Goal: Task Accomplishment & Management: Use online tool/utility

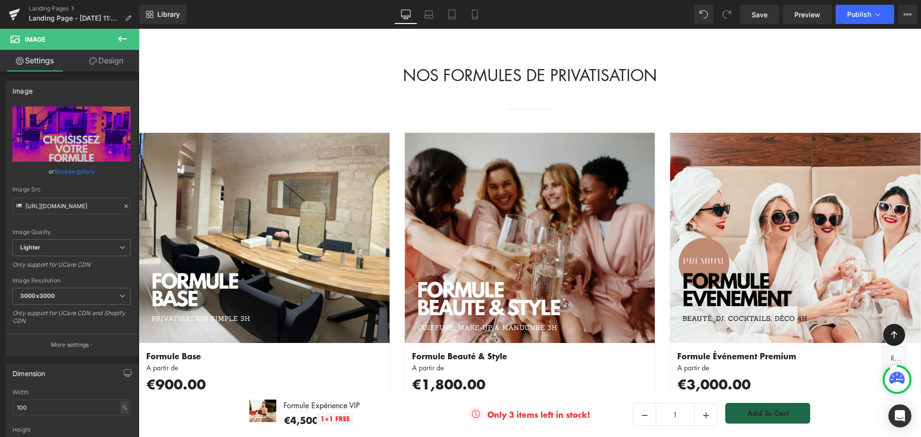
scroll to position [1056, 0]
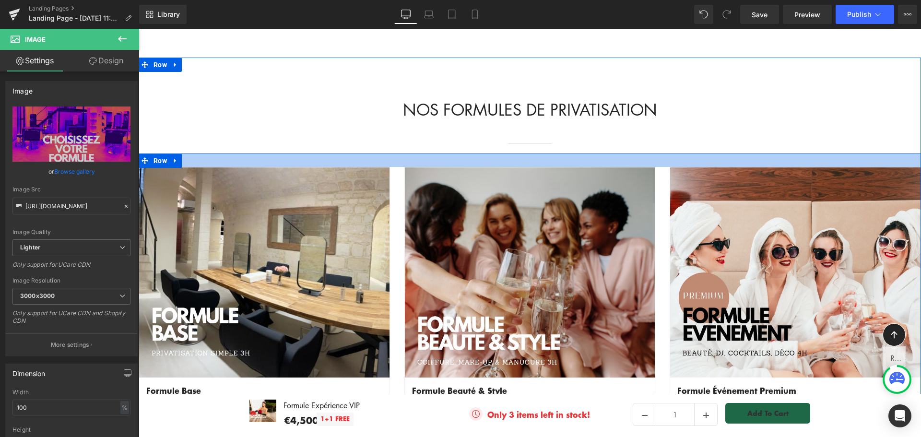
click at [198, 154] on div at bounding box center [530, 160] width 783 height 13
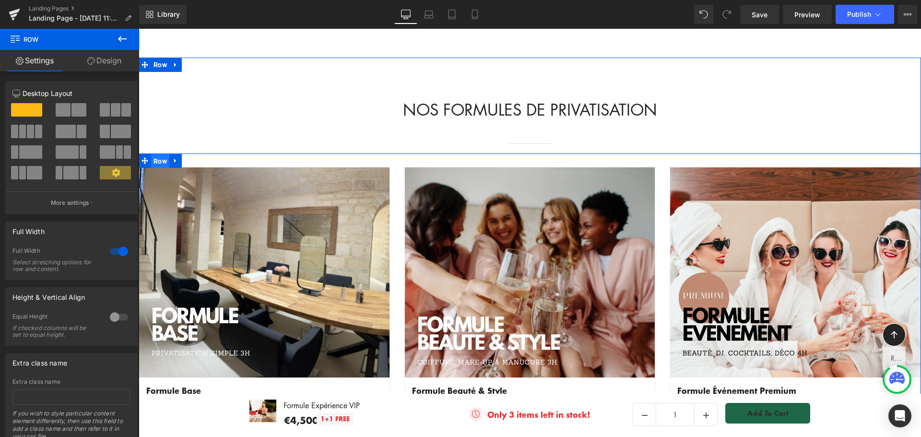
click at [153, 154] on span "Row" at bounding box center [160, 161] width 18 height 14
click at [510, 167] on img at bounding box center [530, 272] width 250 height 210
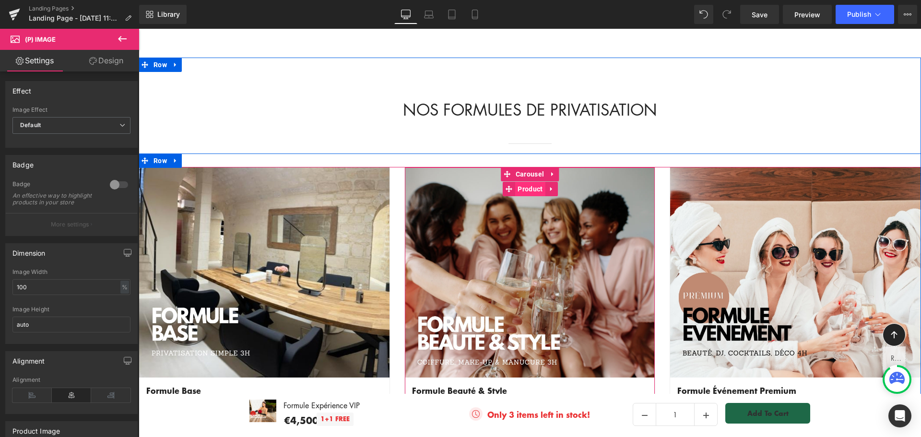
click at [524, 182] on span "Product" at bounding box center [530, 189] width 30 height 14
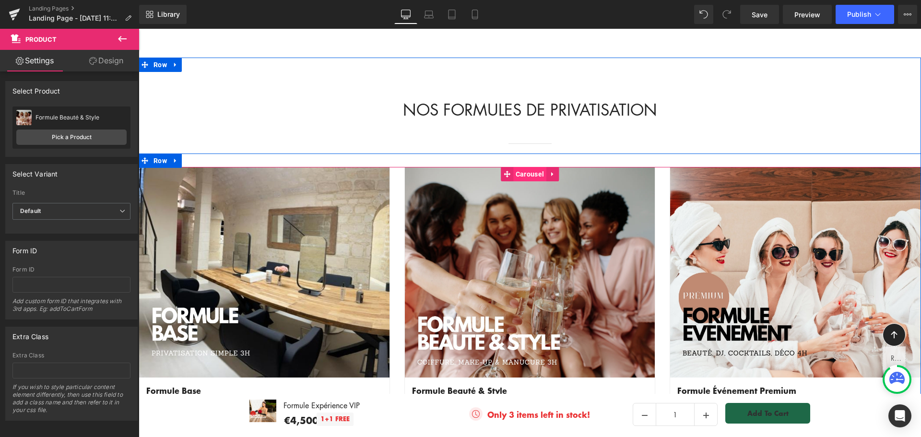
click at [524, 167] on span "Carousel" at bounding box center [529, 174] width 33 height 14
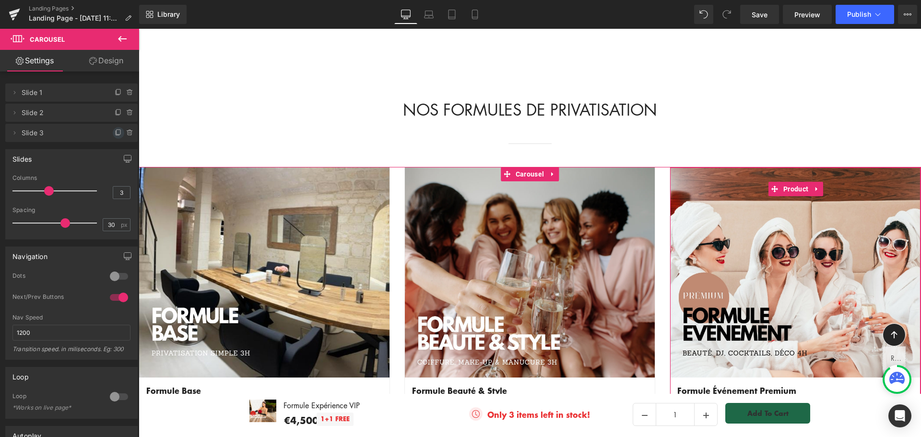
click at [115, 133] on icon at bounding box center [119, 133] width 8 height 8
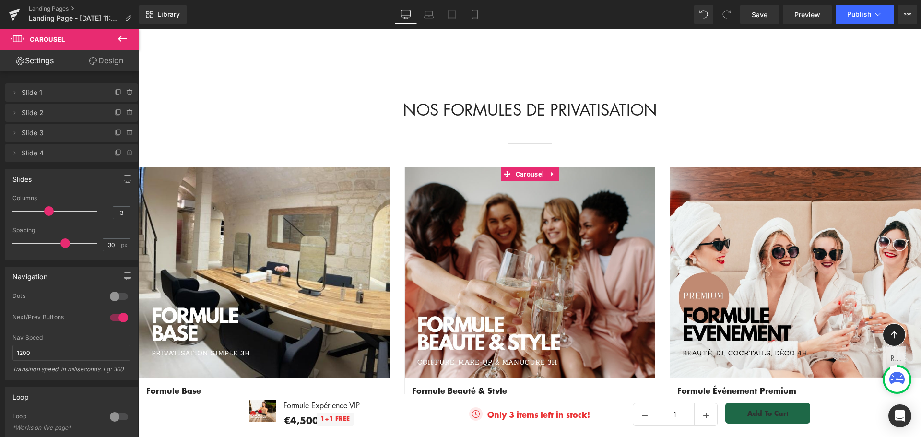
click at [83, 147] on span "Slide 4" at bounding box center [62, 153] width 81 height 18
click at [23, 151] on span "Slide 4" at bounding box center [62, 153] width 81 height 18
click at [15, 152] on icon at bounding box center [15, 153] width 8 height 8
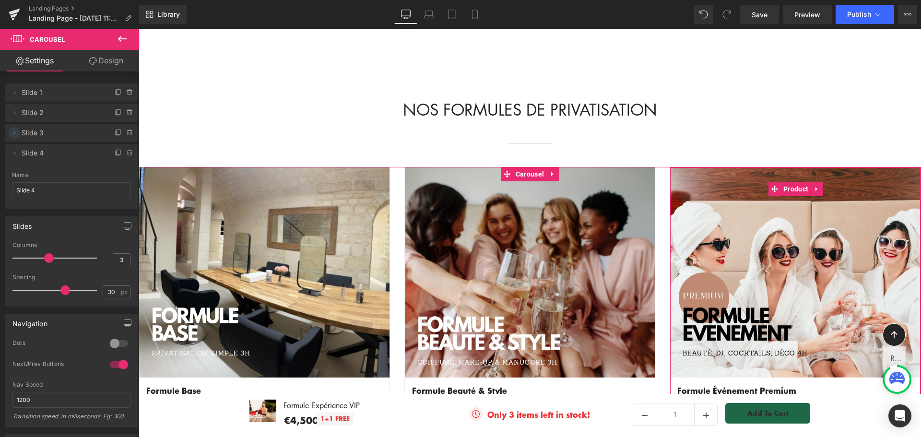
click at [15, 132] on icon at bounding box center [15, 133] width 8 height 8
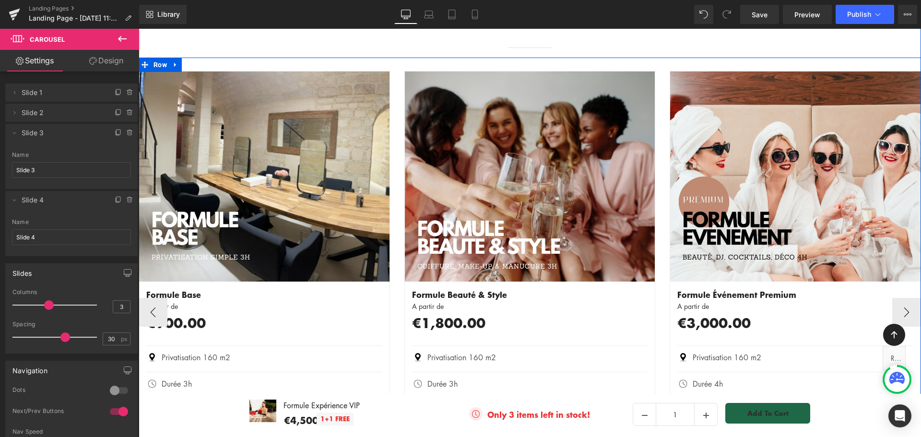
scroll to position [960, 0]
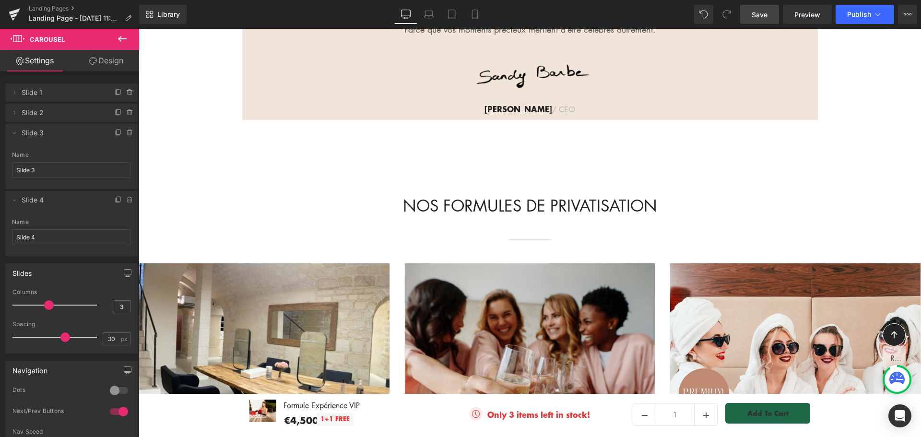
drag, startPoint x: 763, startPoint y: 16, endPoint x: 346, endPoint y: 205, distance: 458.3
click at [763, 16] on span "Save" at bounding box center [760, 15] width 16 height 10
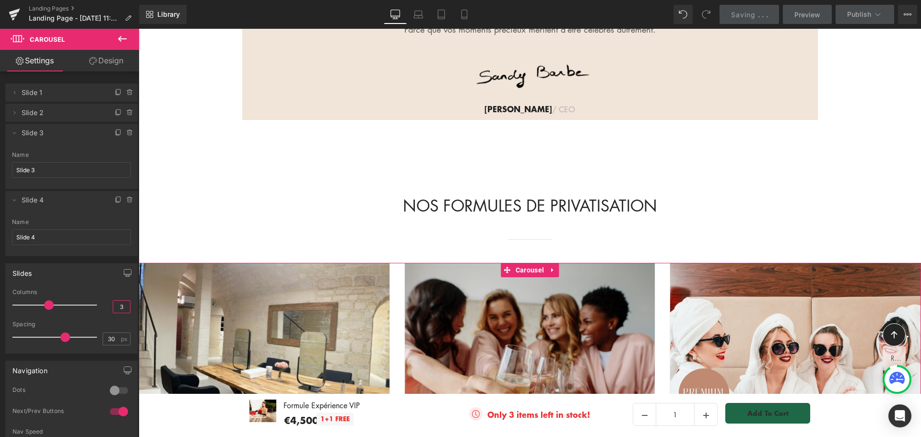
click at [125, 305] on input "3" at bounding box center [121, 307] width 17 height 12
type input "4"
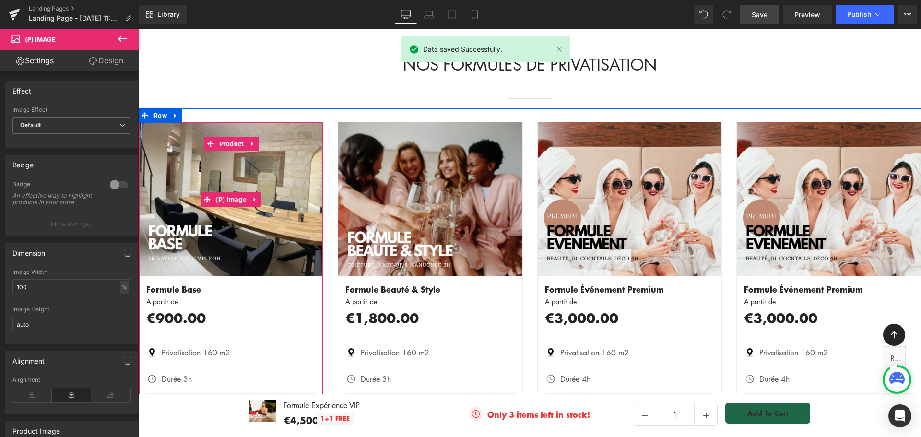
scroll to position [1104, 0]
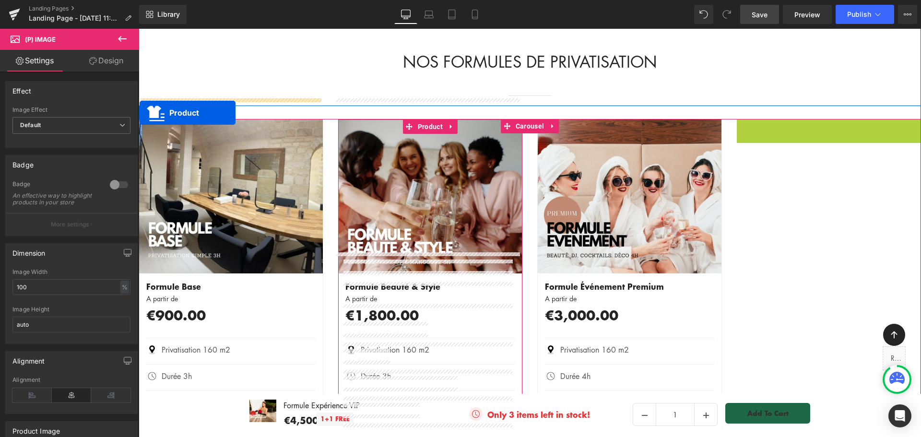
drag, startPoint x: 803, startPoint y: 120, endPoint x: 265, endPoint y: 140, distance: 537.8
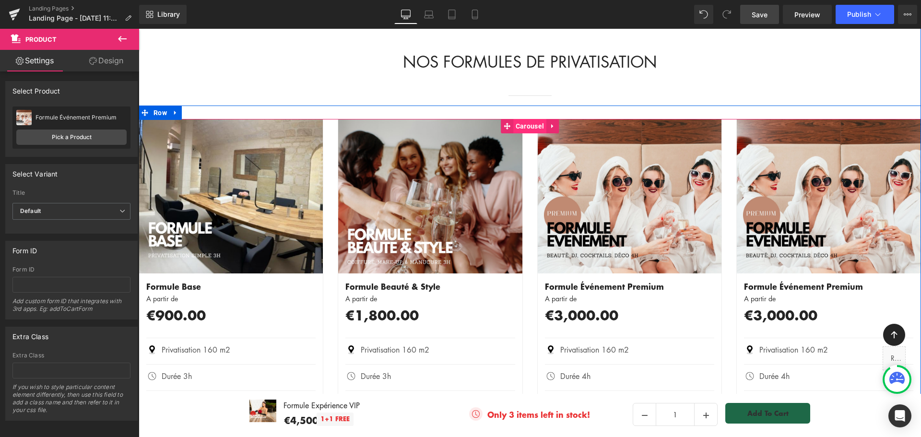
click at [528, 119] on span "Carousel" at bounding box center [529, 126] width 33 height 14
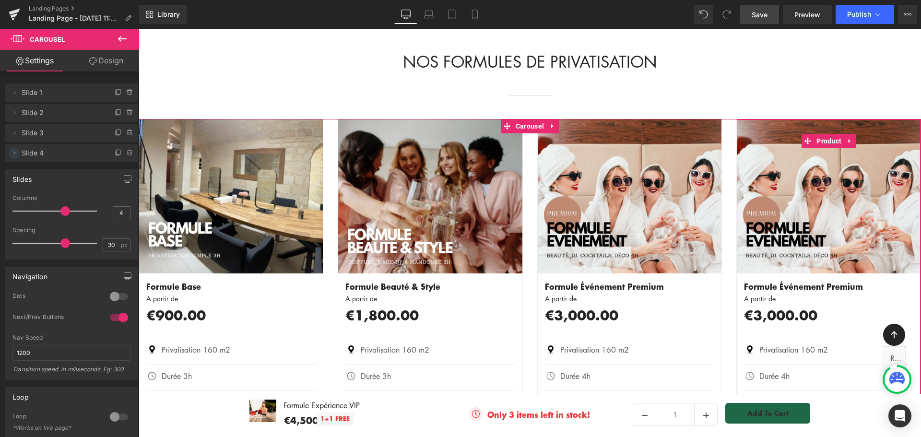
click at [14, 152] on icon at bounding box center [15, 153] width 8 height 8
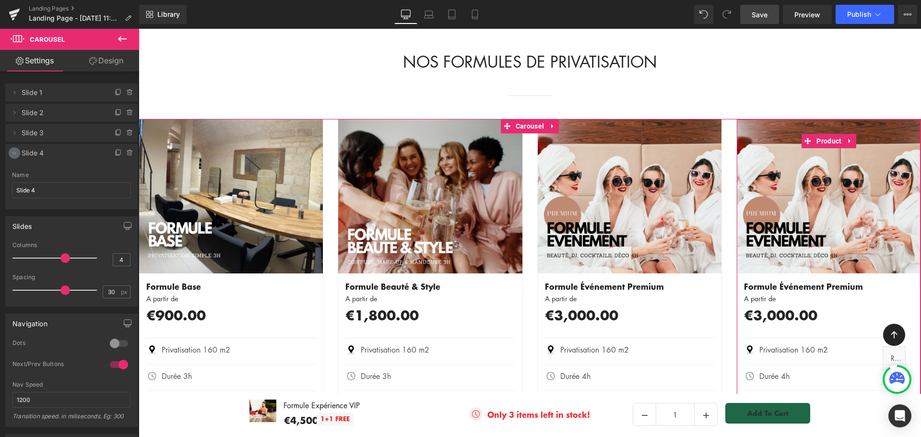
click at [12, 154] on icon at bounding box center [15, 153] width 8 height 8
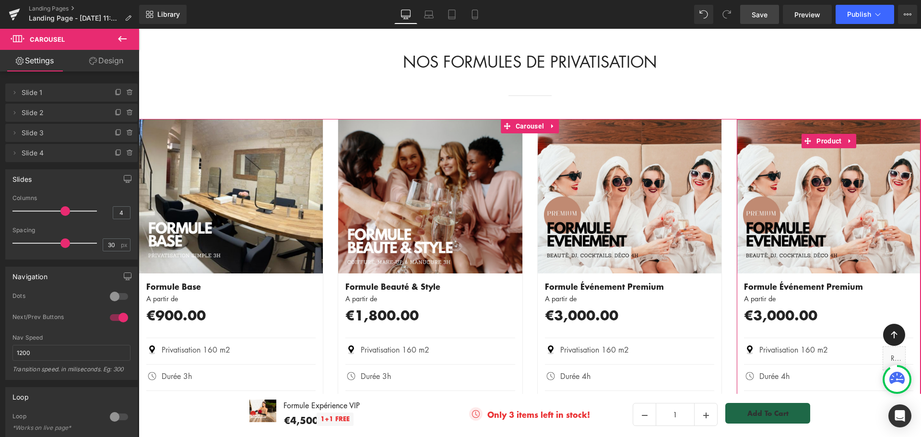
click at [72, 153] on span "Slide 4" at bounding box center [62, 153] width 81 height 18
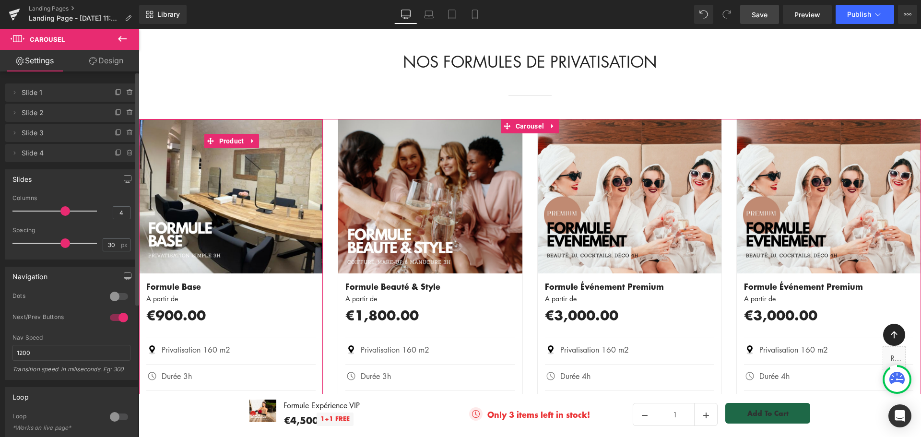
click at [54, 95] on span "Slide 1" at bounding box center [62, 92] width 81 height 18
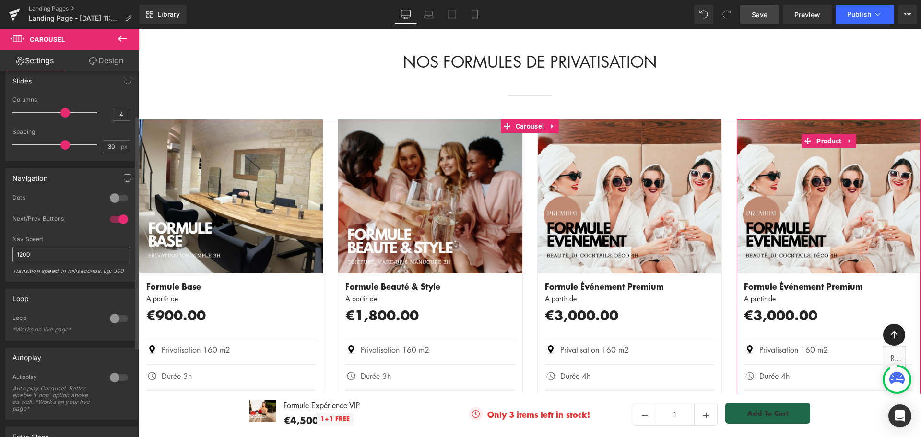
scroll to position [192, 0]
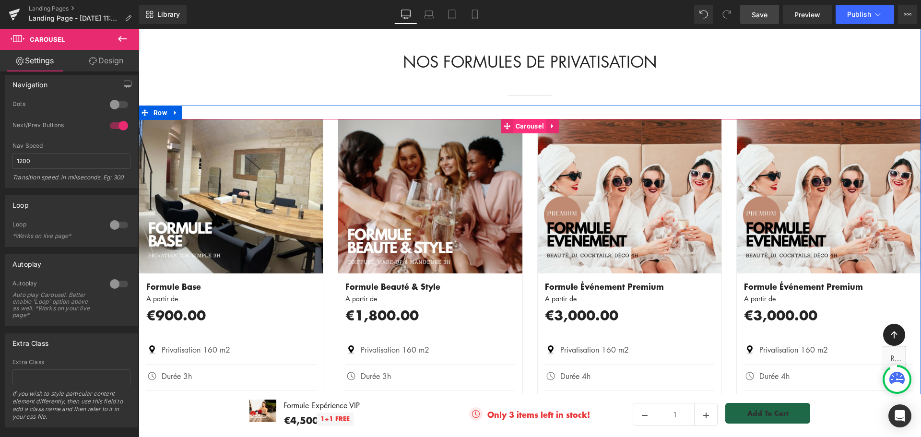
click at [525, 119] on span "Carousel" at bounding box center [529, 126] width 33 height 14
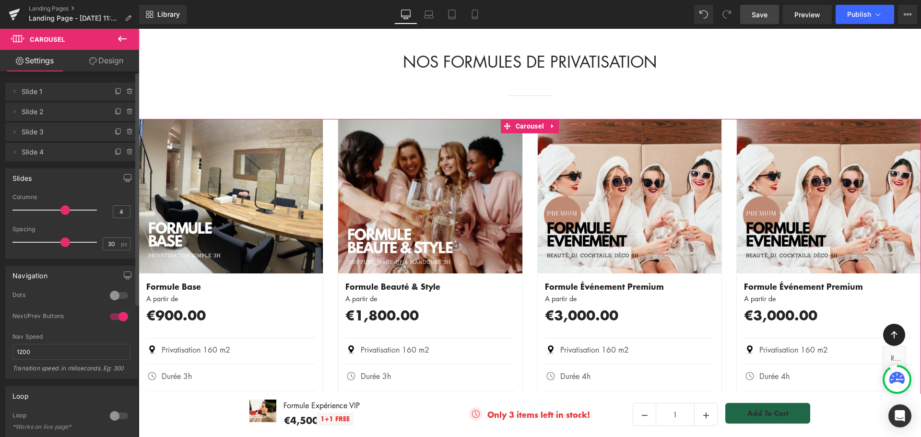
scroll to position [0, 0]
click at [11, 151] on icon at bounding box center [15, 153] width 8 height 8
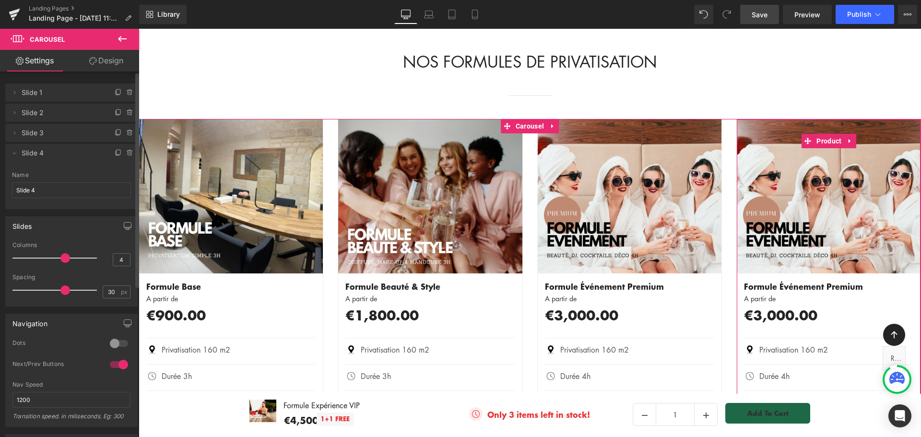
click at [48, 156] on span "Slide 4" at bounding box center [62, 153] width 81 height 18
click at [48, 155] on span "Slide 4" at bounding box center [62, 153] width 81 height 18
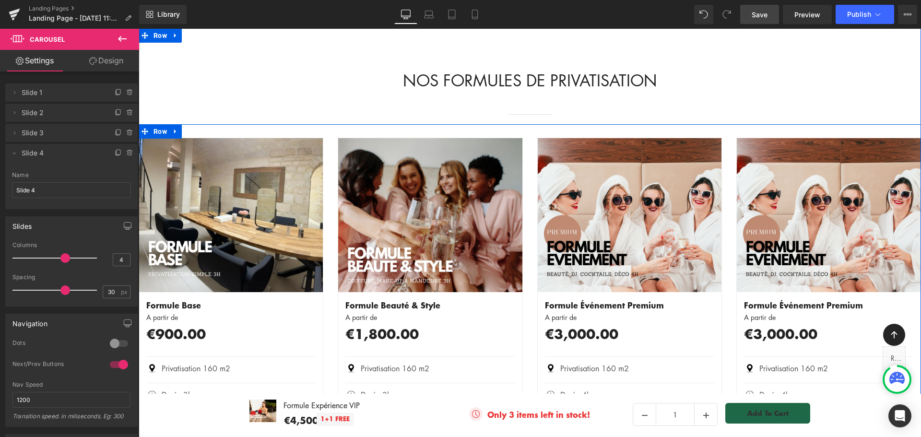
scroll to position [1056, 0]
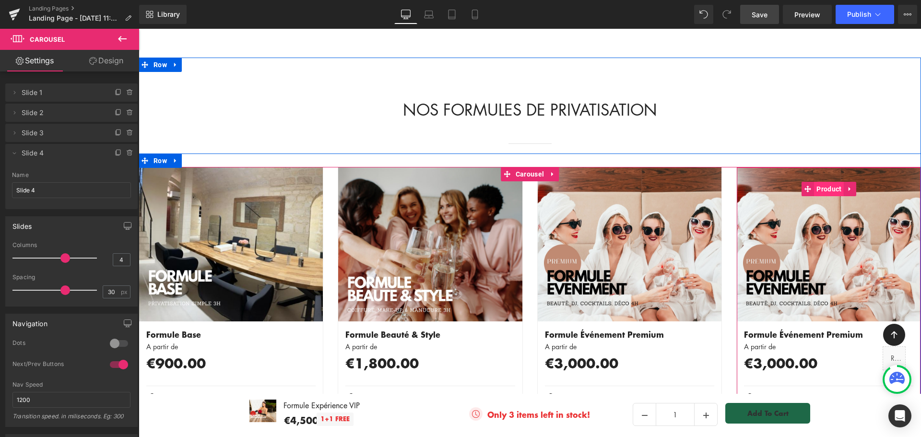
click at [824, 182] on span "Product" at bounding box center [829, 189] width 30 height 14
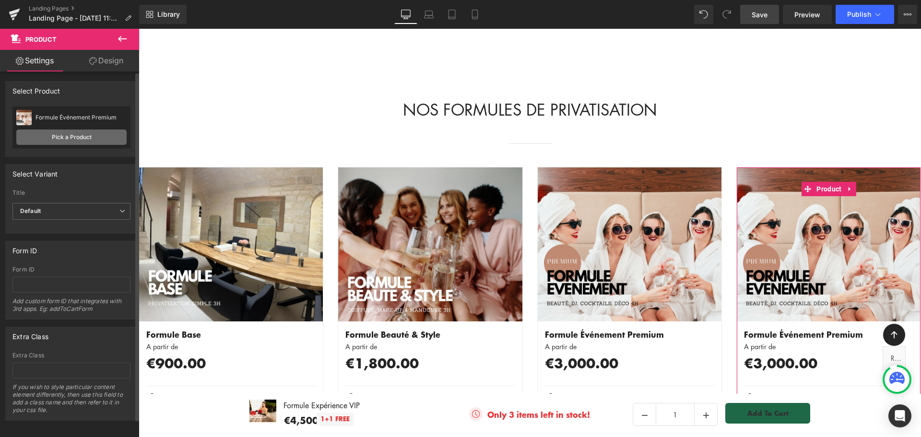
click at [83, 136] on link "Pick a Product" at bounding box center [71, 137] width 110 height 15
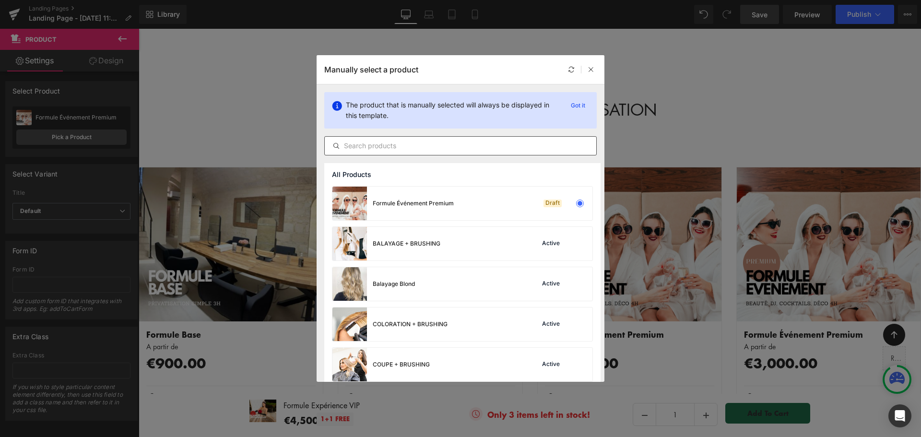
click at [431, 147] on input "text" at bounding box center [461, 146] width 272 height 12
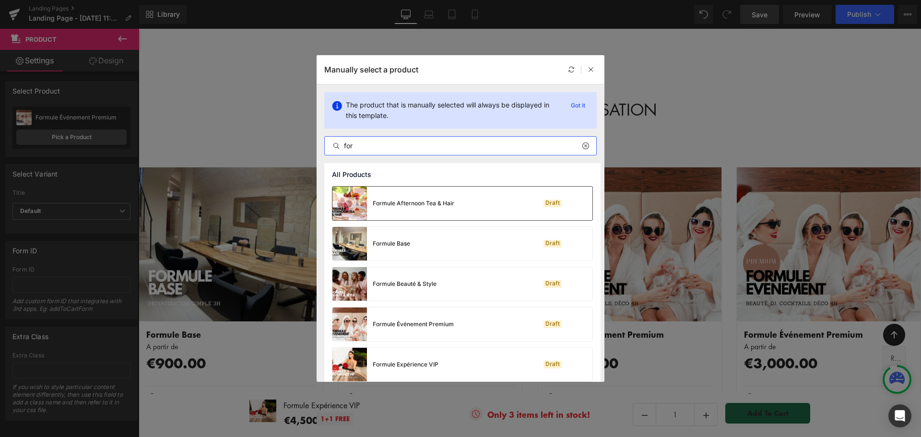
type input "for"
click at [437, 195] on div "Formule Afternoon Tea & Hair" at bounding box center [394, 204] width 122 height 34
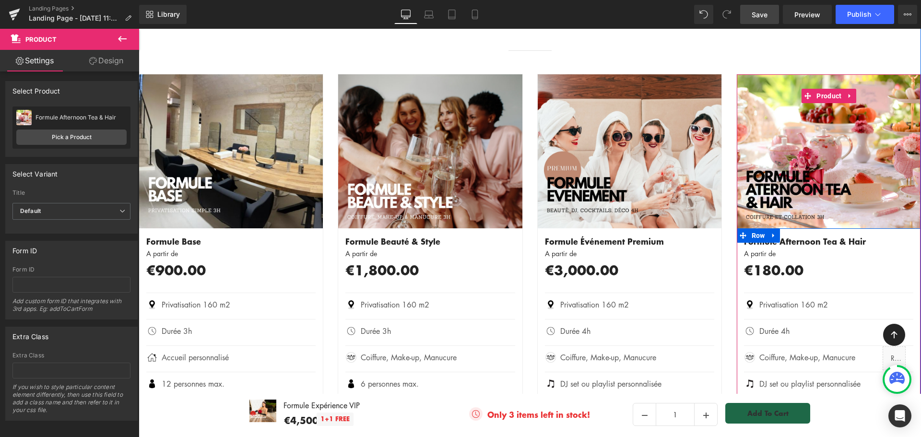
scroll to position [1248, 0]
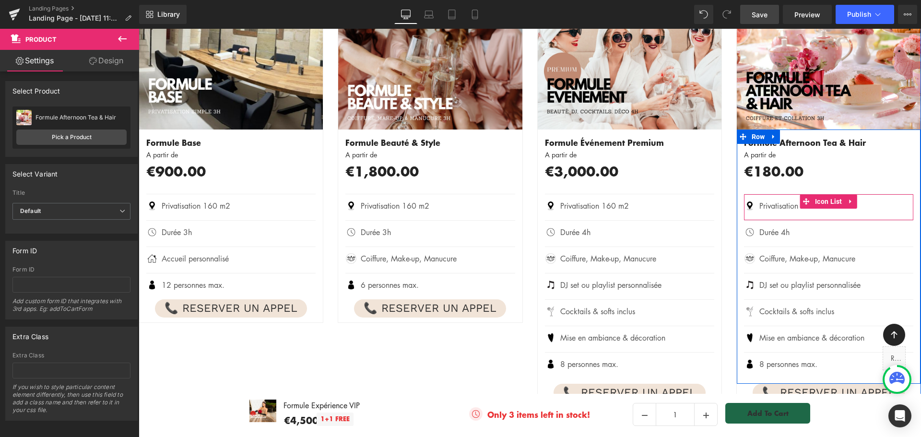
click at [808, 194] on span at bounding box center [806, 201] width 12 height 14
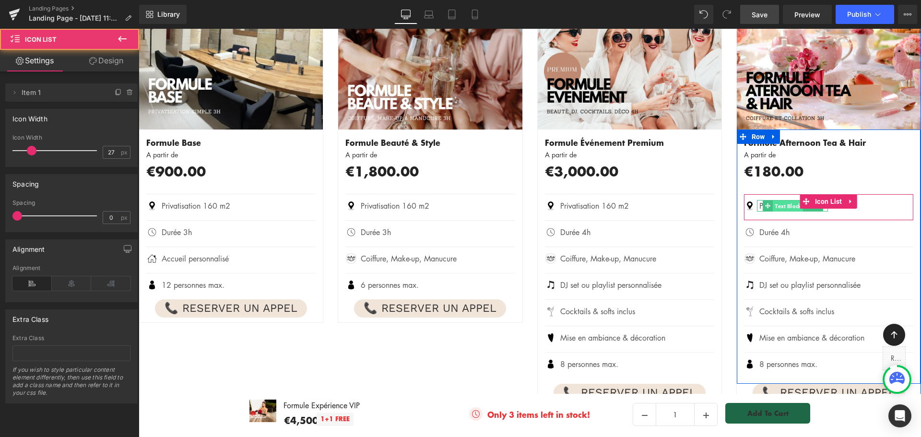
click at [773, 201] on span "Text Block" at bounding box center [788, 207] width 30 height 12
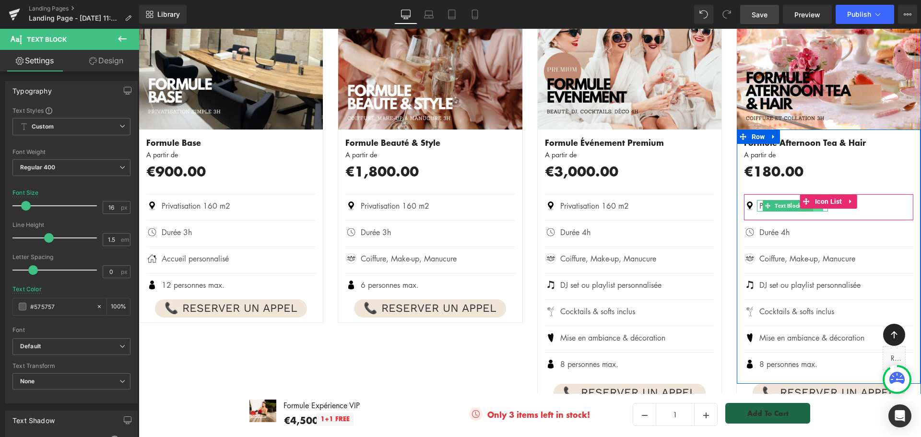
click at [814, 200] on link at bounding box center [818, 206] width 10 height 12
click at [818, 200] on link at bounding box center [823, 206] width 10 height 12
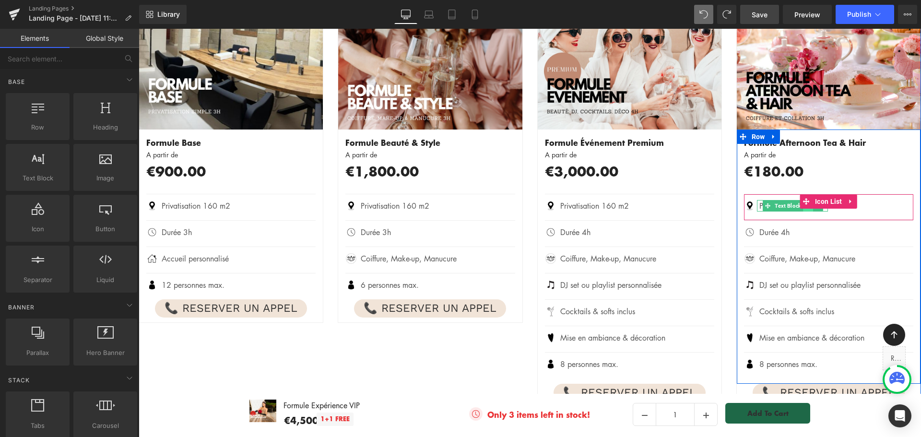
click at [808, 200] on link at bounding box center [808, 206] width 10 height 12
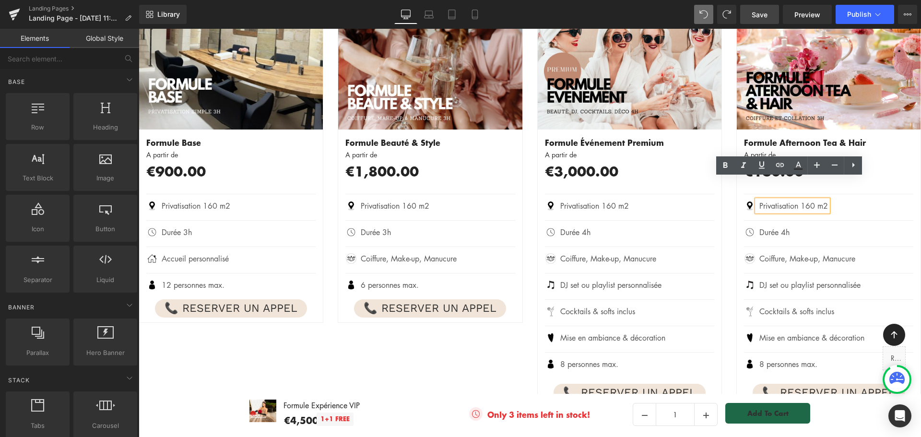
click at [807, 200] on p "Privatisation 160 m2" at bounding box center [794, 206] width 69 height 12
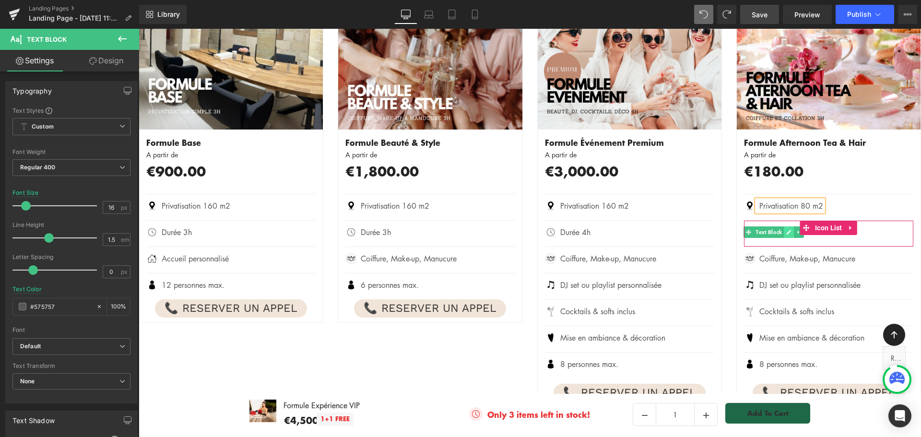
click at [787, 229] on icon at bounding box center [789, 232] width 5 height 6
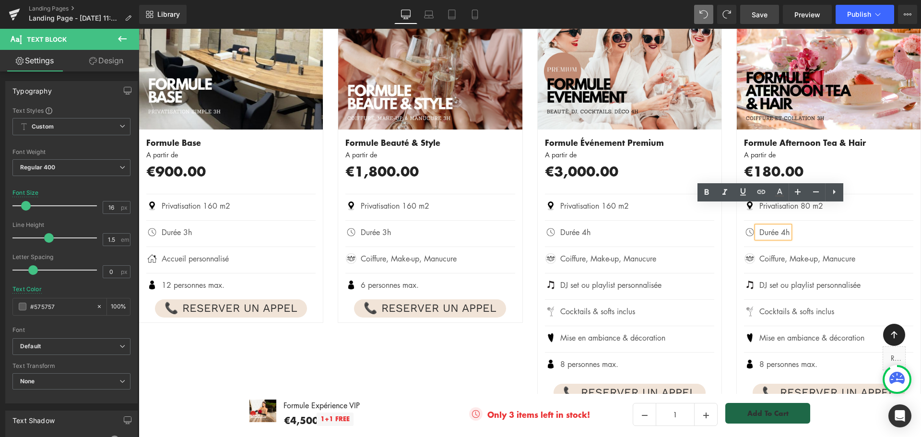
click at [784, 227] on p "Durée 4h" at bounding box center [775, 233] width 30 height 12
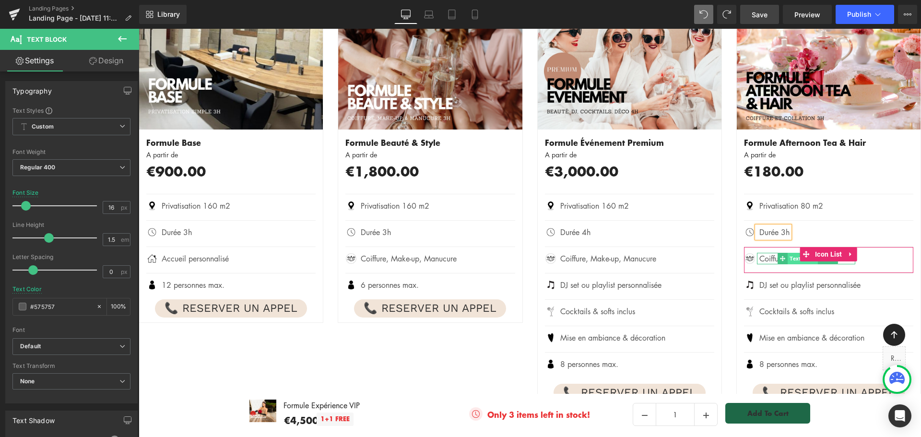
click at [788, 253] on span "Text Block" at bounding box center [803, 259] width 30 height 12
click at [818, 253] on link at bounding box center [823, 259] width 10 height 12
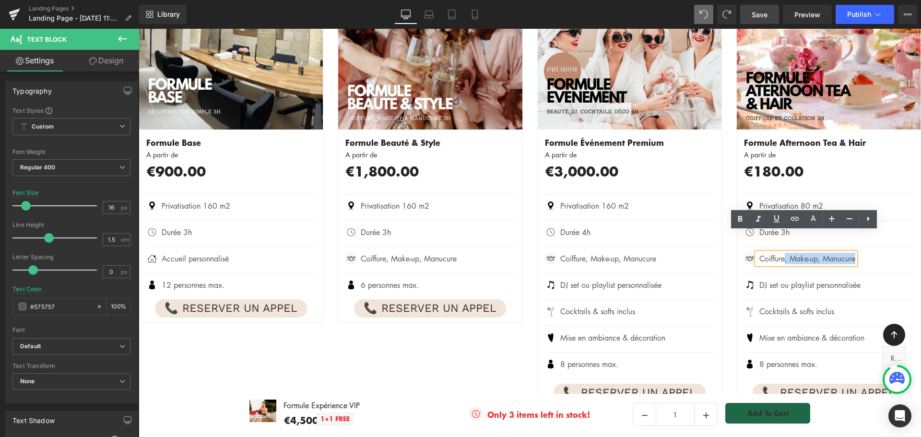
drag, startPoint x: 783, startPoint y: 238, endPoint x: 854, endPoint y: 234, distance: 71.6
click at [854, 253] on p "Coiffure, Make-up, Manucure" at bounding box center [808, 259] width 96 height 12
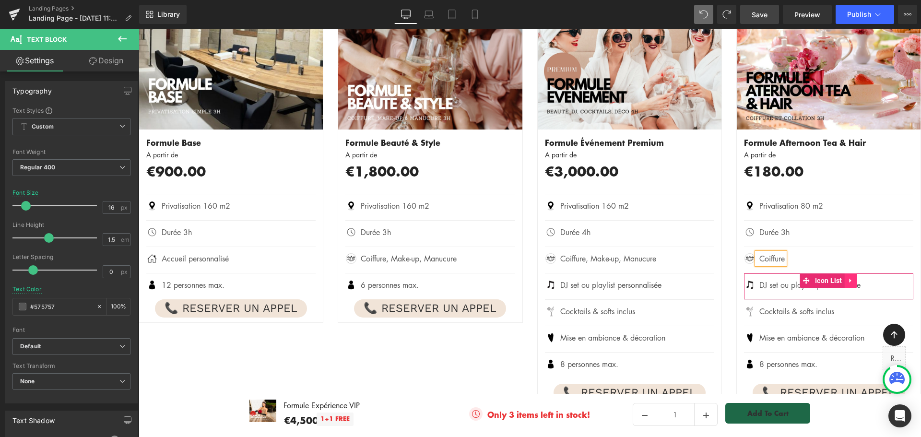
click at [850, 279] on icon at bounding box center [851, 281] width 2 height 4
click at [854, 277] on icon at bounding box center [857, 280] width 7 height 7
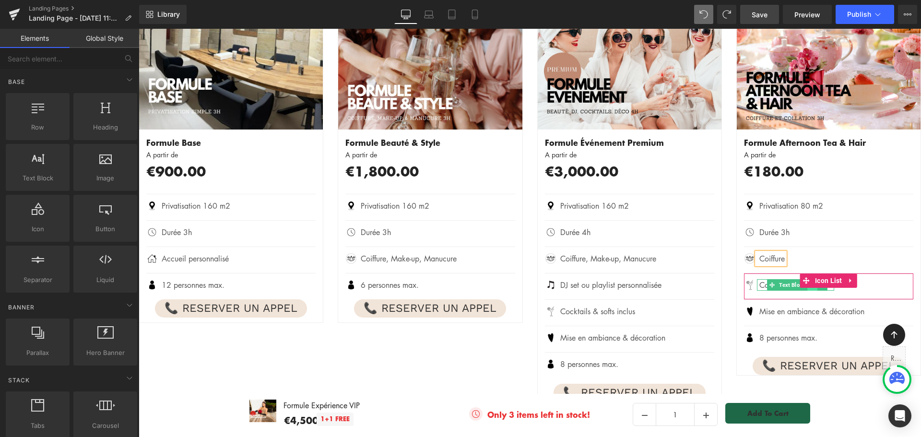
click at [808, 279] on link at bounding box center [813, 285] width 10 height 12
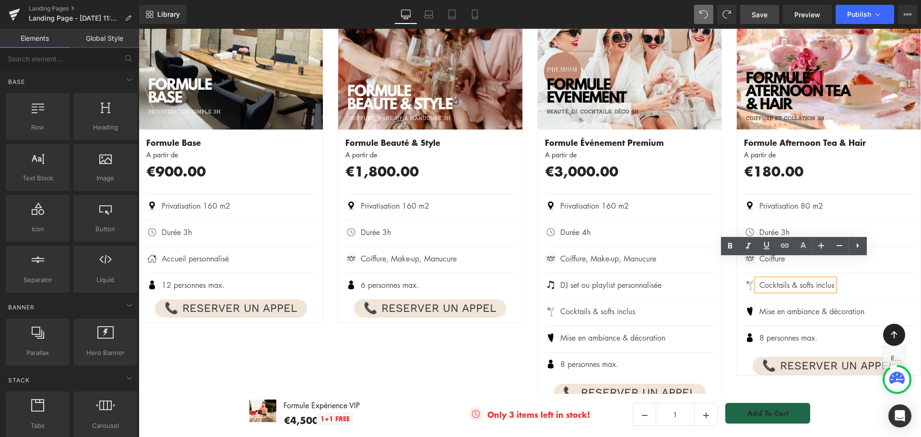
click at [786, 279] on p "Cocktails & softs inclus" at bounding box center [797, 285] width 75 height 12
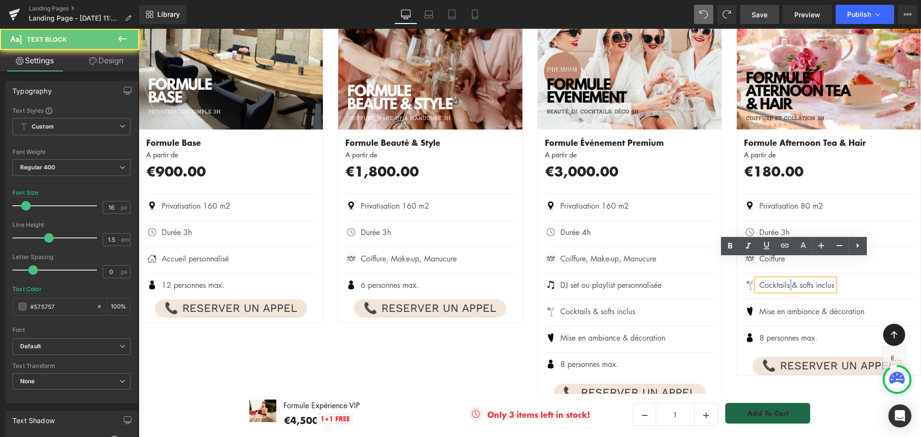
click at [786, 279] on p "Cocktails & softs inclus" at bounding box center [797, 285] width 75 height 12
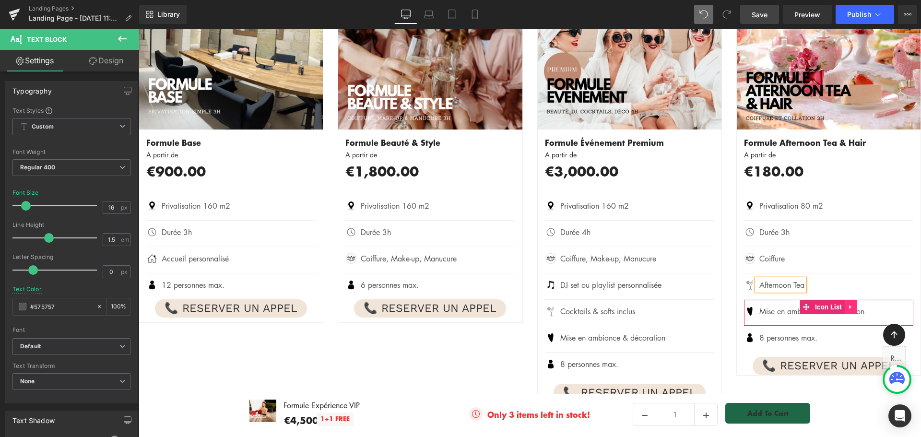
click at [850, 305] on icon at bounding box center [851, 307] width 2 height 4
click at [854, 304] on icon at bounding box center [857, 307] width 7 height 7
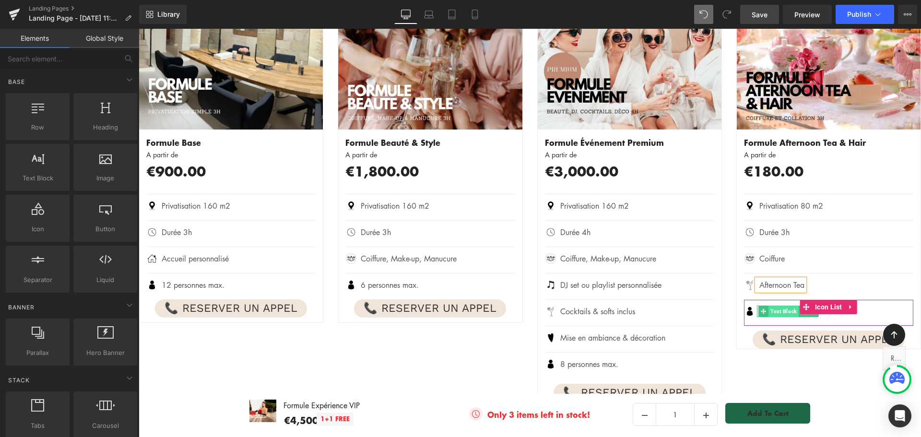
click at [787, 306] on span "Text Block" at bounding box center [784, 312] width 30 height 12
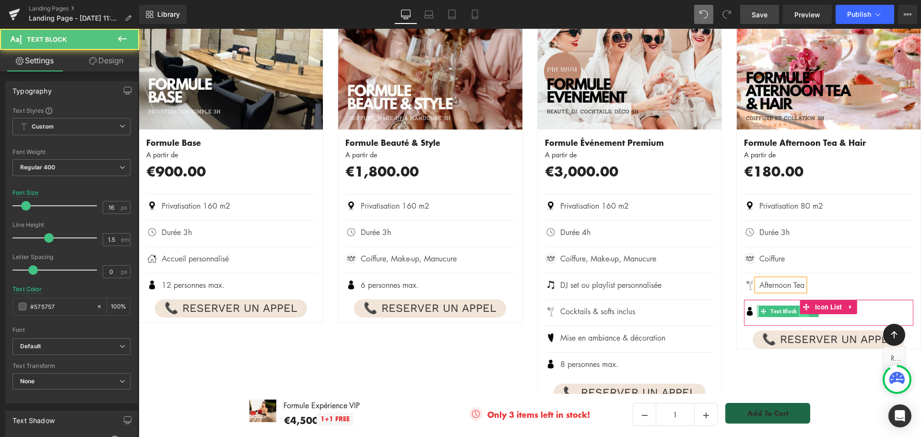
click at [801, 306] on link at bounding box center [804, 312] width 10 height 12
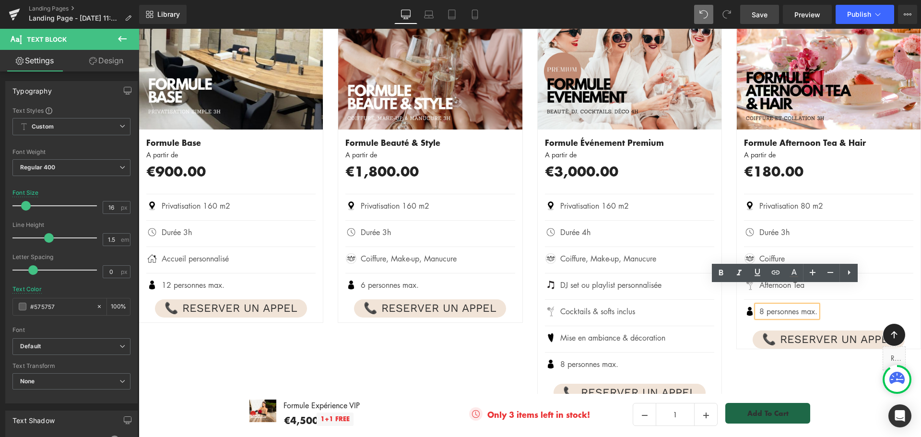
click at [761, 306] on p "8 personnes max." at bounding box center [789, 312] width 58 height 12
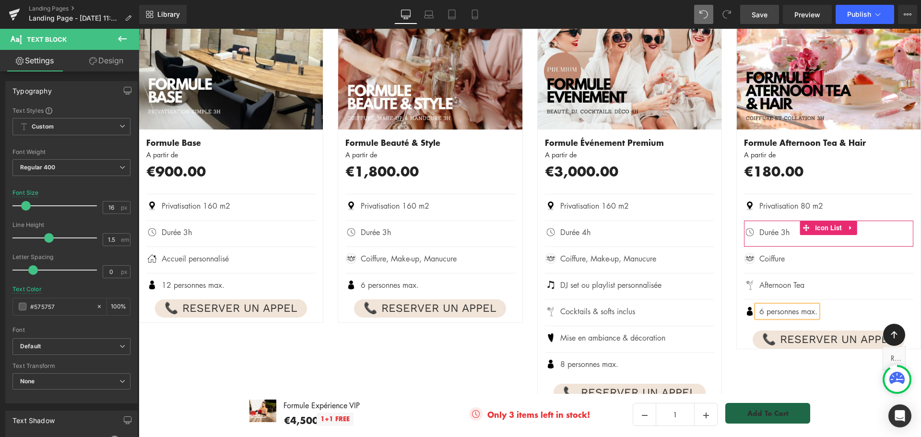
scroll to position [1104, 0]
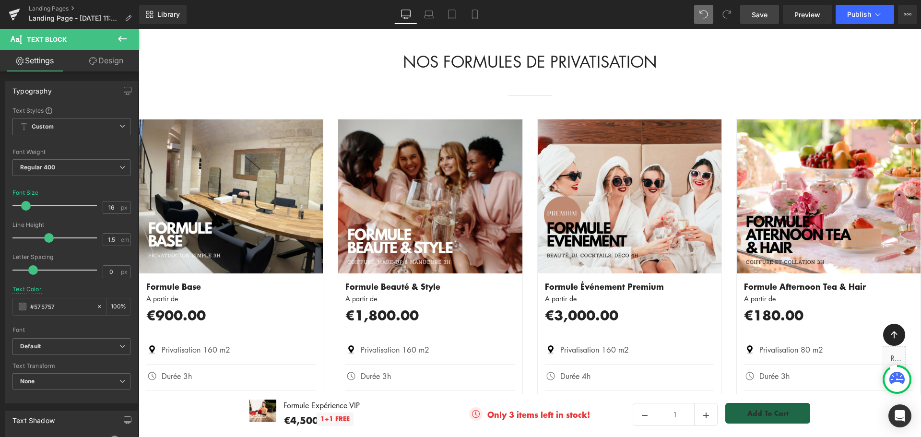
click at [746, 17] on link "Save" at bounding box center [759, 14] width 39 height 19
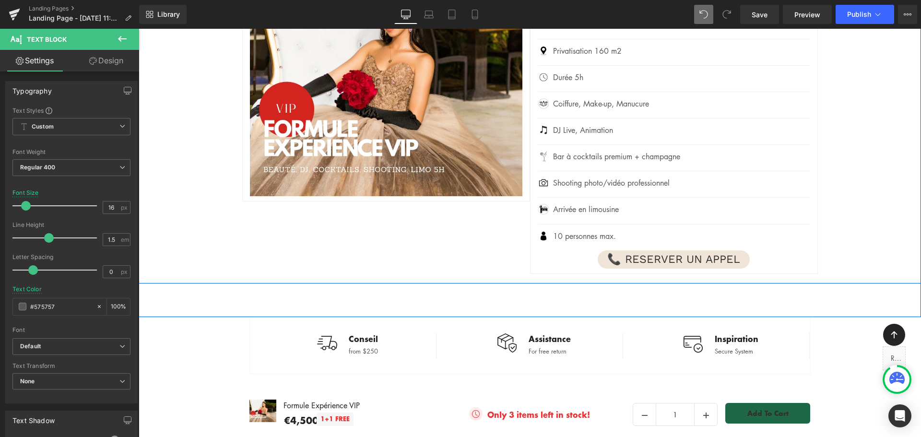
scroll to position [1920, 0]
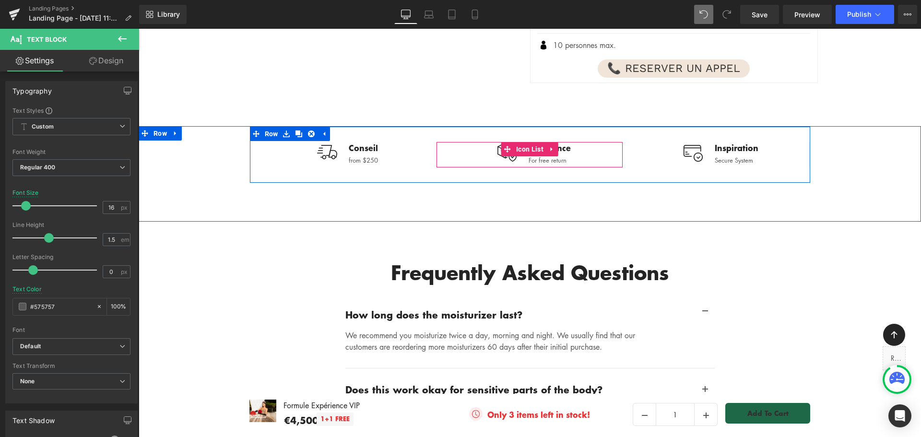
click at [561, 145] on icon at bounding box center [563, 148] width 5 height 6
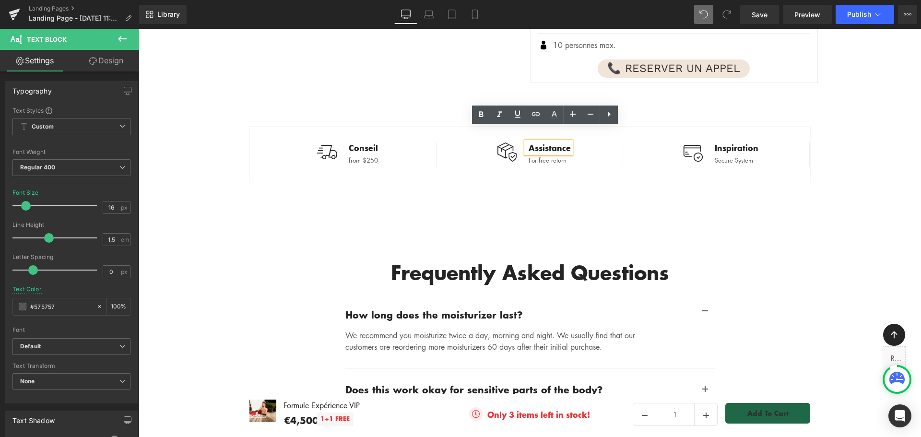
click at [553, 142] on p "Assistance" at bounding box center [550, 148] width 42 height 12
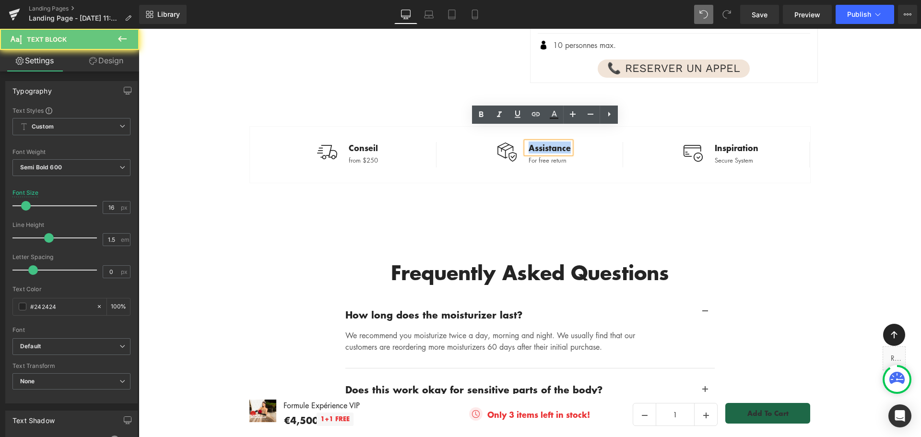
click at [554, 142] on p "Assistance" at bounding box center [550, 148] width 42 height 12
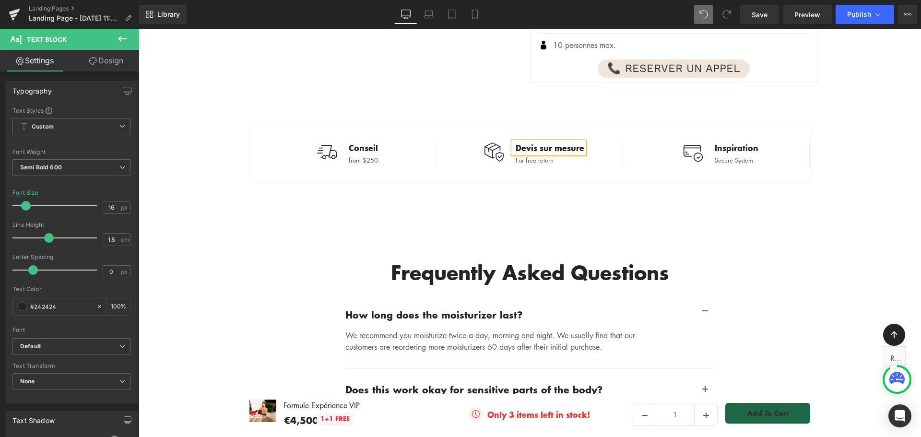
click at [569, 204] on div "Image Conseil Text Block from $250 Text Block Icon List Separator Image Devis s…" at bounding box center [530, 174] width 783 height 96
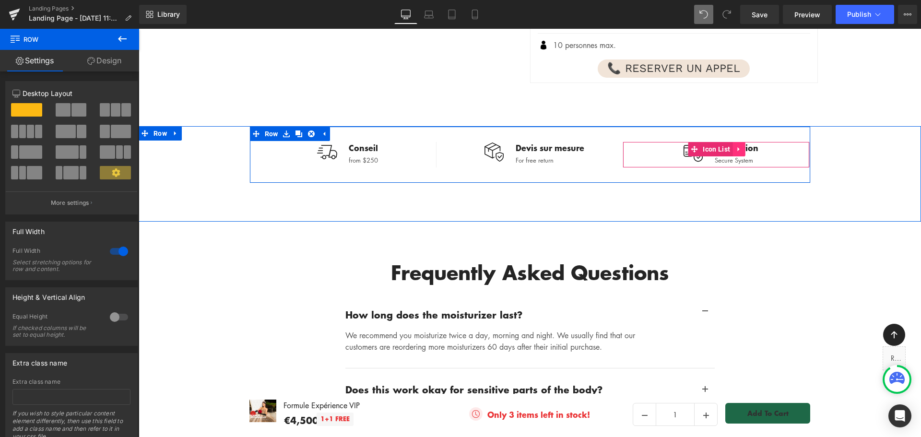
click at [736, 145] on icon at bounding box center [739, 148] width 7 height 7
click at [729, 146] on icon at bounding box center [732, 149] width 7 height 7
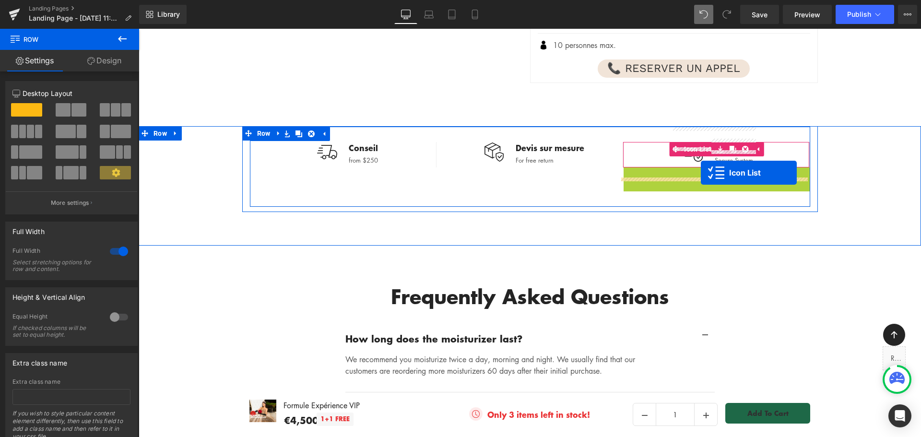
drag, startPoint x: 692, startPoint y: 160, endPoint x: 686, endPoint y: 169, distance: 10.7
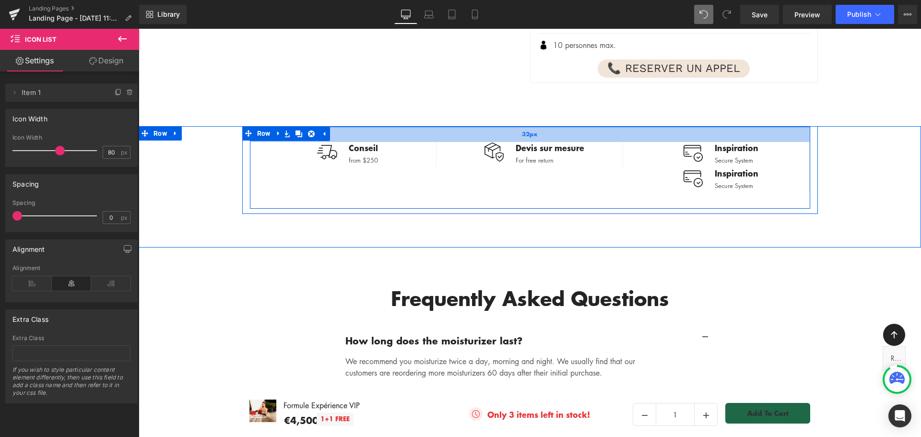
click at [432, 127] on div "32px" at bounding box center [530, 134] width 560 height 15
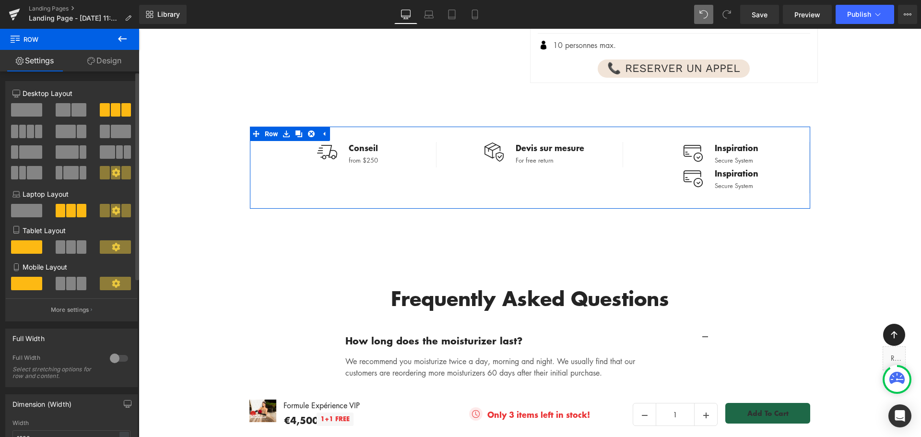
click at [35, 134] on span at bounding box center [38, 131] width 7 height 13
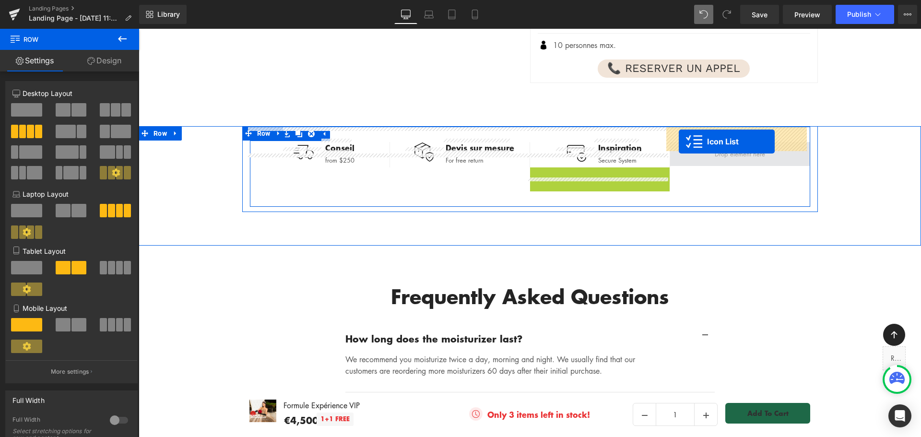
drag, startPoint x: 570, startPoint y: 162, endPoint x: 679, endPoint y: 142, distance: 110.9
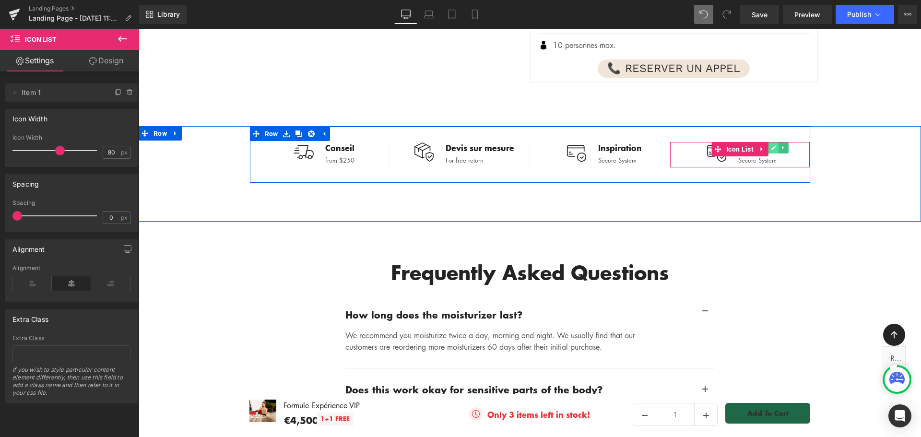
click at [771, 145] on icon at bounding box center [773, 147] width 5 height 5
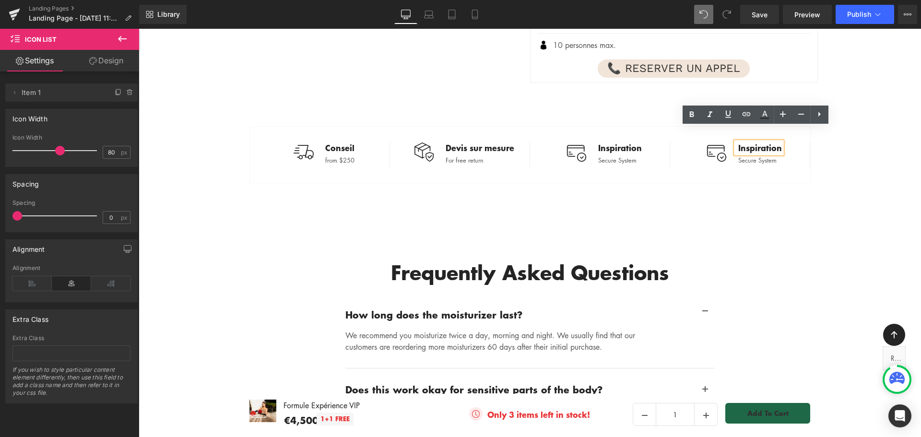
click at [771, 142] on p "Inspiration" at bounding box center [761, 148] width 44 height 12
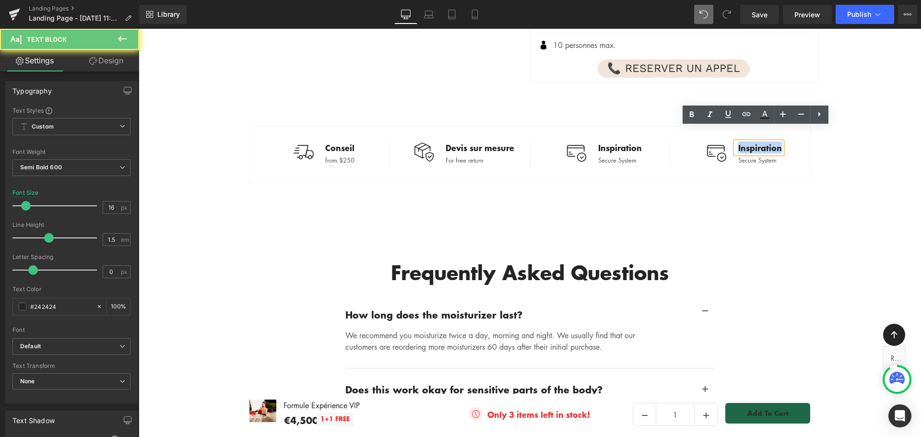
click at [771, 142] on p "Inspiration" at bounding box center [761, 148] width 44 height 12
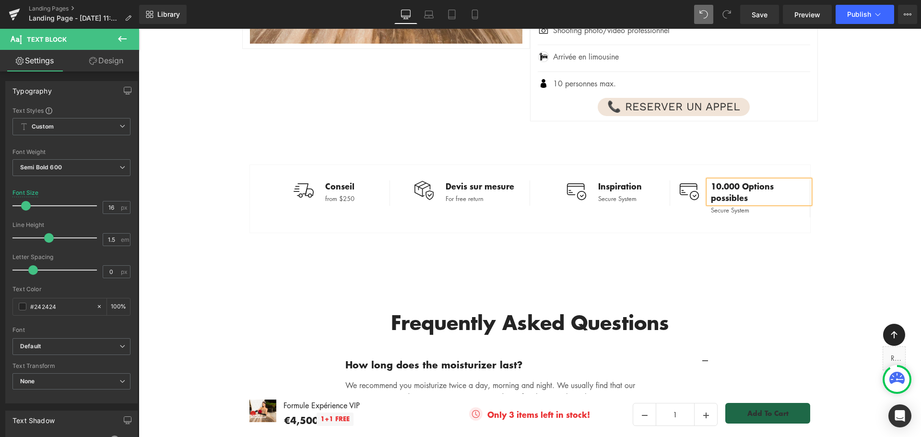
scroll to position [1967, 0]
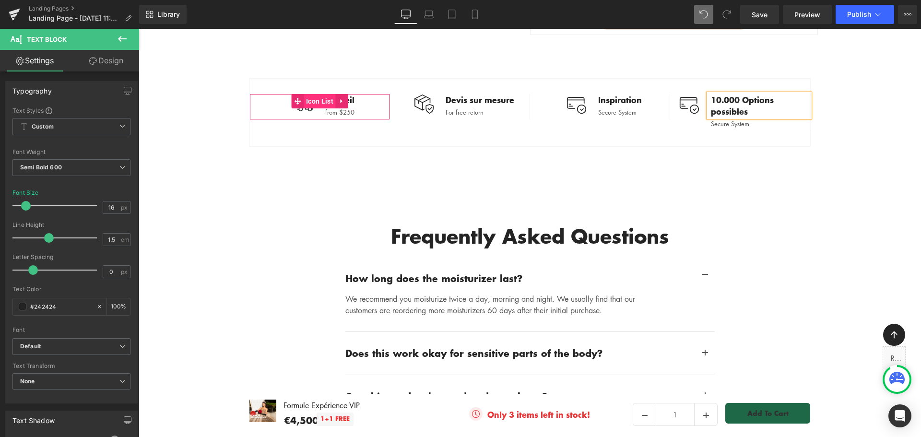
click at [325, 94] on span "Icon List" at bounding box center [320, 101] width 32 height 14
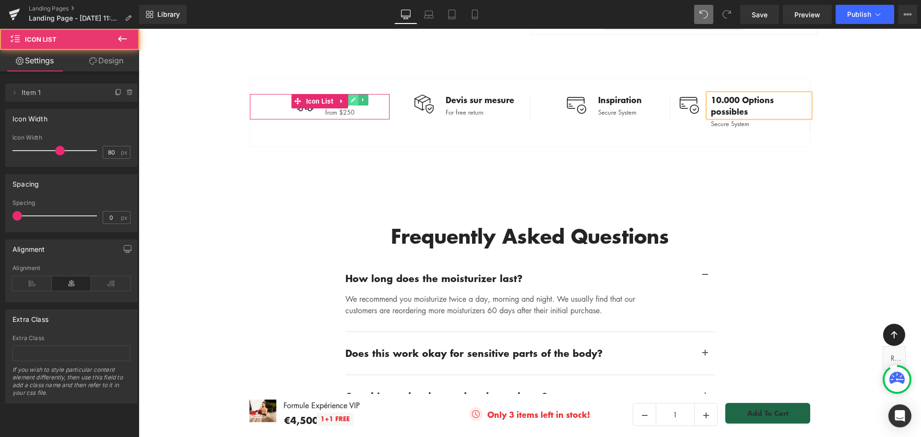
click at [348, 94] on link at bounding box center [353, 100] width 10 height 12
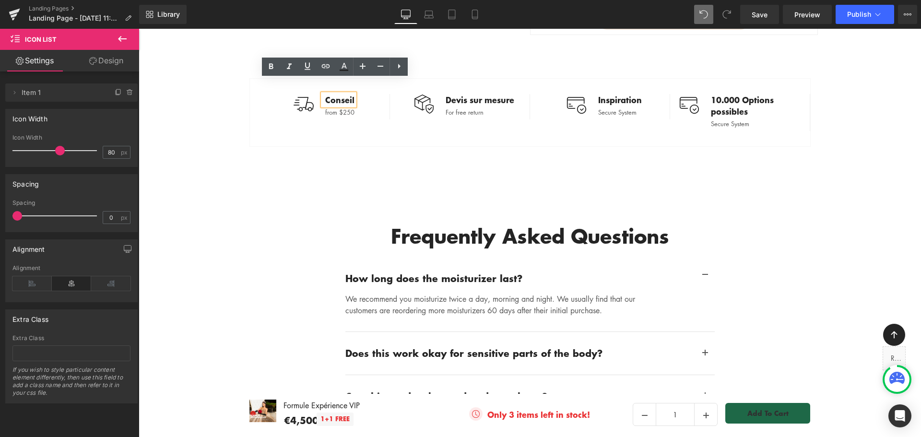
click at [344, 94] on p "Conseil" at bounding box center [339, 100] width 29 height 12
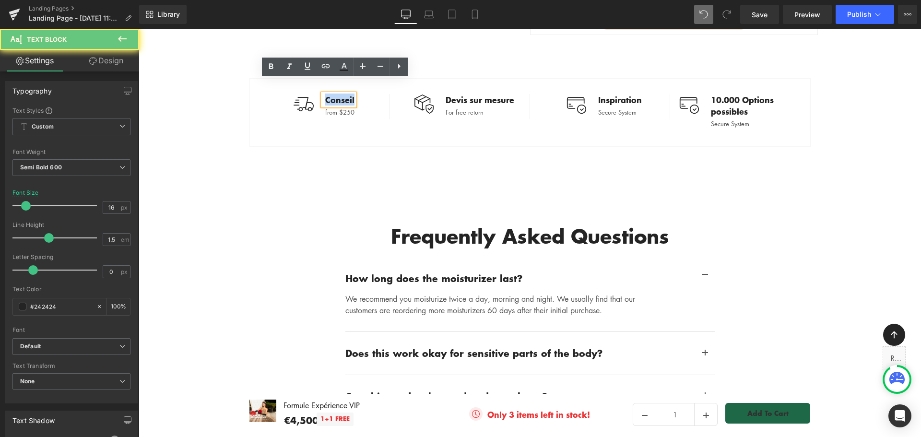
click at [344, 94] on p "Conseil" at bounding box center [339, 100] width 29 height 12
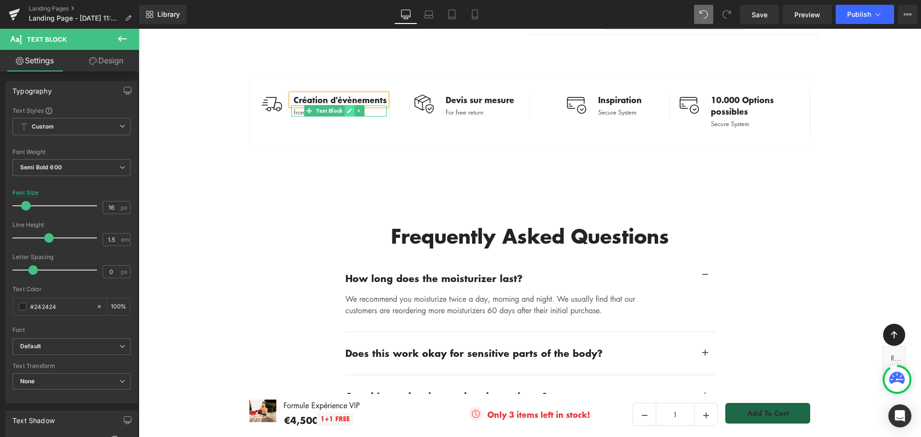
click at [351, 109] on icon at bounding box center [349, 111] width 5 height 5
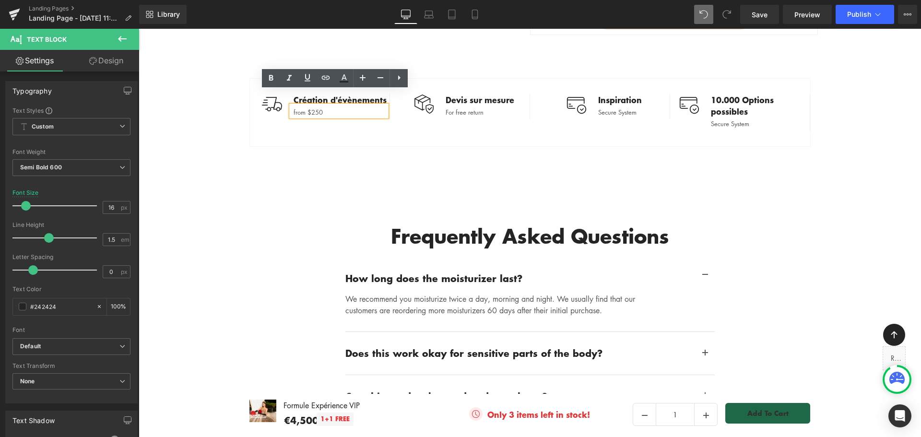
click at [326, 107] on p "from $250" at bounding box center [340, 112] width 93 height 10
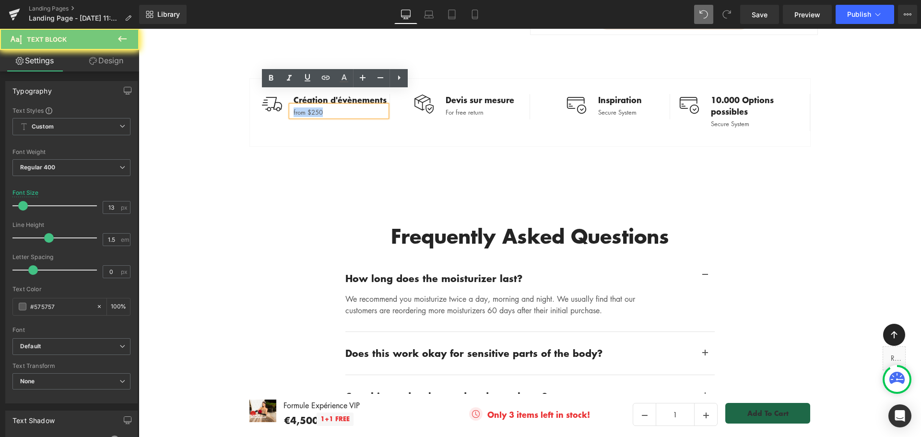
click at [326, 107] on p "from $250" at bounding box center [340, 112] width 93 height 10
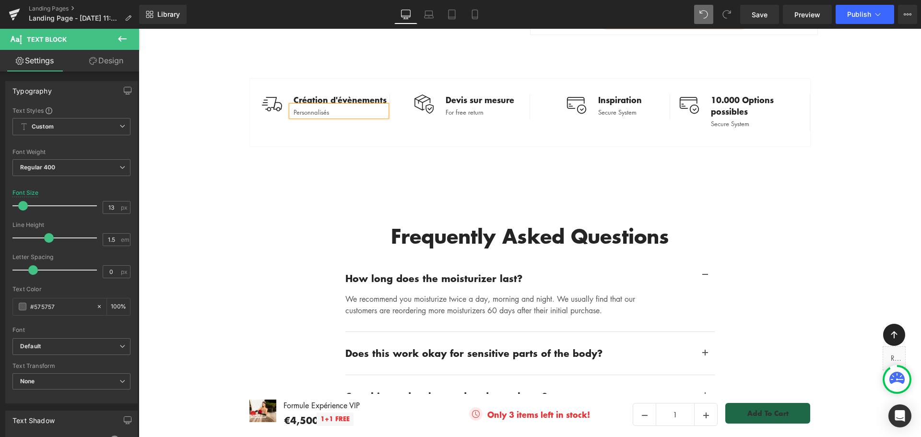
click at [336, 120] on div "Image Création d'évènements Text Block Personnalisés Text Block Icon List Separ…" at bounding box center [530, 112] width 561 height 69
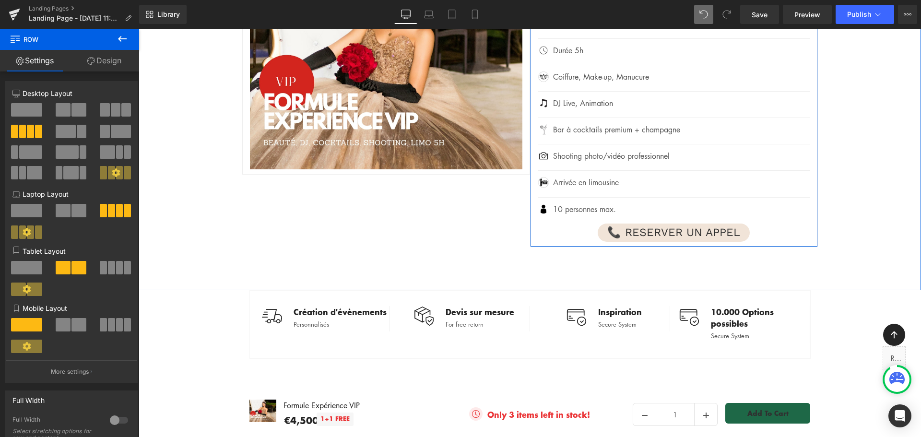
scroll to position [1872, 0]
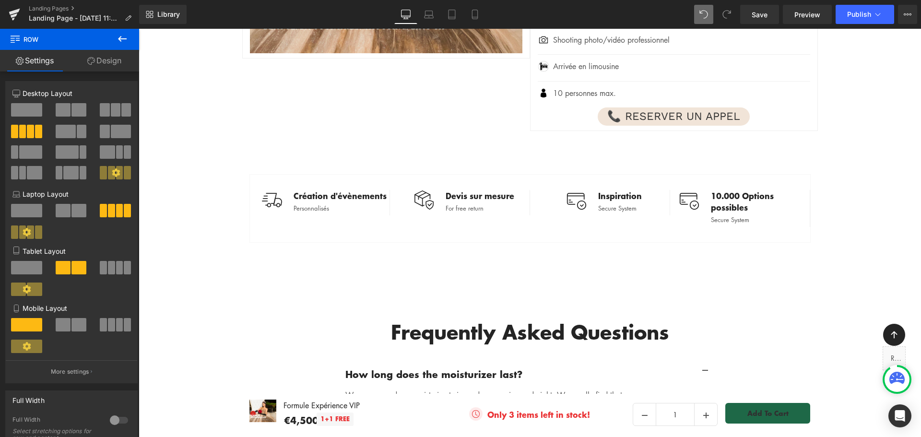
click at [119, 36] on icon at bounding box center [123, 39] width 12 height 12
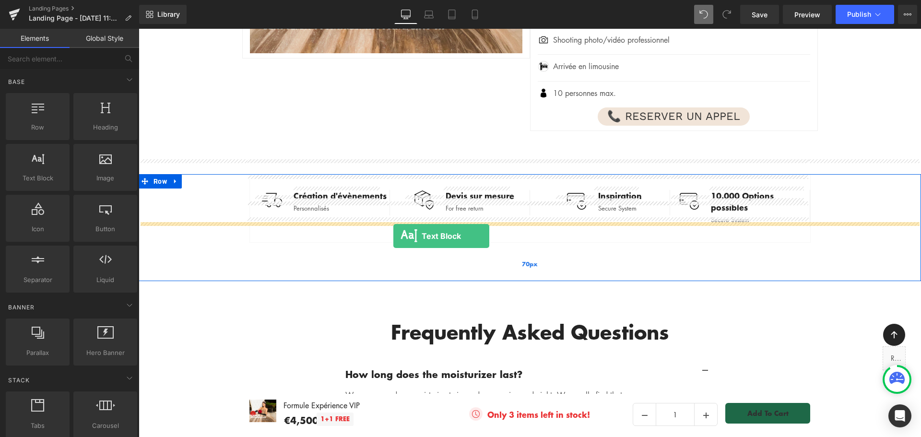
drag, startPoint x: 181, startPoint y: 205, endPoint x: 393, endPoint y: 236, distance: 214.3
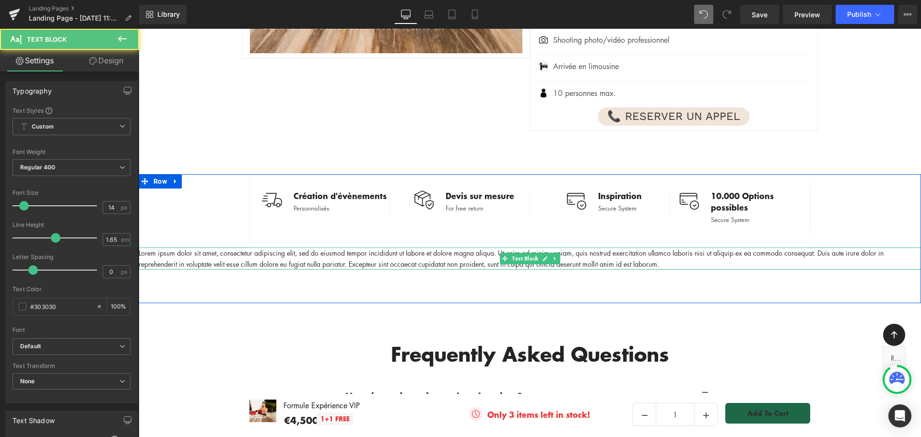
click at [413, 248] on p "Lorem ipsum dolor sit amet, consectetur adipiscing elit, sed do eiusmod tempor …" at bounding box center [530, 259] width 783 height 22
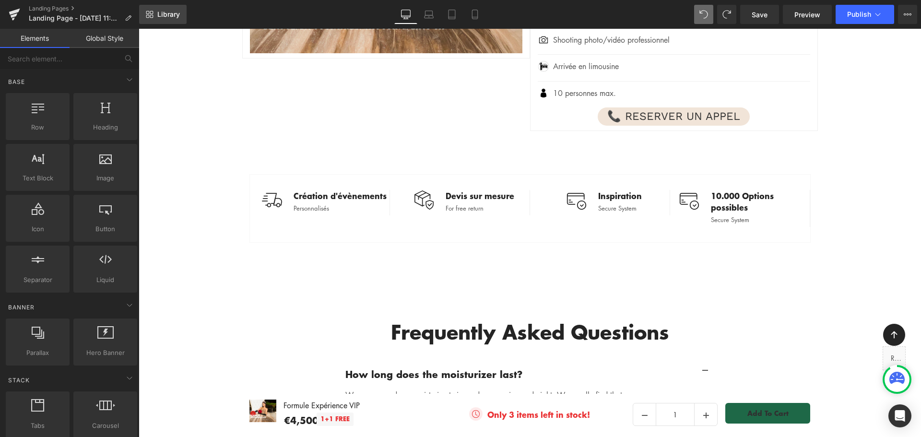
click at [168, 12] on span "Library" at bounding box center [168, 14] width 23 height 9
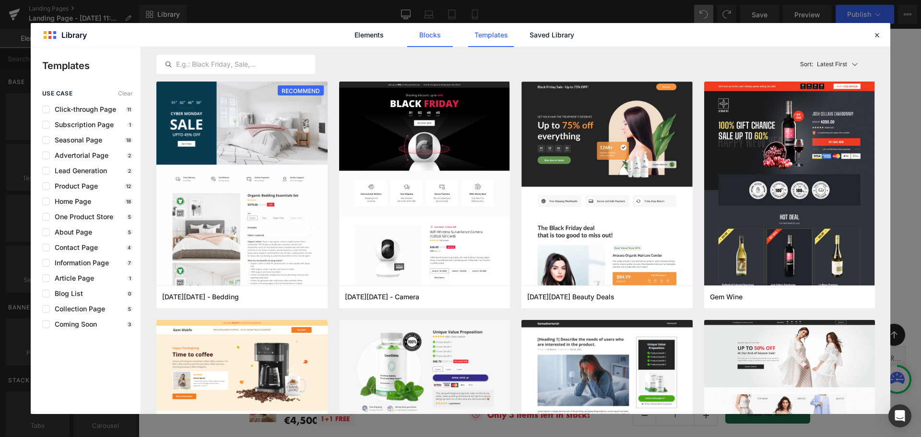
click at [433, 32] on link "Blocks" at bounding box center [430, 35] width 46 height 24
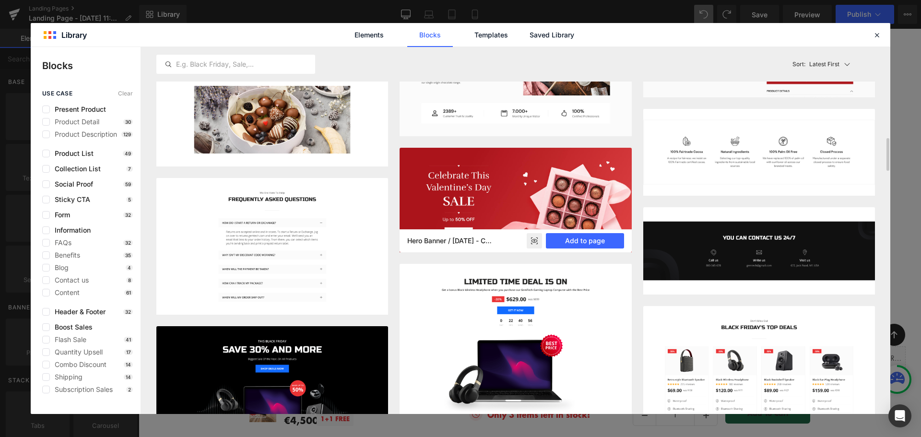
scroll to position [2628, 0]
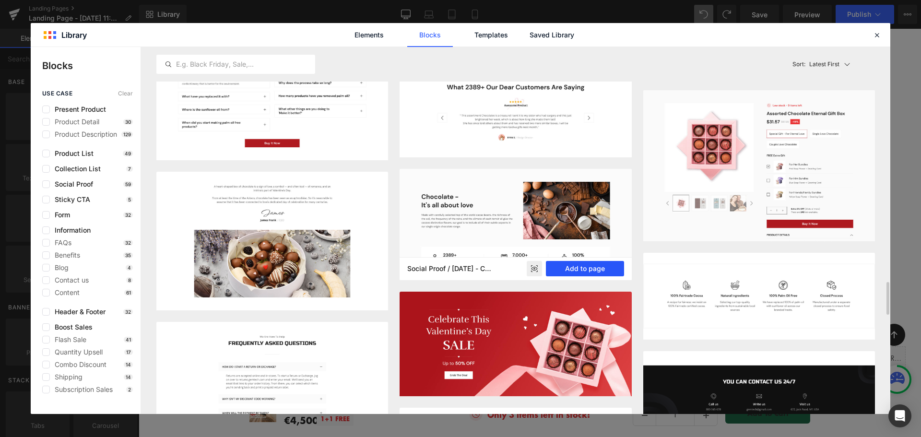
click at [574, 267] on button "Add to page" at bounding box center [585, 268] width 78 height 15
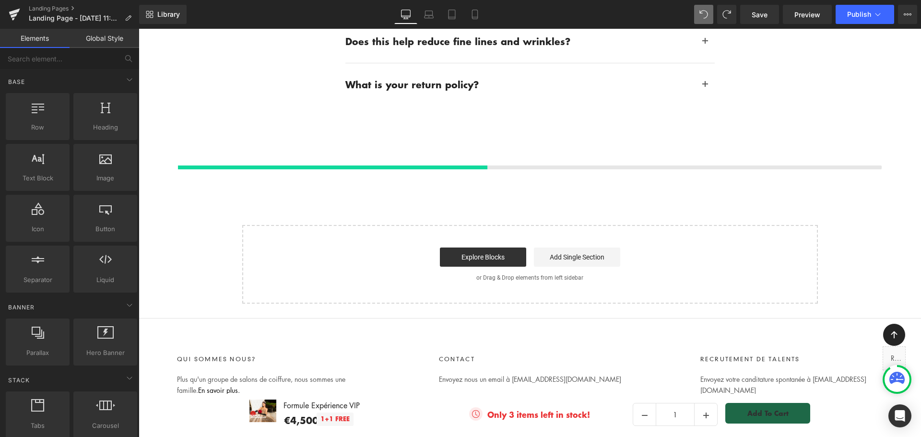
scroll to position [2392, 0]
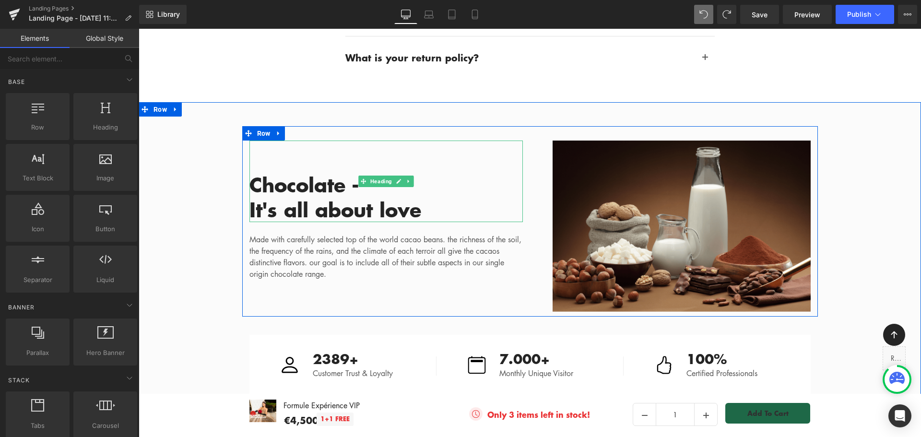
click at [373, 197] on h2 "It's all about love" at bounding box center [387, 209] width 274 height 25
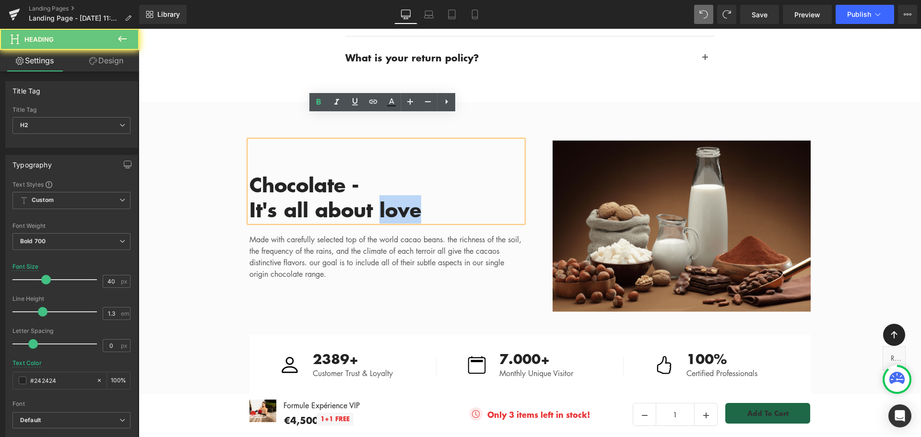
click at [373, 197] on h2 "It's all about love" at bounding box center [387, 209] width 274 height 25
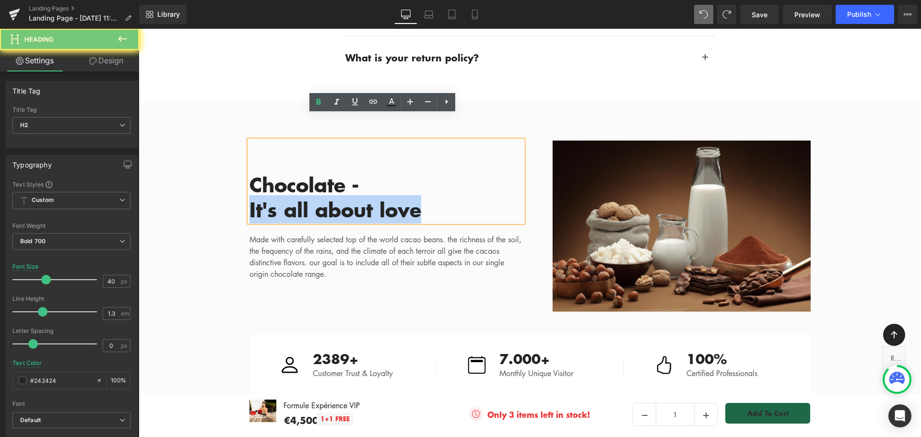
click at [373, 197] on h2 "It's all about love" at bounding box center [387, 209] width 274 height 25
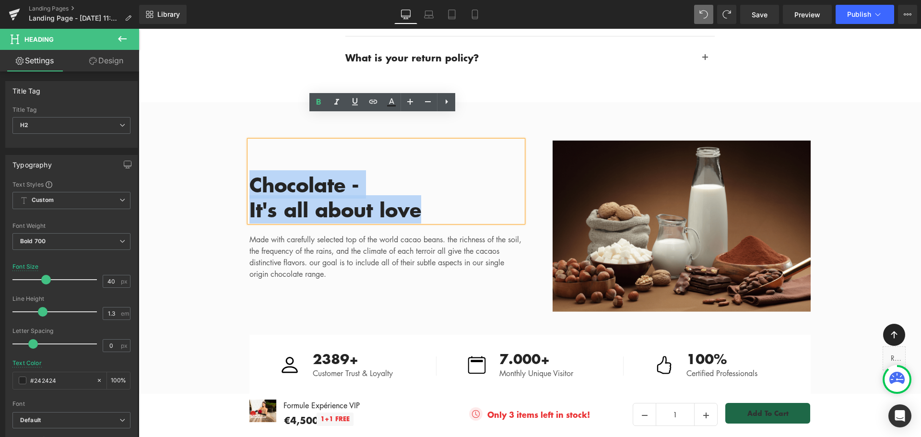
drag, startPoint x: 247, startPoint y: 156, endPoint x: 408, endPoint y: 184, distance: 163.6
click at [408, 184] on div "Chocolate - It's all about love" at bounding box center [387, 182] width 274 height 82
click at [377, 234] on p "Made with carefully selected top of the world cacao beans. the richness of the …" at bounding box center [387, 257] width 274 height 46
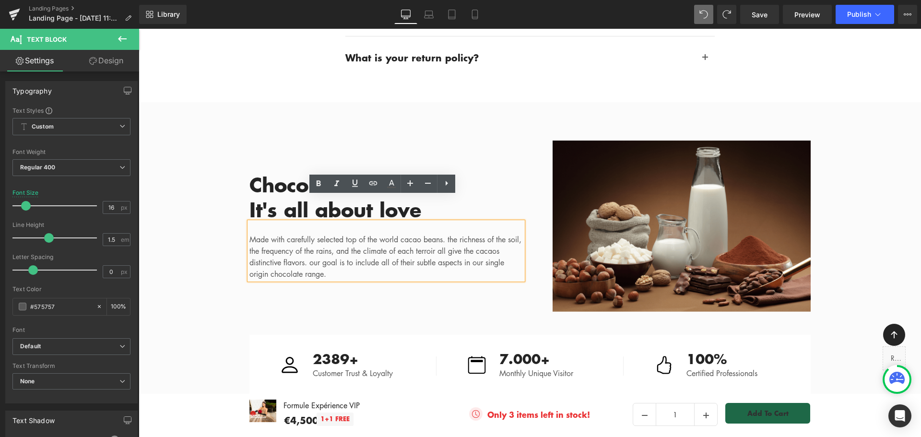
drag, startPoint x: 366, startPoint y: 247, endPoint x: 245, endPoint y: 209, distance: 126.1
click at [250, 222] on div "Made with carefully selected top of the world cacao beans. the richness of the …" at bounding box center [387, 251] width 274 height 58
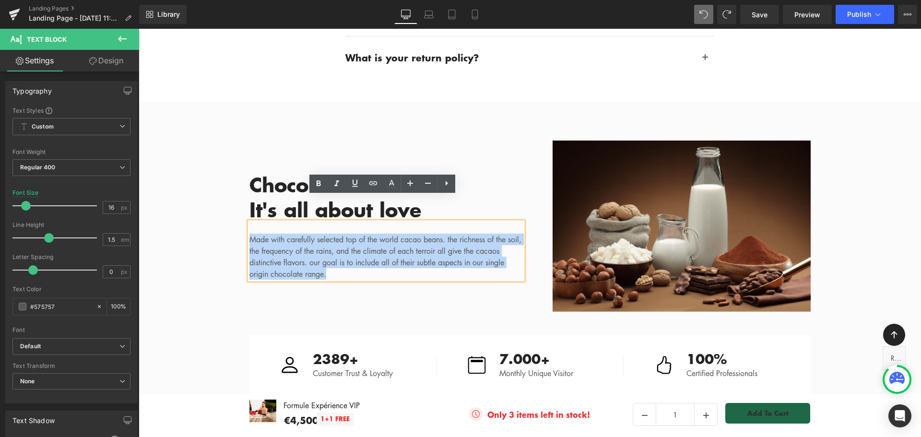
drag, startPoint x: 351, startPoint y: 247, endPoint x: 247, endPoint y: 213, distance: 109.6
click at [250, 234] on p "Made with carefully selected top of the world cacao beans. the richness of the …" at bounding box center [387, 257] width 274 height 46
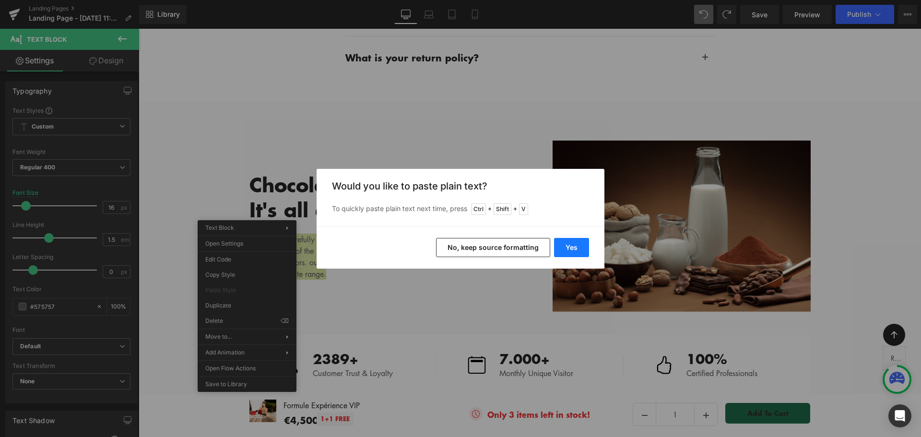
click at [575, 247] on button "Yes" at bounding box center [571, 247] width 35 height 19
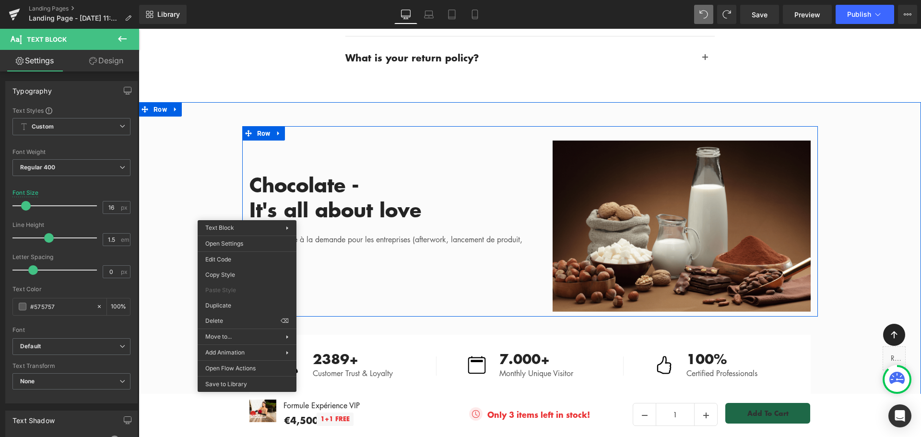
click at [429, 242] on div "Image Chocolate - It's all about love Heading tarif sur-mesure à la demande pou…" at bounding box center [530, 221] width 576 height 191
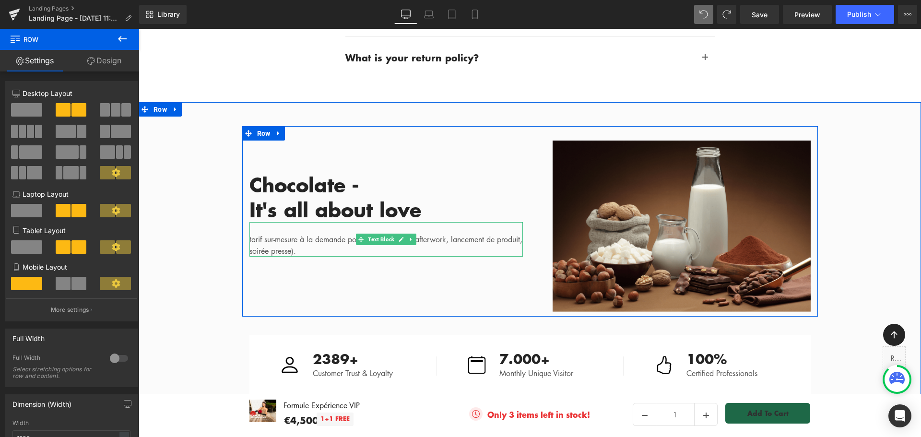
click at [250, 234] on p "tarif sur-mesure à la demande pour les entreprises (afterwork, lancement de pro…" at bounding box center [387, 245] width 274 height 23
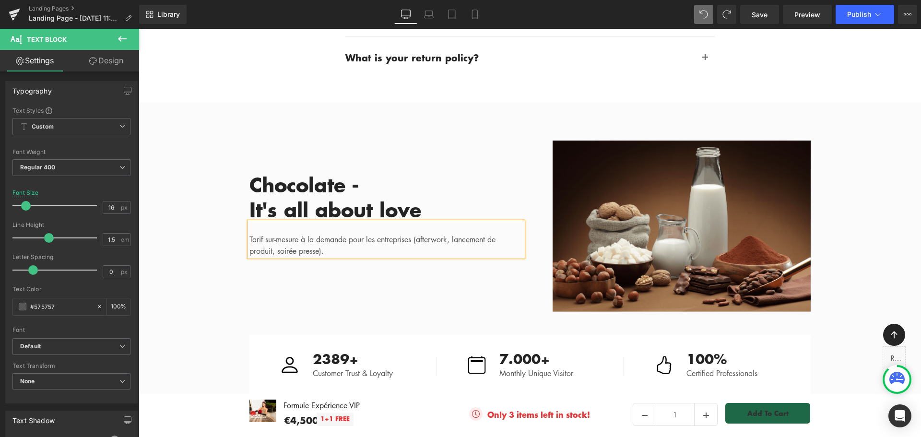
click at [261, 234] on p "Tarif sur-mesure à la demande pour les entreprises (afterwork, lancement de pro…" at bounding box center [387, 245] width 274 height 23
click at [304, 172] on h2 "Chocolate -" at bounding box center [387, 184] width 274 height 25
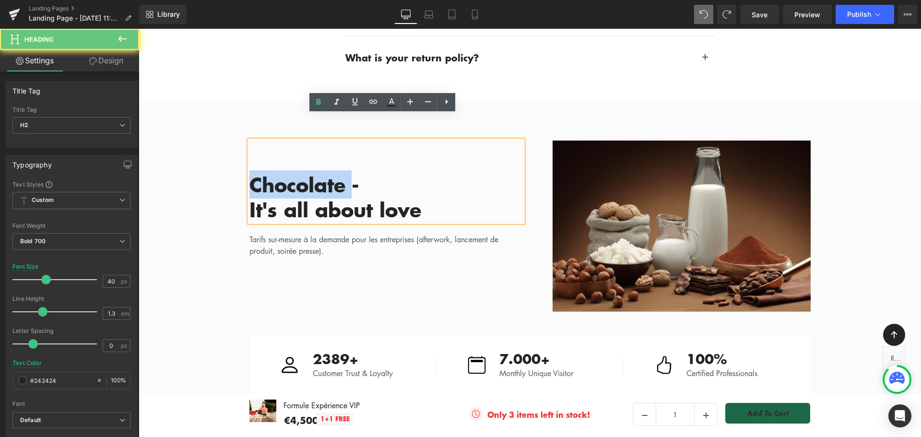
click at [304, 172] on h2 "Chocolate -" at bounding box center [387, 184] width 274 height 25
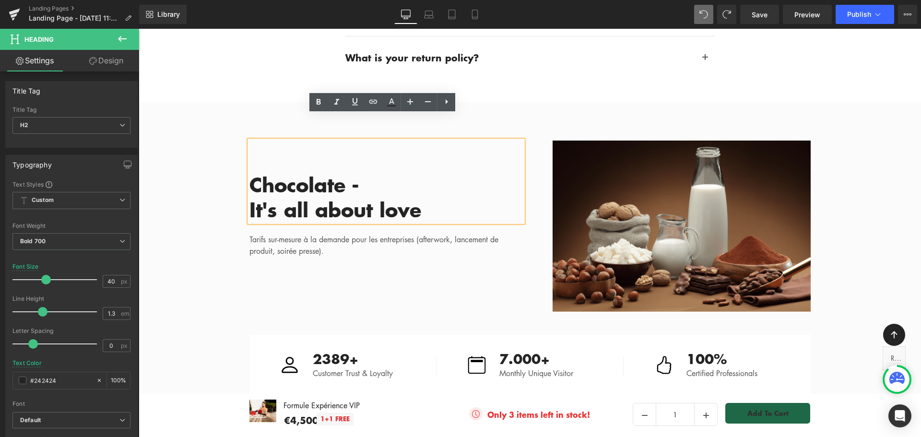
click at [371, 197] on h2 "It's all about love" at bounding box center [387, 209] width 274 height 25
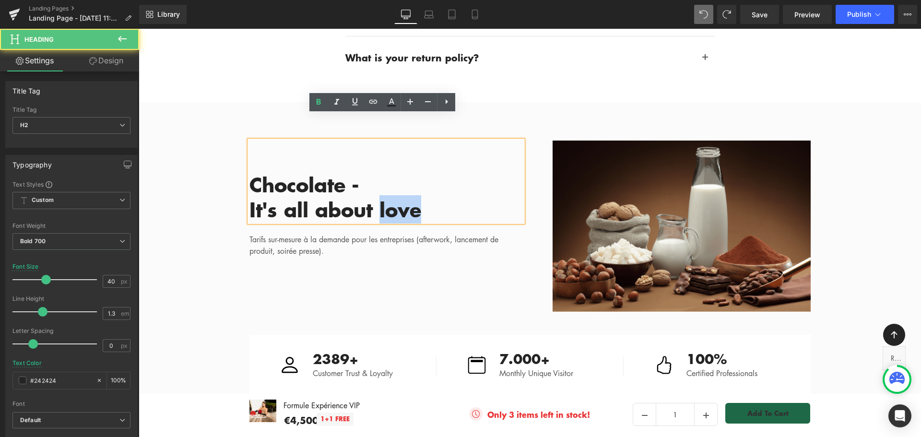
click at [371, 197] on h2 "It's all about love" at bounding box center [387, 209] width 274 height 25
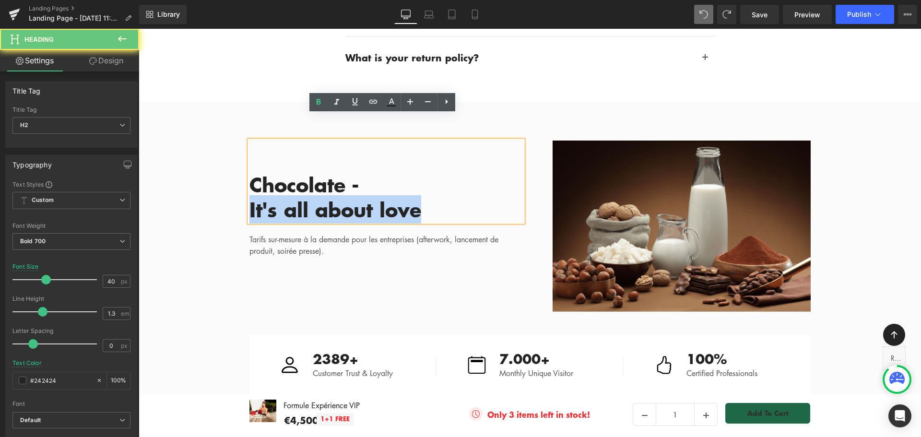
click at [371, 197] on h2 "It's all about love" at bounding box center [387, 209] width 274 height 25
click at [410, 197] on h2 "It's all about love" at bounding box center [387, 209] width 274 height 25
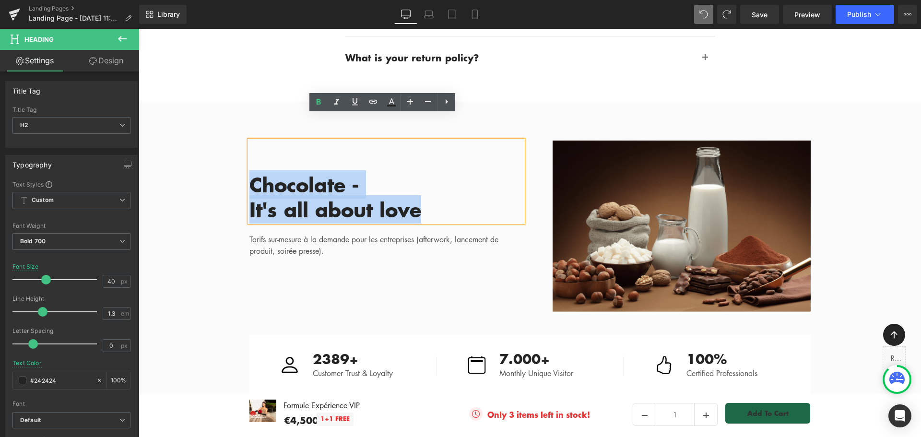
drag, startPoint x: 406, startPoint y: 183, endPoint x: 248, endPoint y: 153, distance: 161.2
click at [250, 152] on div "Chocolate - It's all about love" at bounding box center [387, 182] width 274 height 82
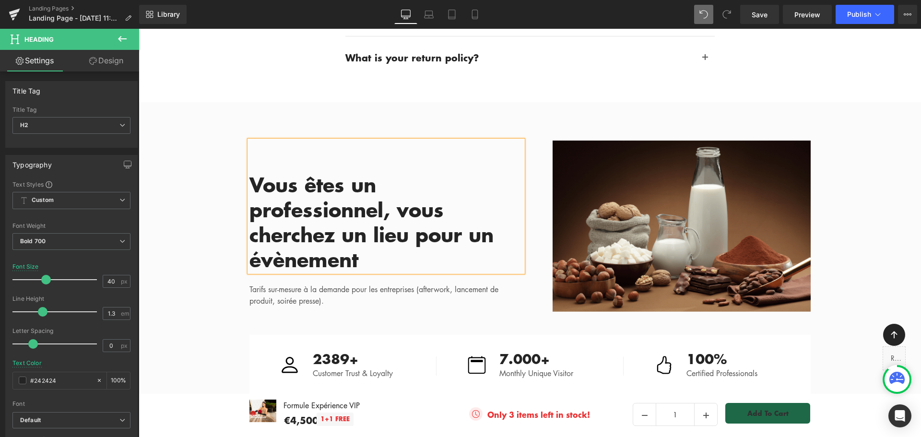
click at [444, 191] on h2 "Vous êtes un professionnel, vous cherchez un lieu pour un évènement" at bounding box center [387, 222] width 274 height 100
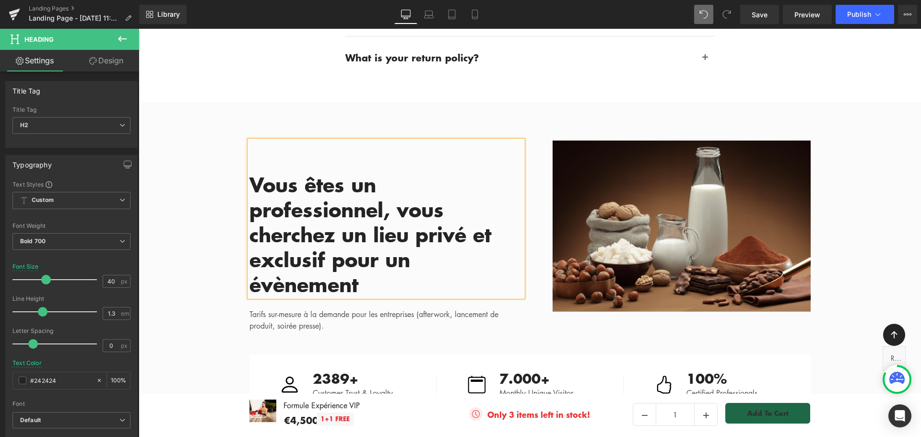
click at [270, 209] on h2 "Vous êtes un professionnel, vous cherchez un lieu privé et exclusif pour un évè…" at bounding box center [387, 234] width 274 height 125
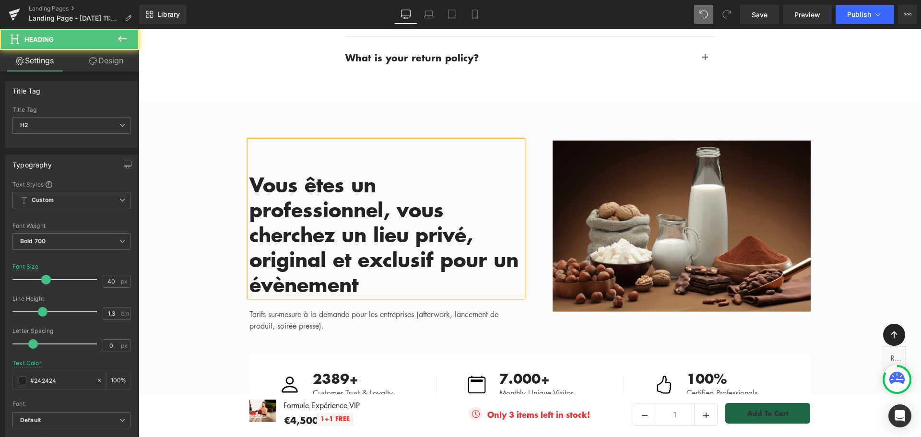
click at [347, 236] on h2 "Vous êtes un professionnel, vous cherchez un lieu privé, original et exclusif p…" at bounding box center [387, 234] width 274 height 125
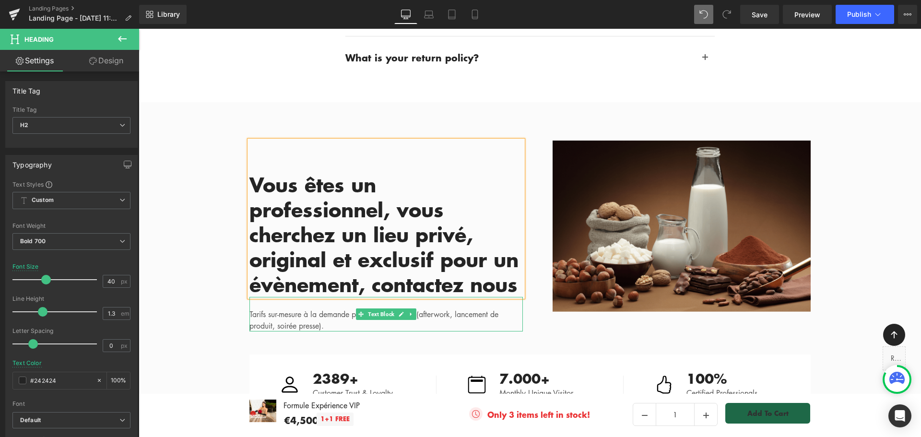
click at [425, 309] on p "Tarifs sur-mesure à la demande pour les entreprises (afterwork, lancement de pr…" at bounding box center [387, 320] width 274 height 23
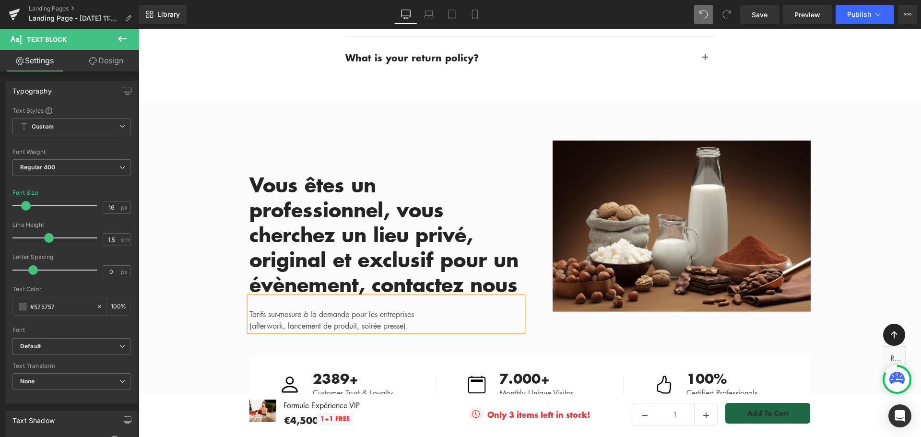
click at [252, 320] on p "(afterwork, lancement de produit, soirée presse)." at bounding box center [387, 326] width 274 height 12
click at [285, 320] on p "Afterwork, lancement de produit, soirée presse)." at bounding box center [387, 326] width 274 height 12
click at [364, 320] on p "Afterwork, Lancement de produit, soirée presse)." at bounding box center [387, 326] width 274 height 12
click at [422, 309] on p "Tarifs sur-mesure à la demande pour les entreprises" at bounding box center [387, 315] width 274 height 12
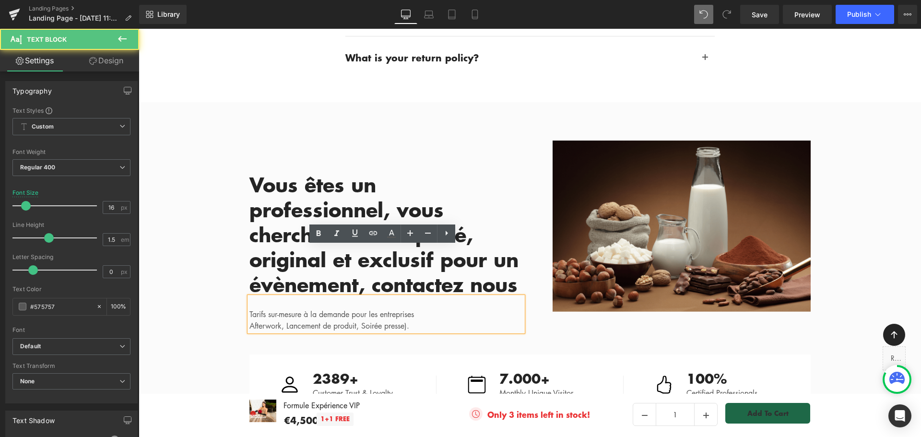
click at [419, 320] on p "Afterwork, Lancement de produit, Soirée presse)." at bounding box center [387, 326] width 274 height 12
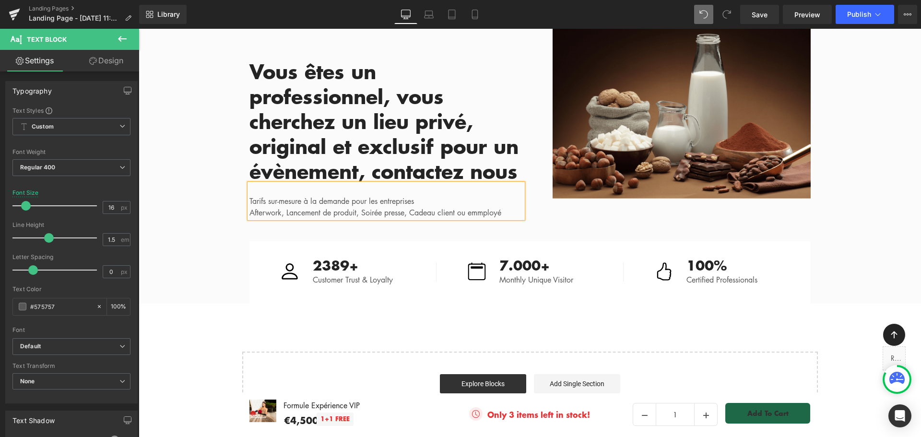
scroll to position [2488, 0]
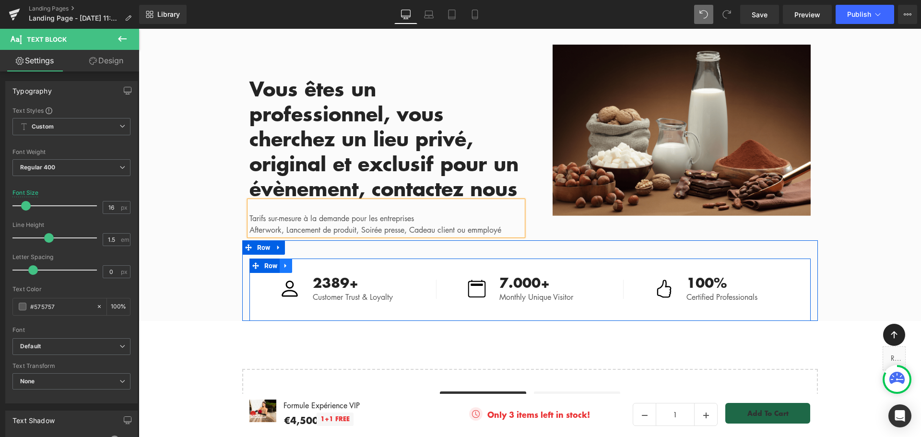
click at [285, 263] on icon at bounding box center [286, 265] width 2 height 4
click at [277, 245] on icon at bounding box center [278, 247] width 2 height 4
click at [300, 244] on icon at bounding box center [303, 247] width 7 height 7
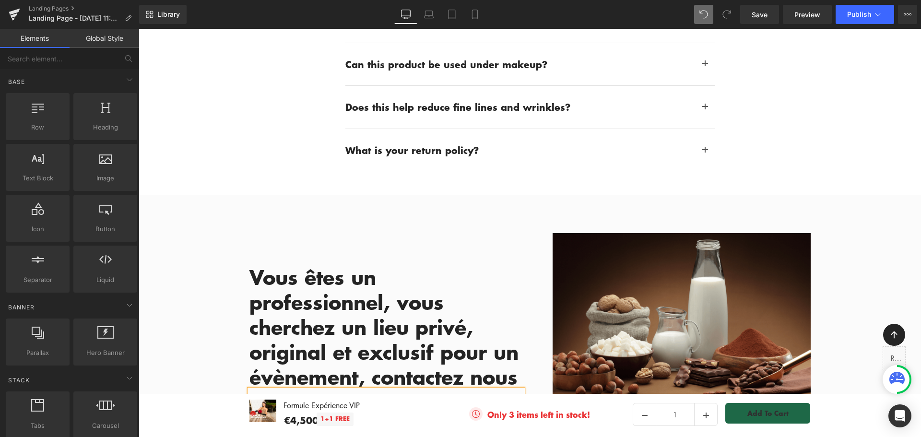
scroll to position [2296, 0]
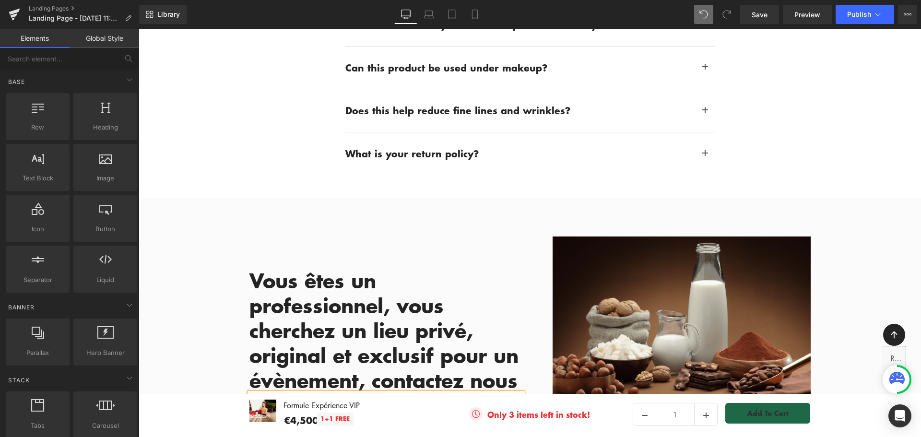
click at [441, 222] on div "Image Vous êtes un professionnel, vous cherchez un lieu privé, original et excl…" at bounding box center [530, 327] width 576 height 210
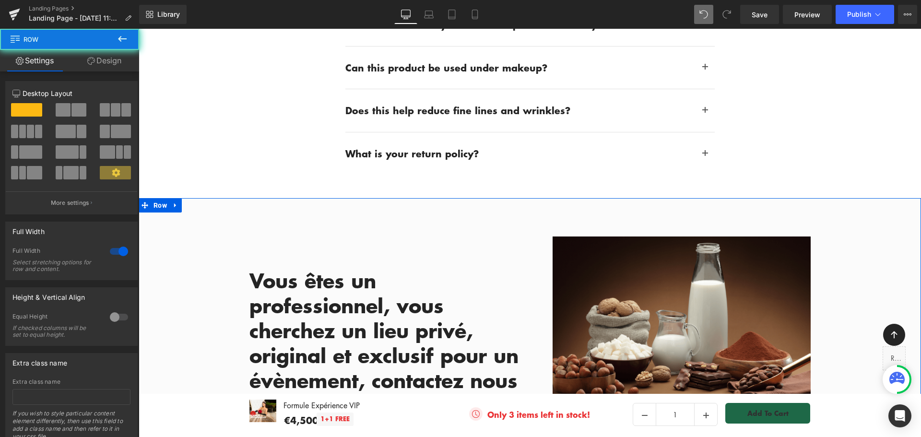
click at [350, 198] on div "Image Vous êtes un professionnel, vous cherchez un lieu privé, original et excl…" at bounding box center [530, 315] width 783 height 234
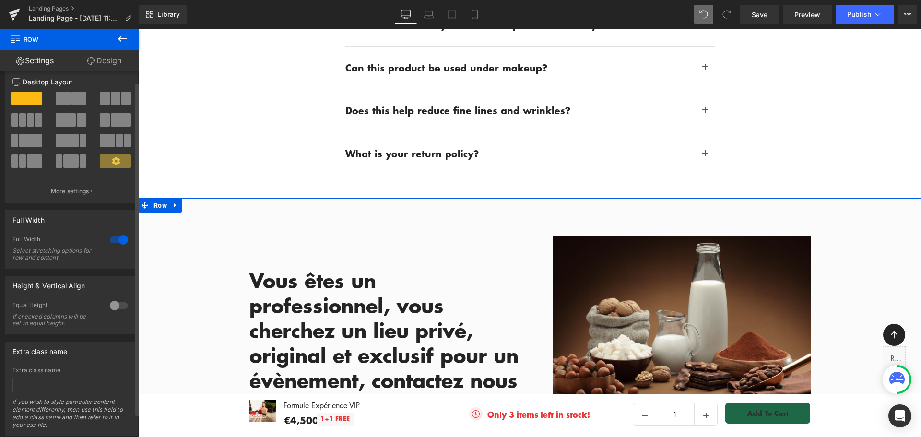
scroll to position [0, 0]
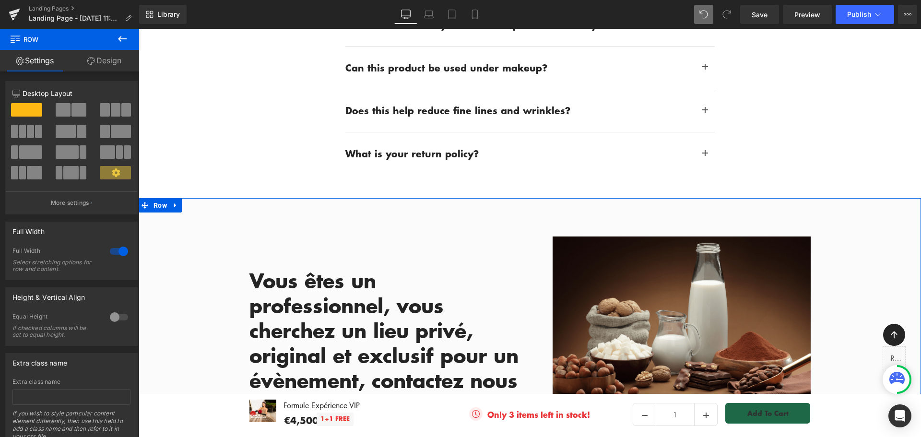
click at [119, 63] on link "Design" at bounding box center [105, 61] width 70 height 22
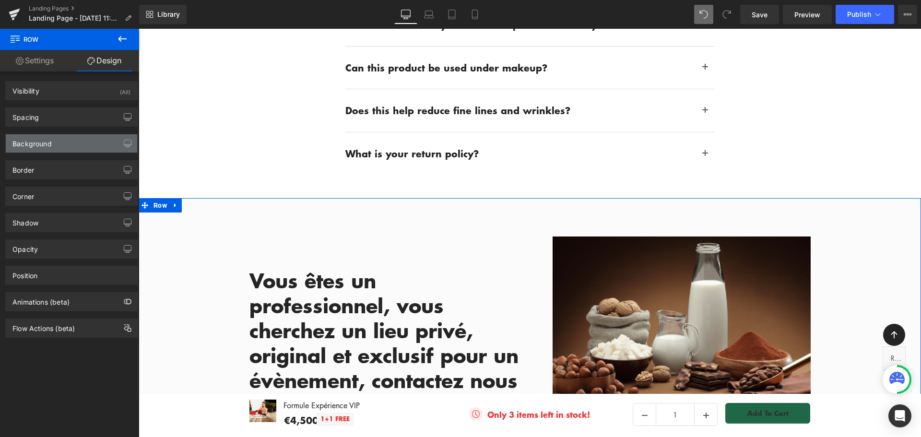
click at [76, 146] on div "Background" at bounding box center [71, 143] width 131 height 18
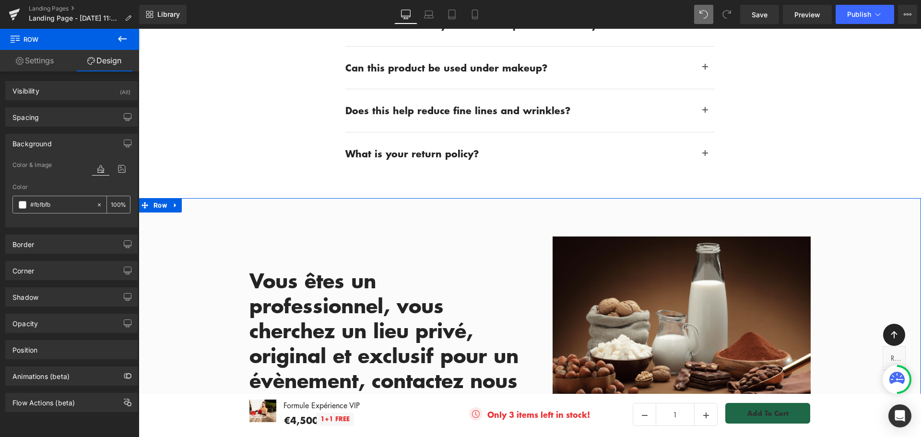
click at [55, 205] on input "#fbfbfb" at bounding box center [60, 205] width 61 height 11
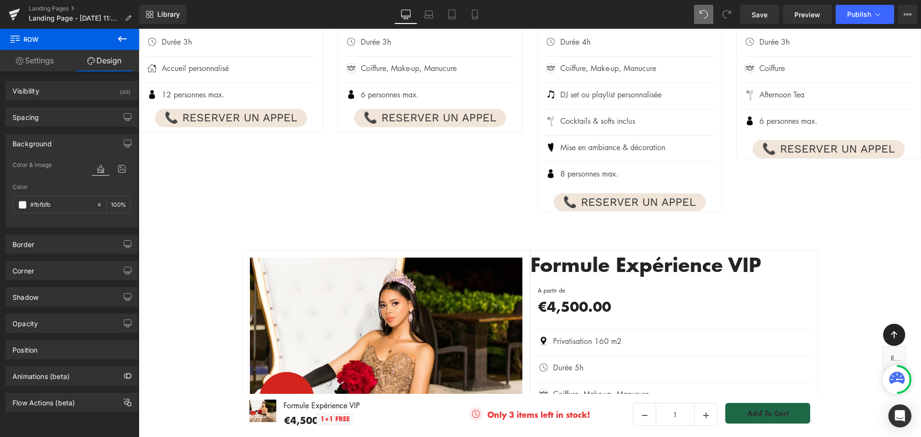
scroll to position [1288, 0]
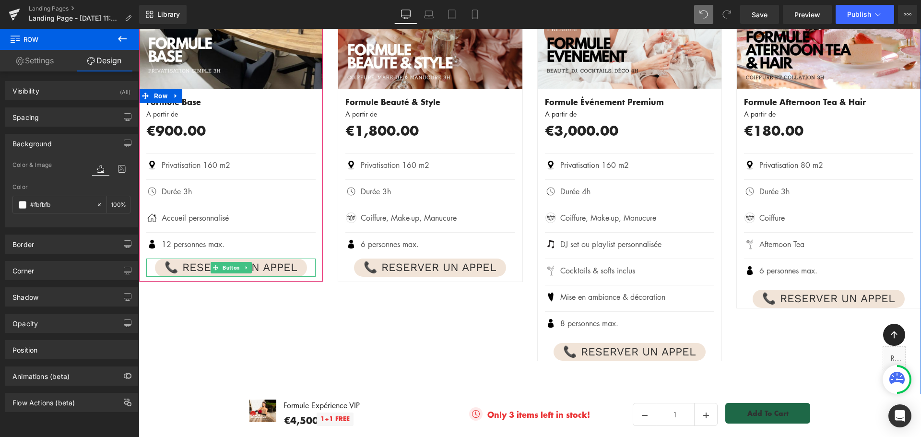
click at [296, 259] on link "📞 RESERVER UN APPEL" at bounding box center [231, 268] width 152 height 18
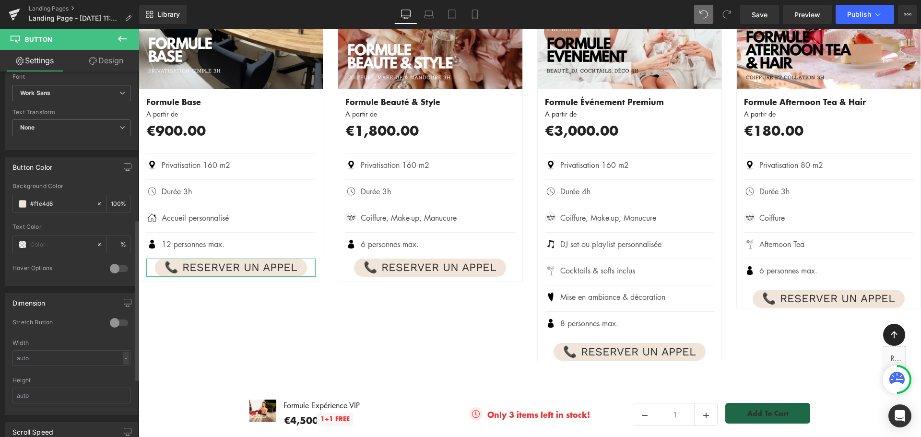
scroll to position [384, 0]
click at [64, 202] on input "#f1e4d8" at bounding box center [60, 203] width 61 height 11
click at [63, 202] on input "#f1e4d8" at bounding box center [60, 203] width 61 height 11
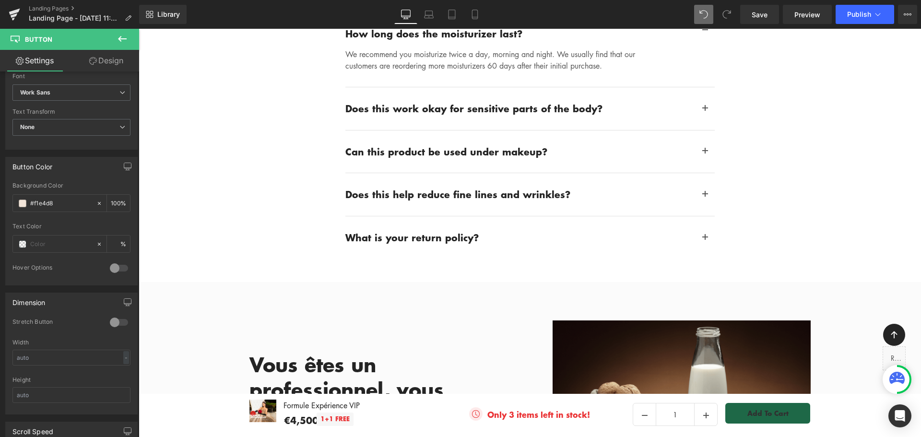
scroll to position [2344, 0]
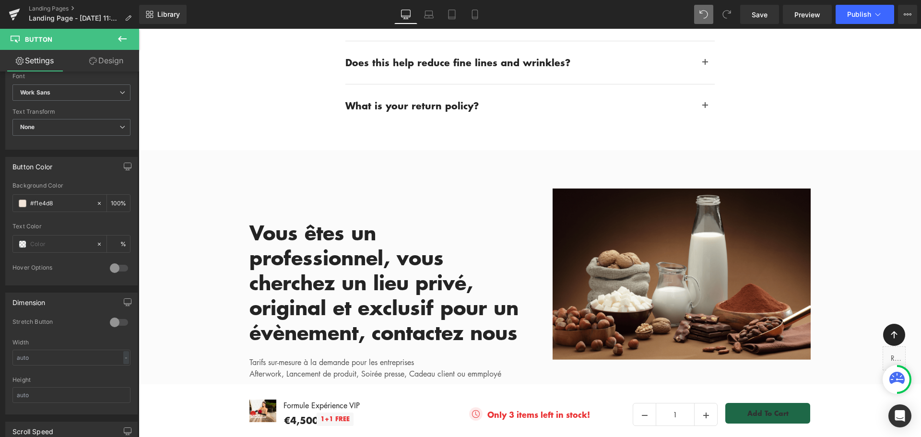
click at [223, 150] on div "Image Vous êtes un professionnel, vous cherchez un lieu privé, original et excl…" at bounding box center [530, 267] width 783 height 234
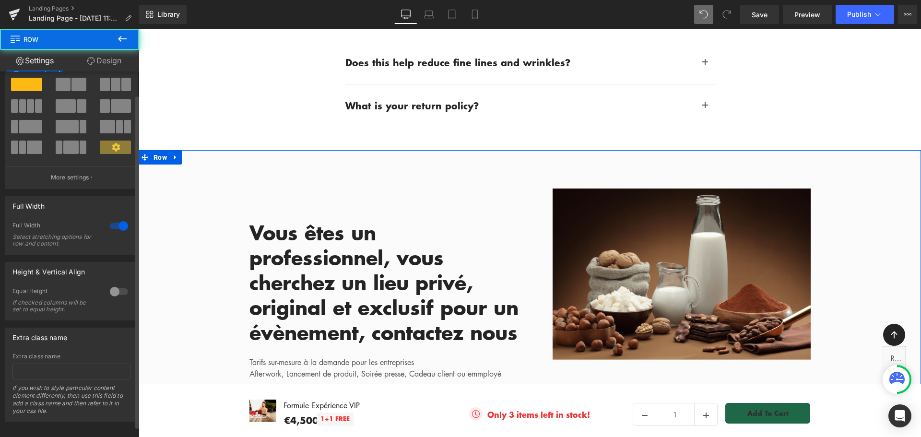
scroll to position [37, 0]
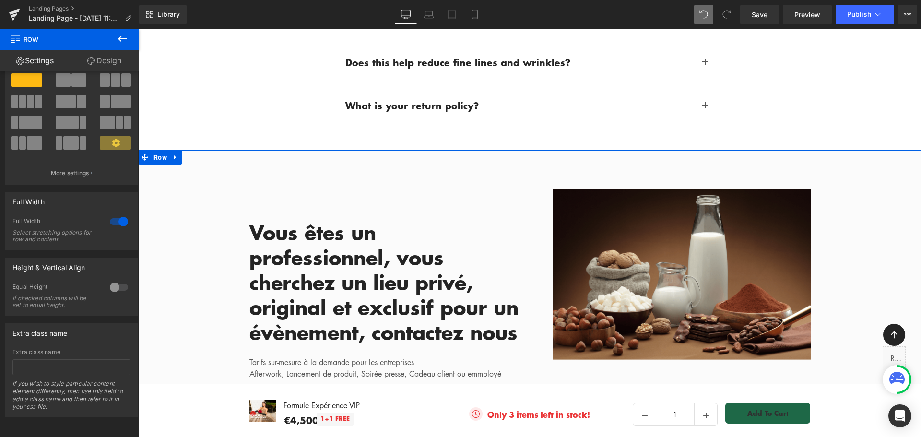
click at [116, 60] on link "Design" at bounding box center [105, 61] width 70 height 22
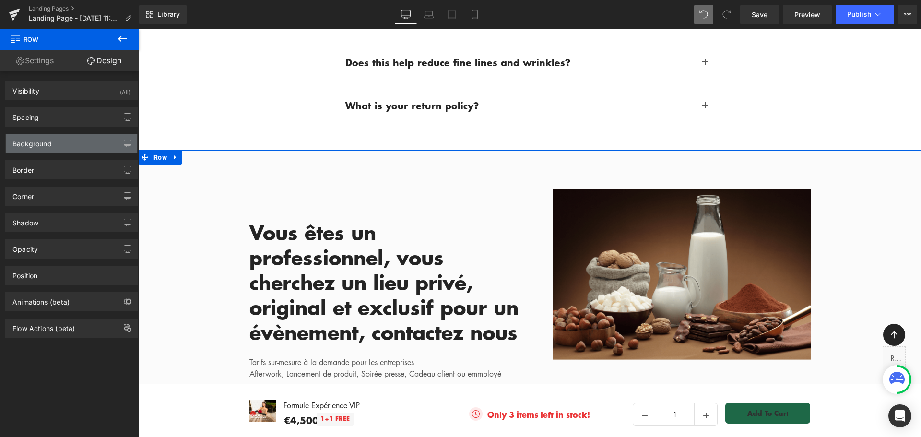
click at [58, 147] on div "Background" at bounding box center [71, 143] width 131 height 18
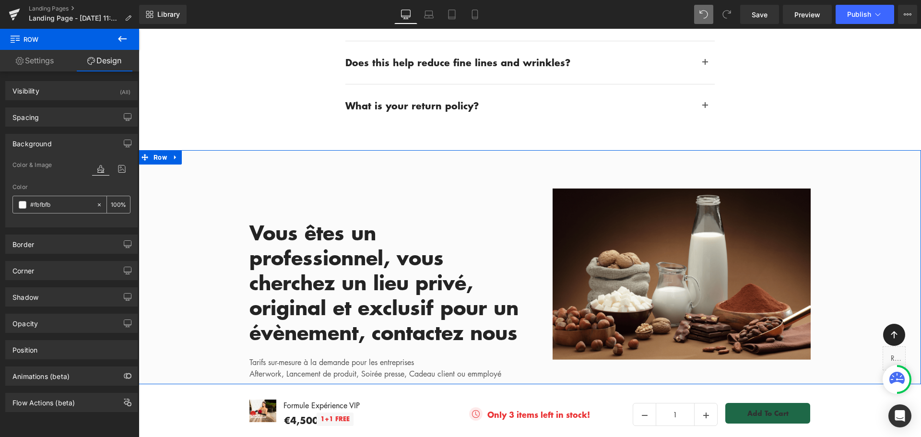
click at [51, 204] on input "#fbfbfb" at bounding box center [60, 205] width 61 height 11
paste input "1e4d8"
type input "#f1e4d8"
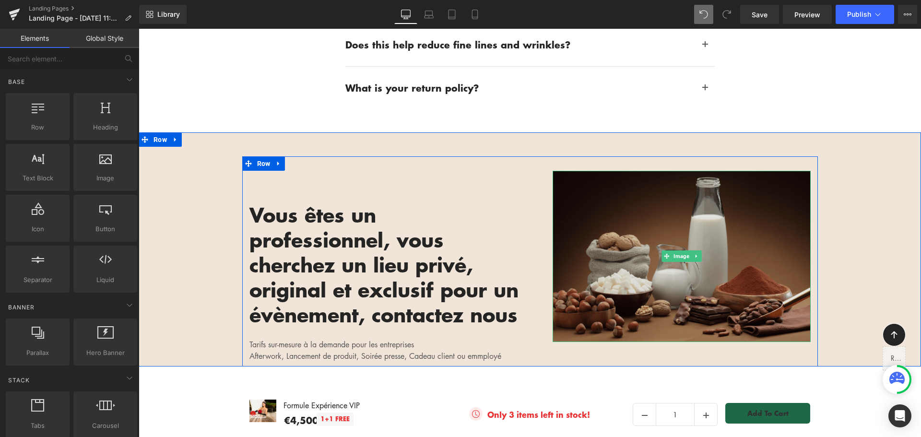
scroll to position [2440, 0]
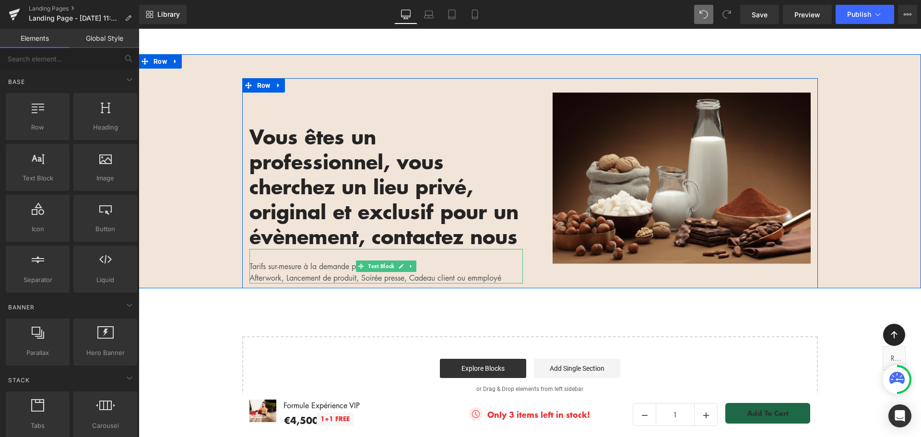
click at [336, 261] on p "Tarifs sur-mesure à la demande pour les entreprises" at bounding box center [387, 267] width 274 height 12
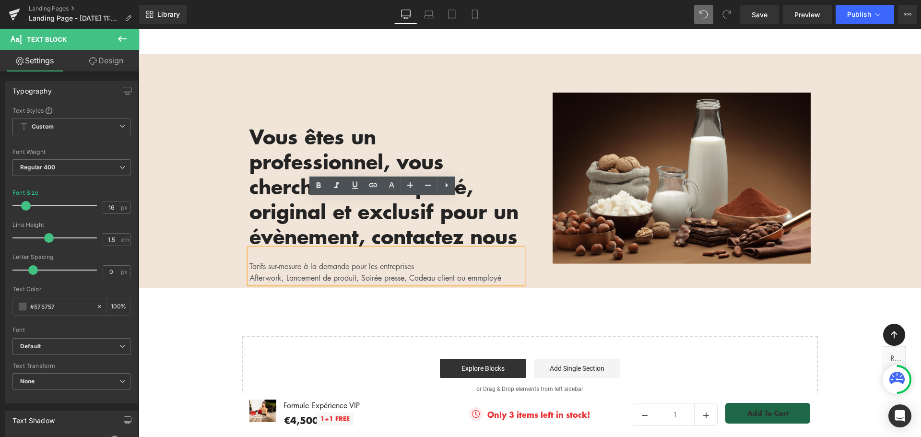
click at [435, 261] on p "Tarifs sur-mesure à la demande pour les entreprises" at bounding box center [387, 267] width 274 height 12
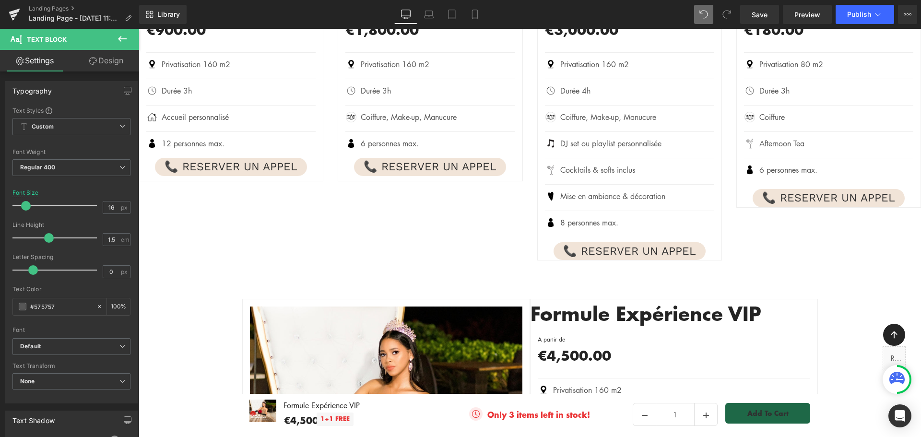
scroll to position [1384, 0]
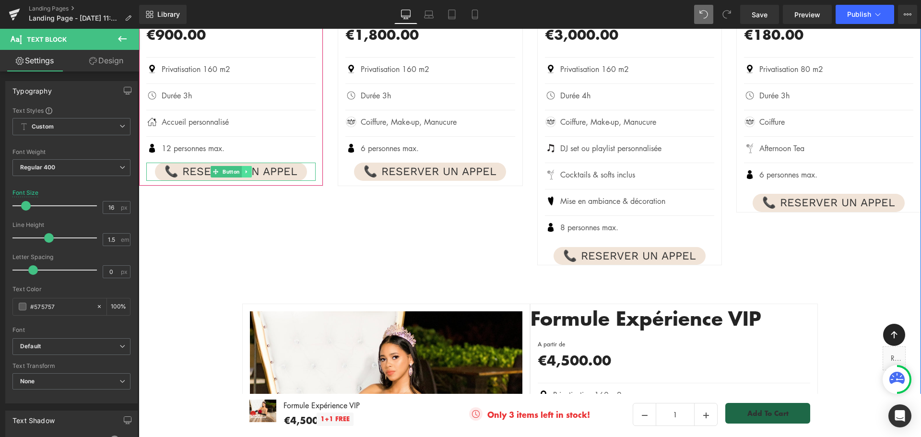
click at [244, 169] on icon at bounding box center [246, 172] width 5 height 6
click at [239, 169] on icon at bounding box center [241, 171] width 5 height 5
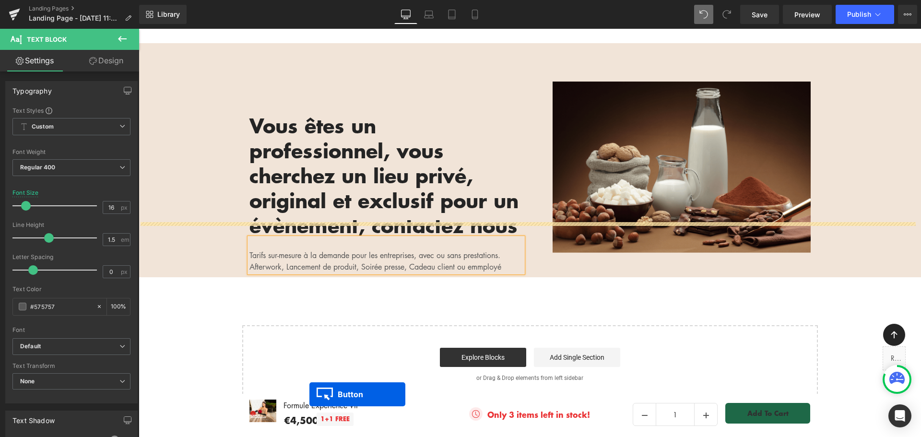
scroll to position [2490, 0]
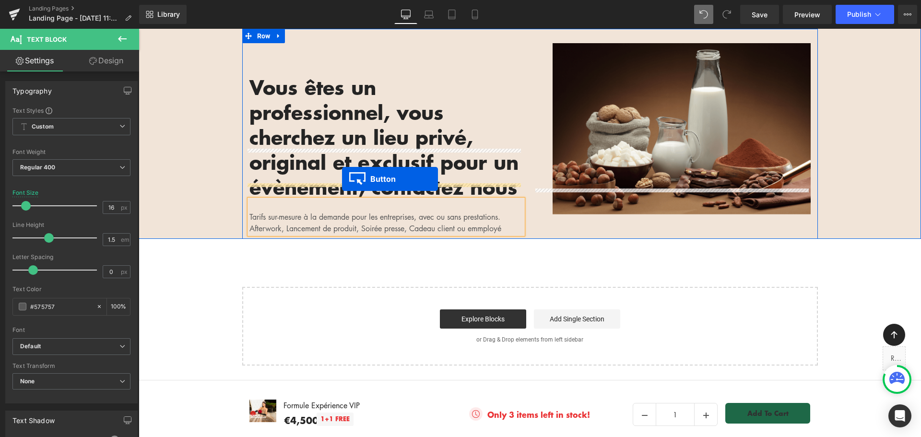
drag, startPoint x: 211, startPoint y: 167, endPoint x: 342, endPoint y: 179, distance: 132.1
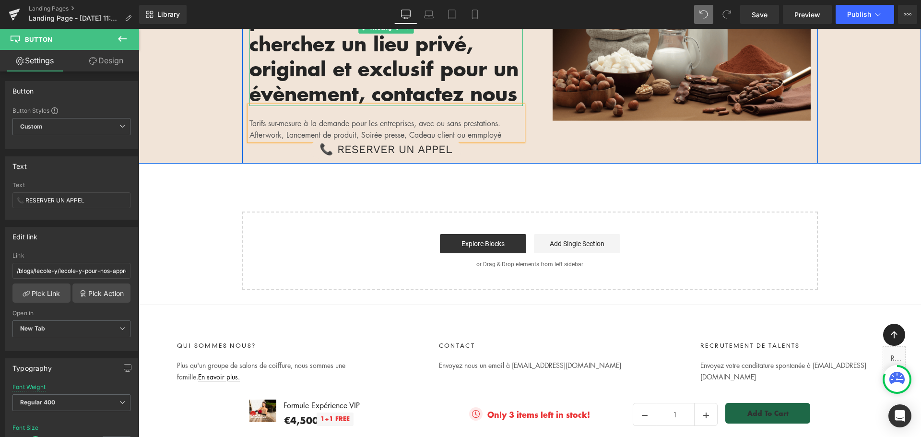
scroll to position [2586, 0]
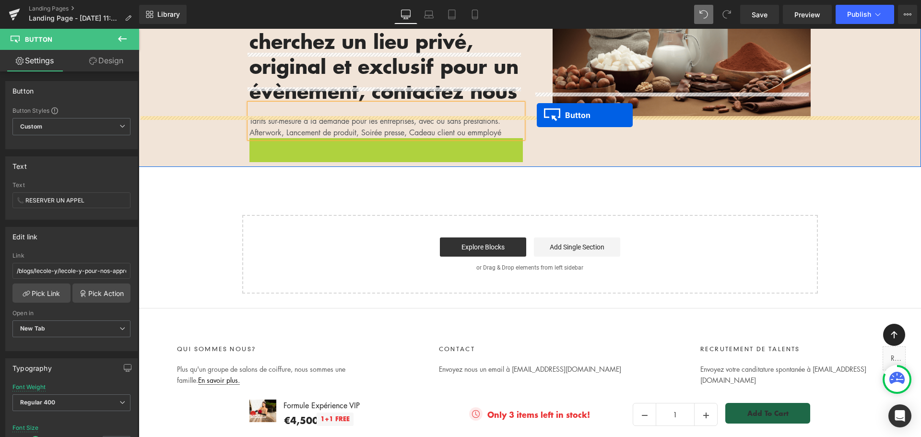
drag, startPoint x: 365, startPoint y: 96, endPoint x: 537, endPoint y: 115, distance: 172.8
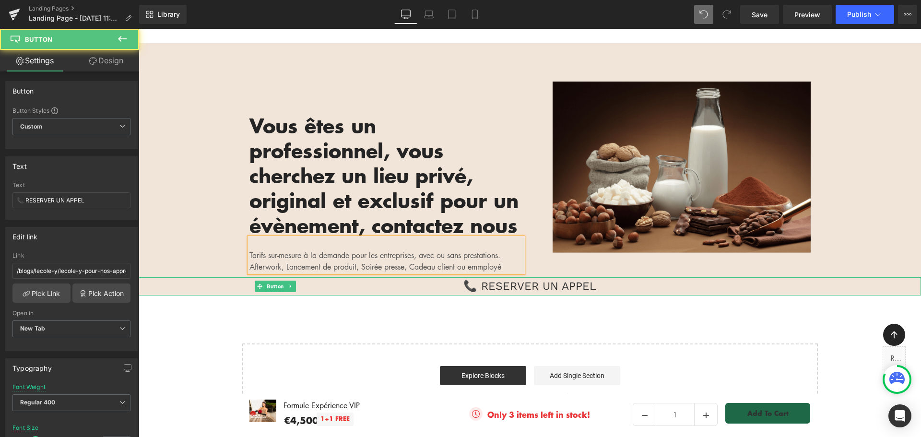
scroll to position [2442, 0]
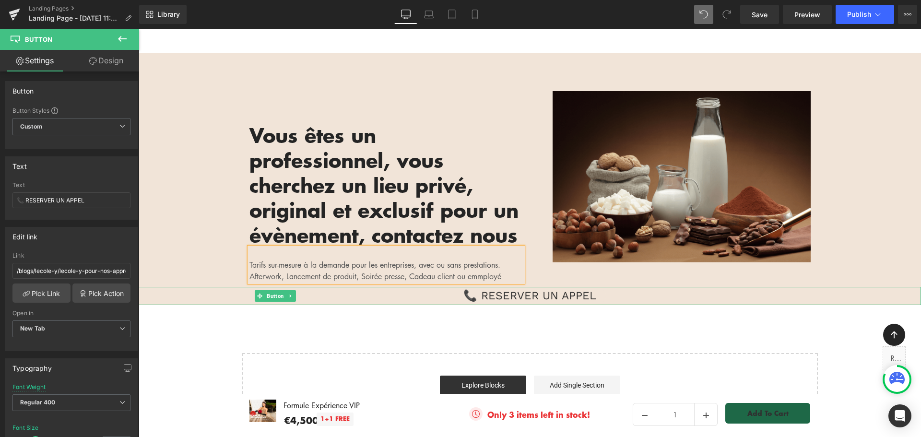
click at [419, 91] on div "Vous êtes un professionnel, vous cherchez un lieu privé, original et exclusif p…" at bounding box center [387, 169] width 274 height 156
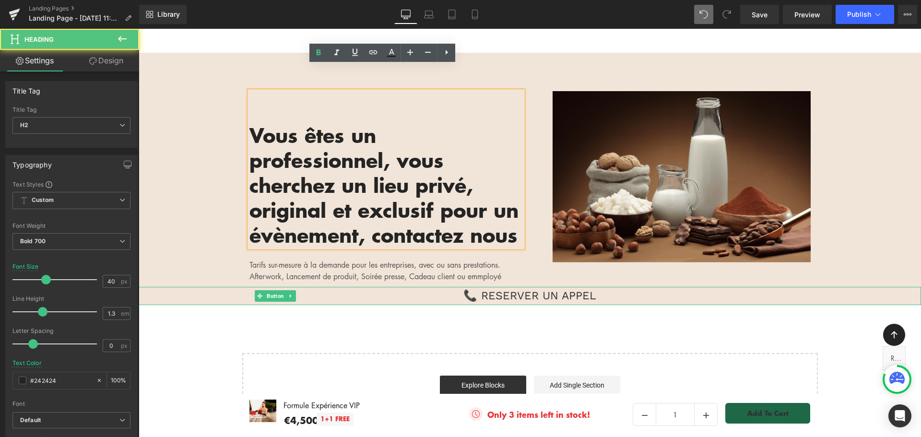
click at [416, 91] on div "Vous êtes un professionnel, vous cherchez un lieu privé, original et exclusif p…" at bounding box center [387, 169] width 274 height 156
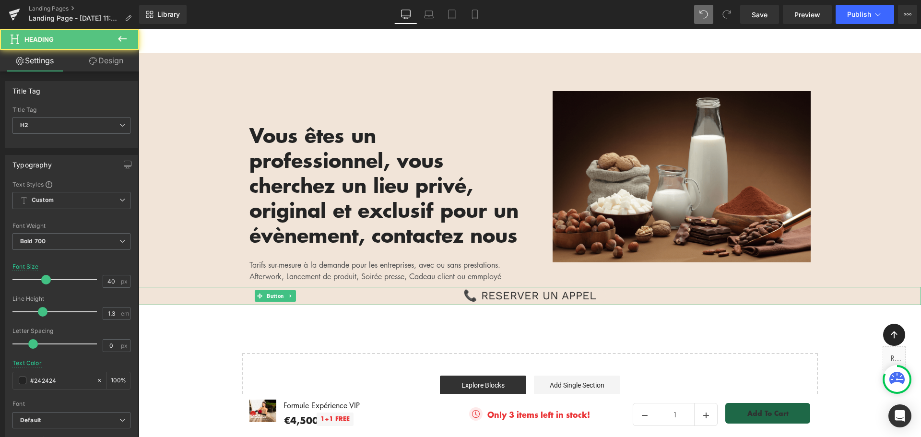
click at [102, 60] on link "Design" at bounding box center [107, 61] width 70 height 22
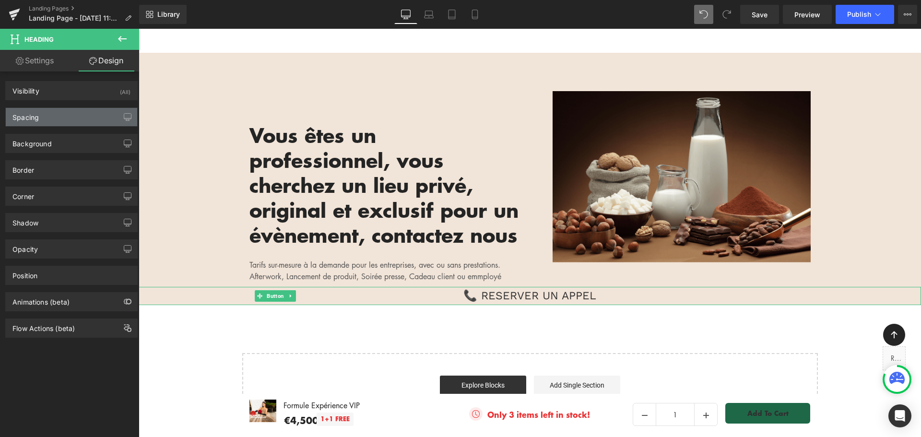
type input "0"
type input "66"
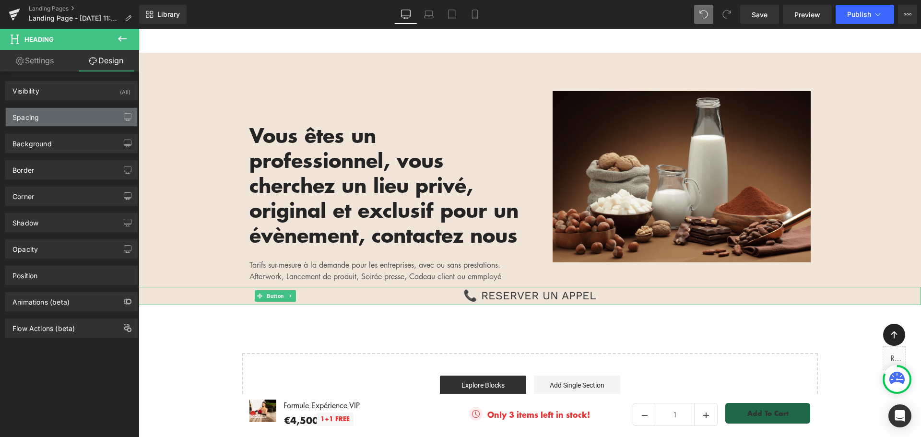
type input "0"
click at [67, 117] on div "Spacing" at bounding box center [71, 117] width 131 height 18
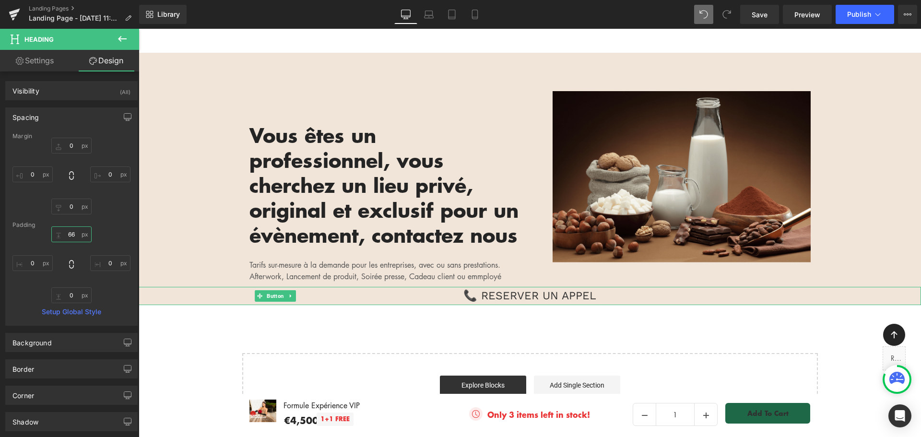
click at [73, 234] on input "66" at bounding box center [71, 235] width 40 height 16
type input "0"
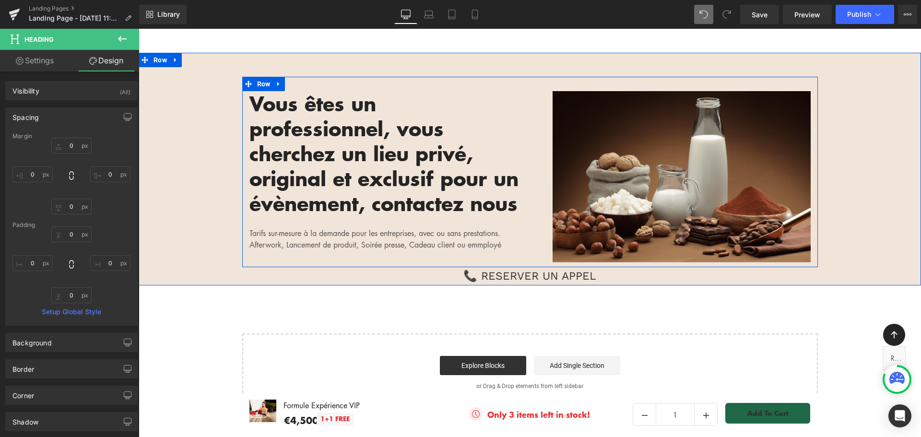
click at [338, 213] on div "Image Vous êtes un professionnel, vous cherchez un lieu privé, original et excl…" at bounding box center [530, 172] width 576 height 191
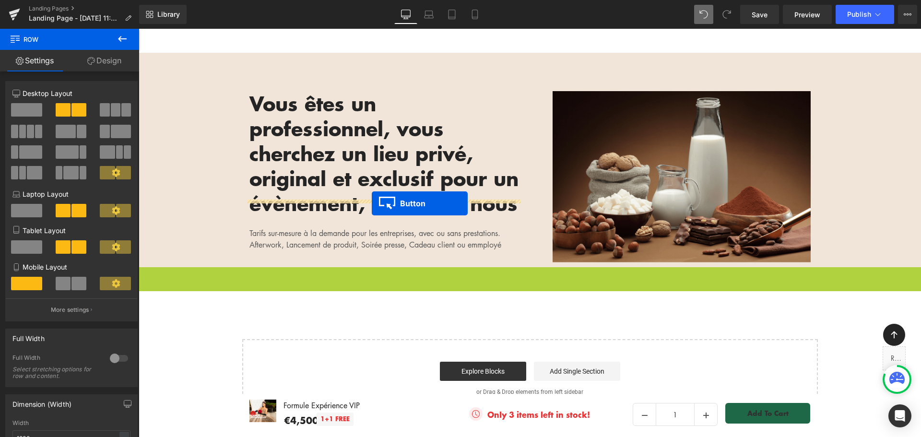
drag, startPoint x: 509, startPoint y: 250, endPoint x: 372, endPoint y: 203, distance: 144.5
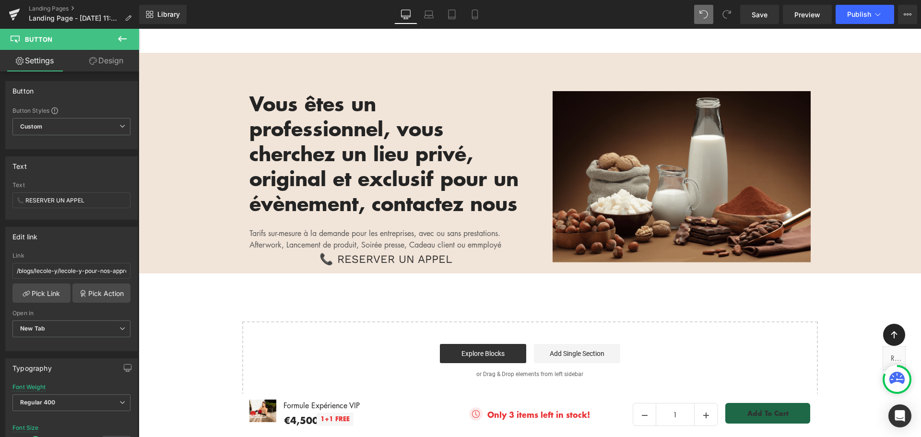
click at [453, 235] on div "Image Vous êtes un professionnel, vous cherchez un lieu privé, original et excl…" at bounding box center [530, 175] width 576 height 197
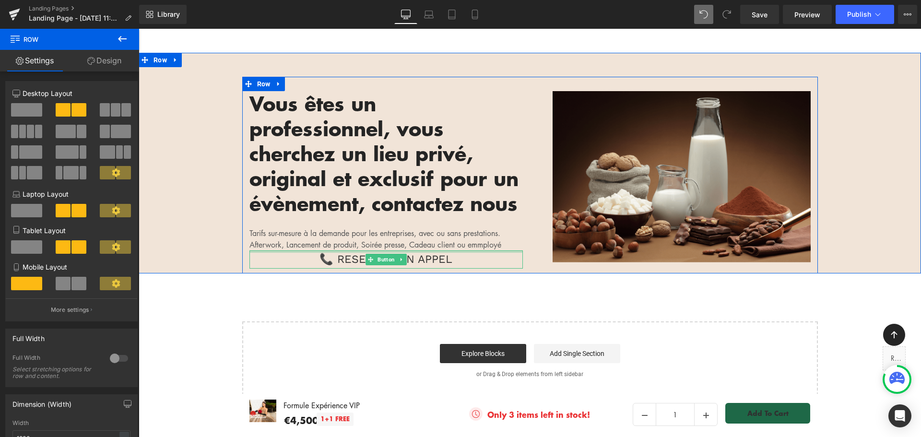
click at [424, 250] on span "📞 RESERVER UN APPEL" at bounding box center [386, 259] width 133 height 18
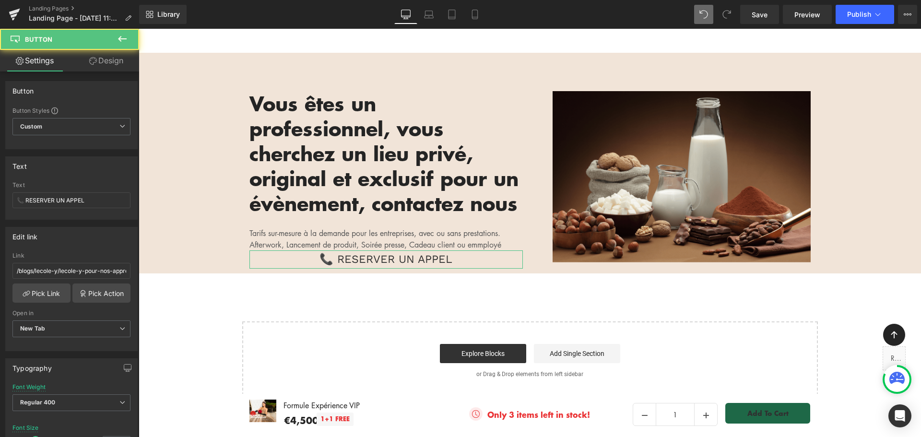
click at [110, 61] on link "Design" at bounding box center [107, 61] width 70 height 22
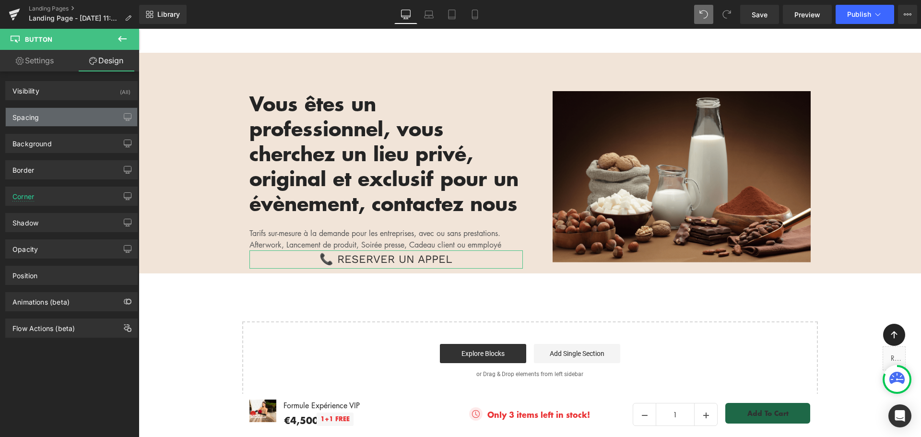
click at [69, 119] on div "Spacing" at bounding box center [71, 117] width 131 height 18
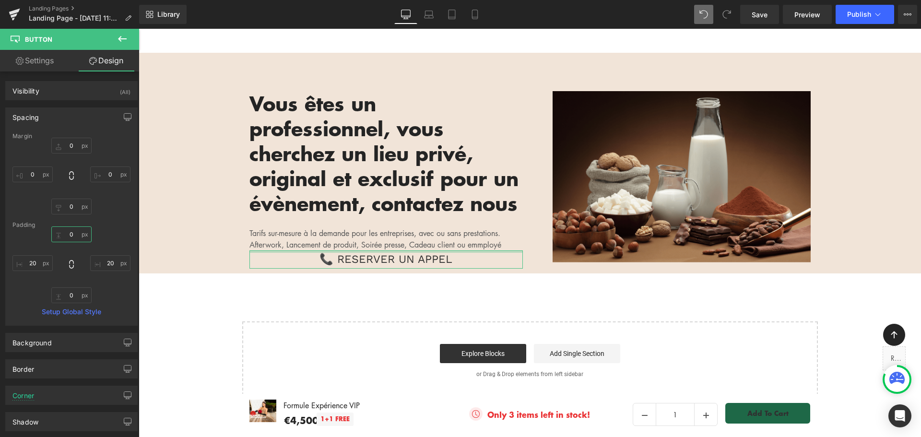
click at [73, 232] on input "0" at bounding box center [71, 235] width 40 height 16
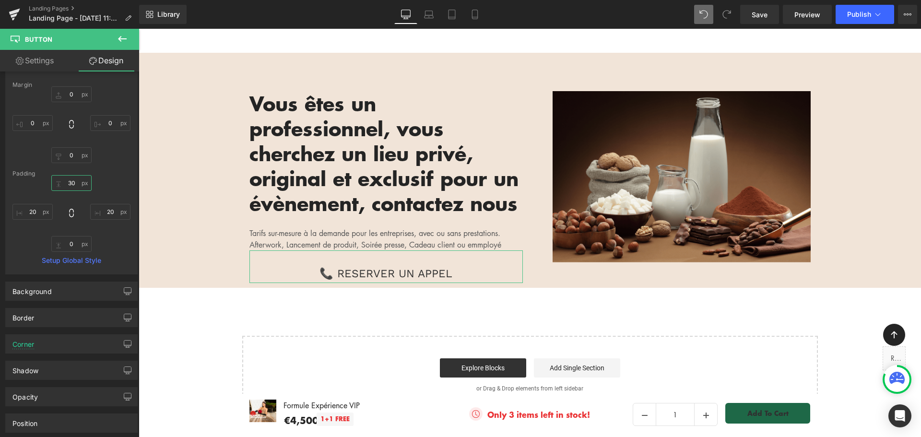
scroll to position [127, 0]
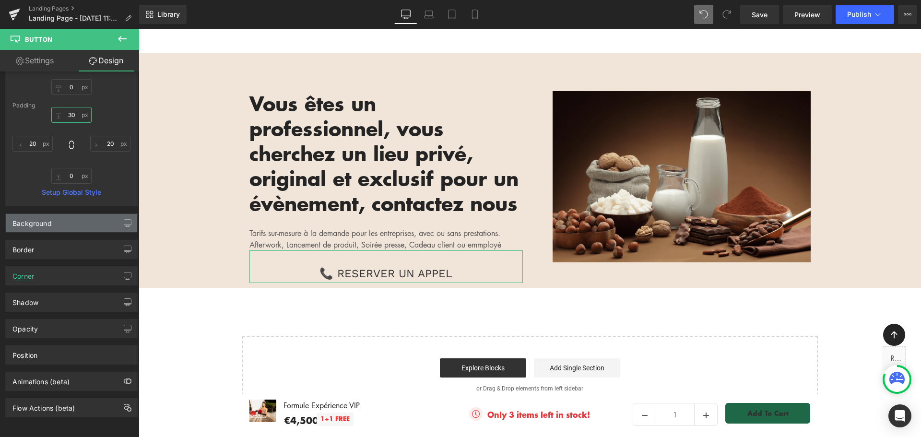
type input "30"
click at [76, 214] on div "Background" at bounding box center [71, 223] width 131 height 18
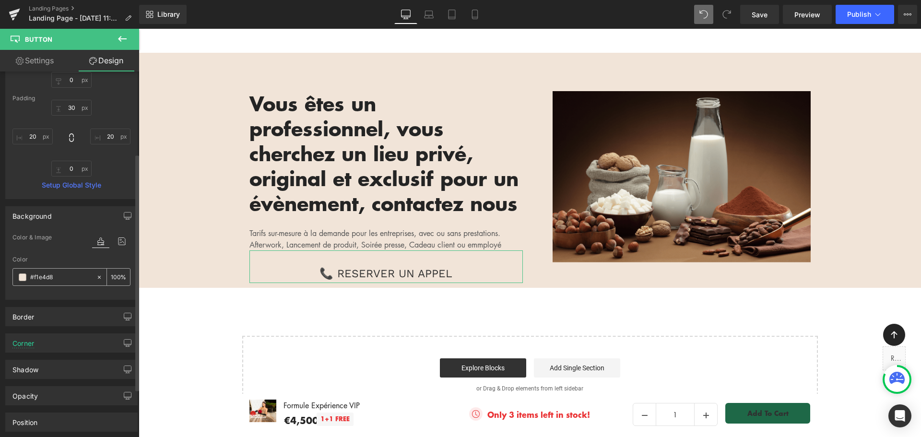
click at [56, 275] on input "#f1e4d8" at bounding box center [60, 277] width 61 height 11
type input "0"
click at [60, 252] on div "Color & Image color" at bounding box center [71, 244] width 118 height 24
click at [58, 277] on input "text" at bounding box center [60, 277] width 61 height 11
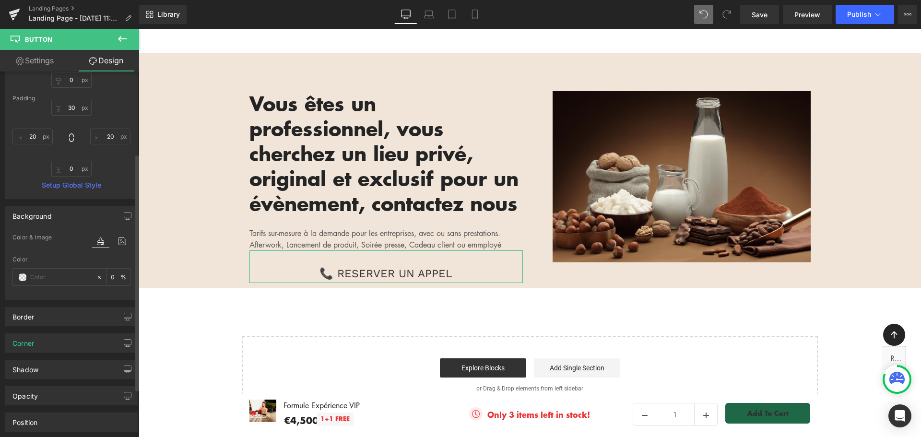
click at [99, 243] on icon at bounding box center [100, 241] width 17 height 12
click at [95, 239] on icon at bounding box center [100, 241] width 17 height 12
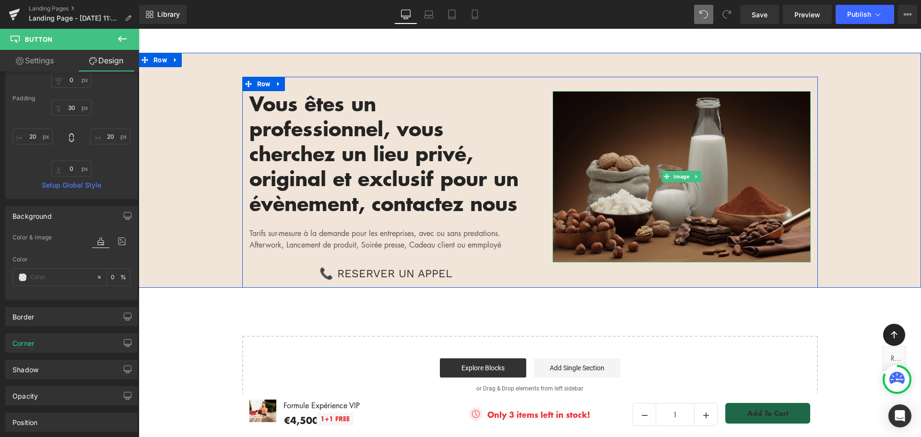
click at [574, 131] on img at bounding box center [682, 176] width 258 height 171
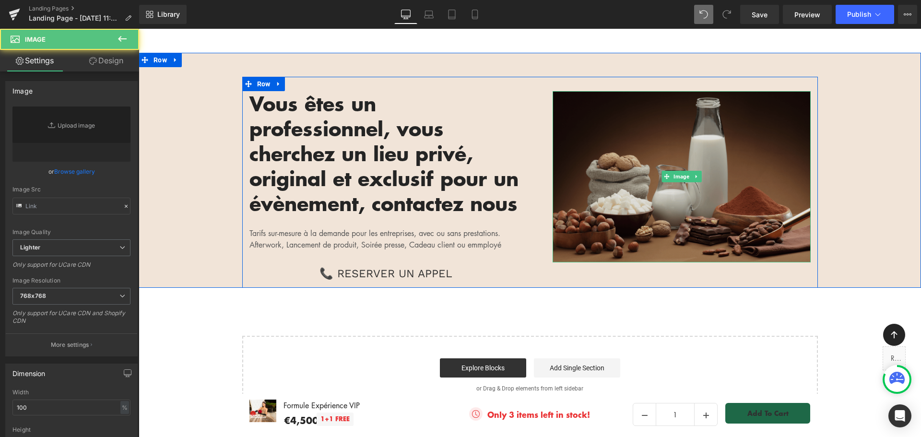
type input "[URL][DOMAIN_NAME]"
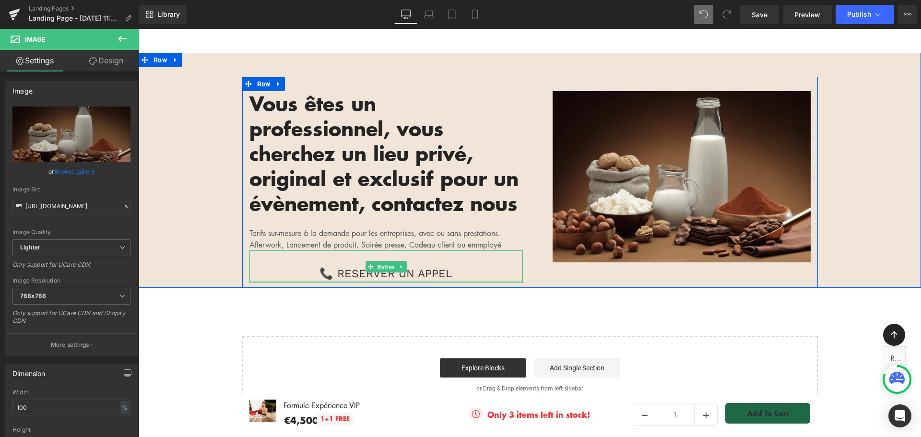
click at [357, 281] on div at bounding box center [387, 282] width 274 height 2
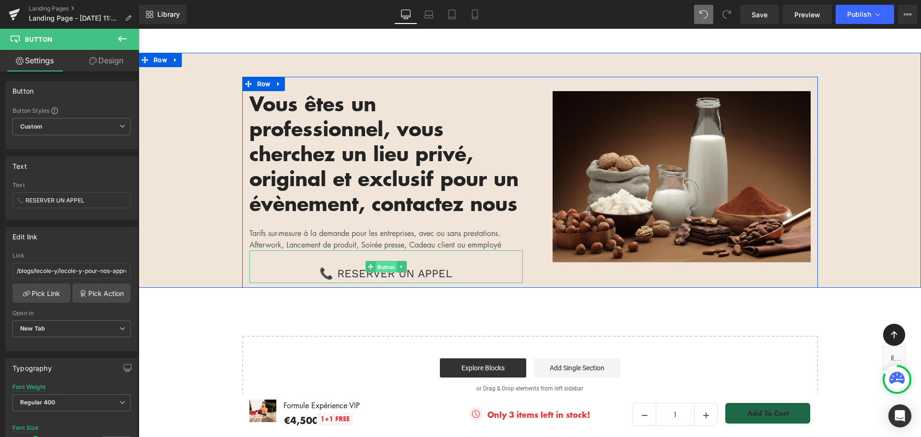
click at [379, 261] on span "Button" at bounding box center [386, 267] width 21 height 12
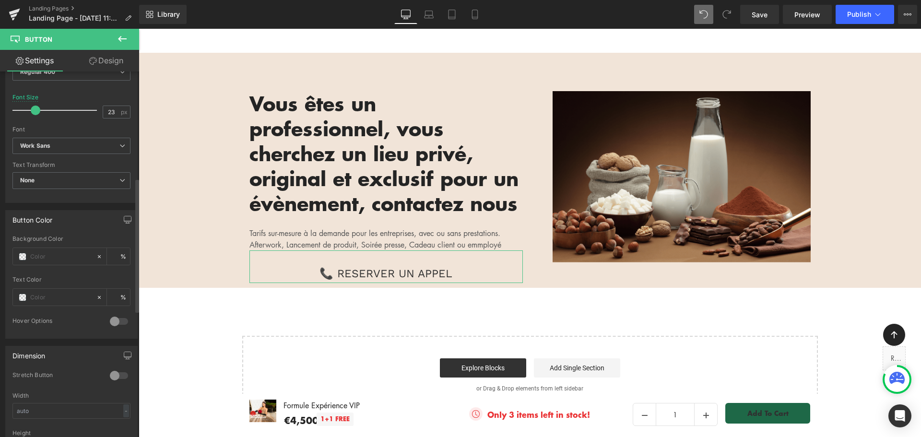
scroll to position [336, 0]
click at [24, 253] on span at bounding box center [23, 252] width 8 height 8
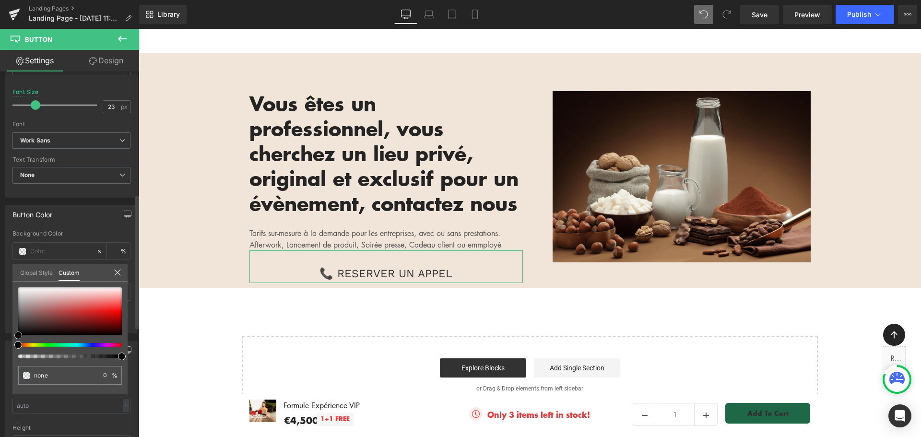
click at [19, 288] on div at bounding box center [70, 311] width 104 height 48
type input "#f9f9f9"
type input "100"
type input "#f9f9f9"
type input "100"
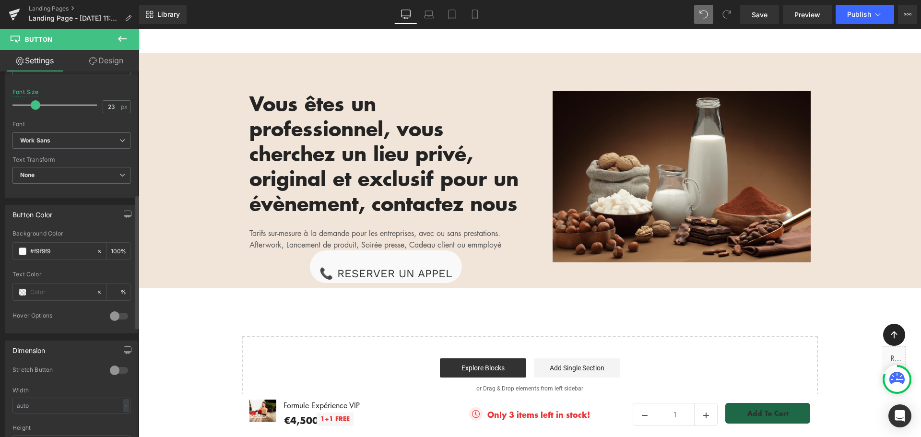
click at [104, 60] on link "Design" at bounding box center [107, 61] width 70 height 22
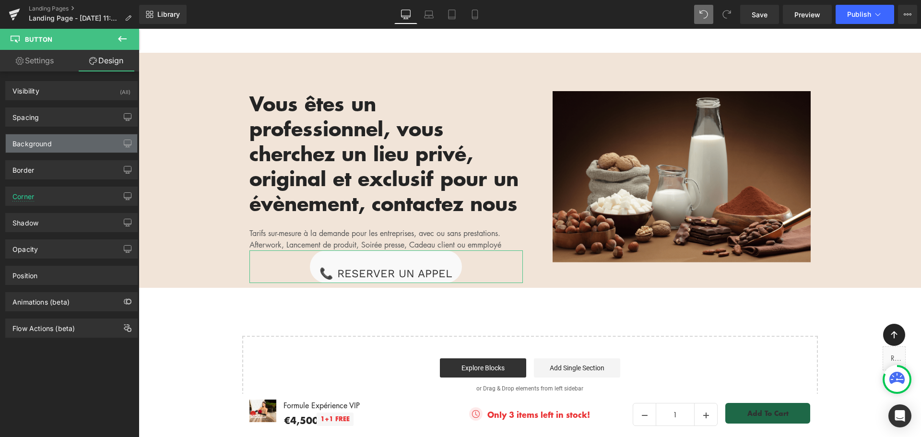
click at [69, 147] on div "Background" at bounding box center [71, 143] width 131 height 18
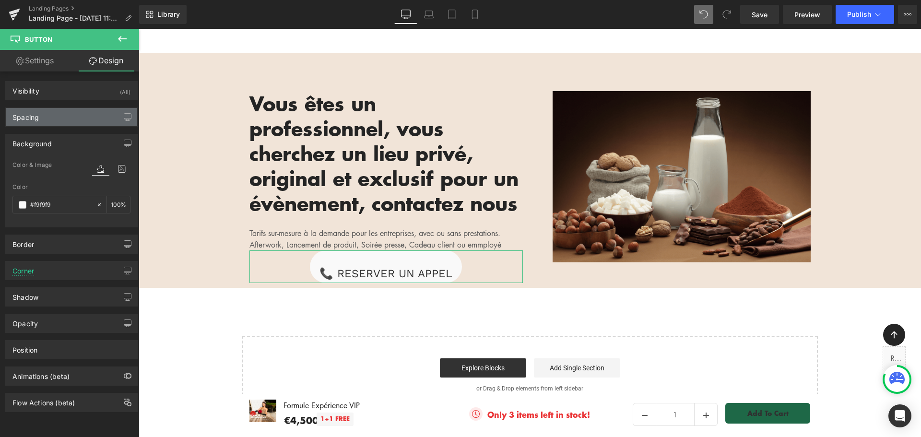
click at [70, 123] on div "Spacing" at bounding box center [71, 117] width 131 height 18
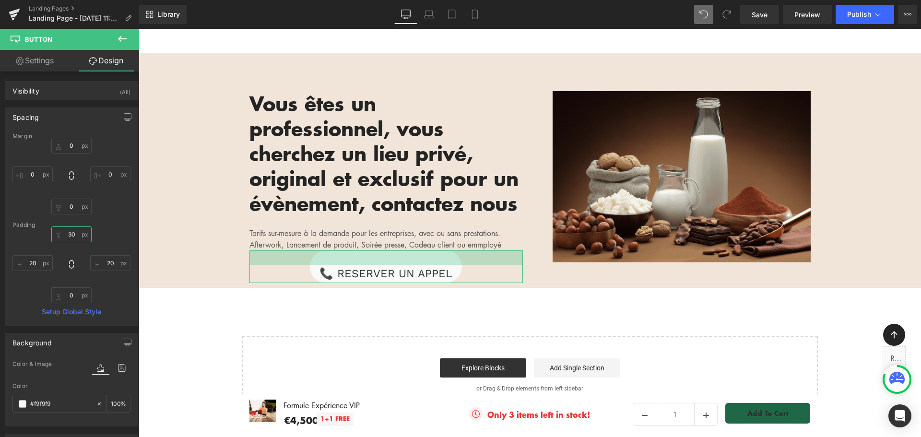
click at [70, 234] on input "30" at bounding box center [71, 235] width 40 height 16
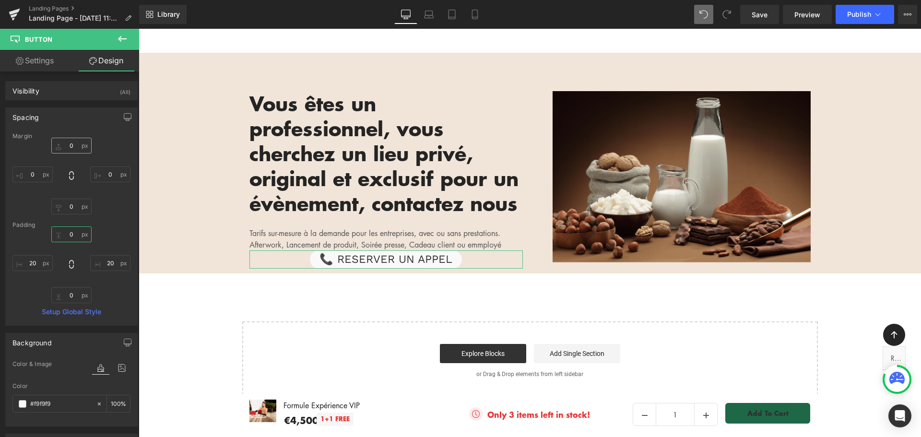
type input "0"
click at [70, 143] on input "0" at bounding box center [71, 146] width 40 height 16
type input "30"
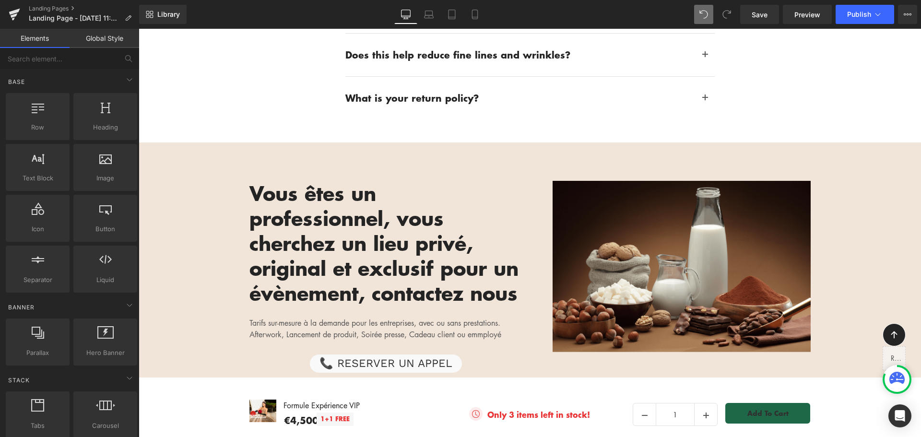
scroll to position [2346, 0]
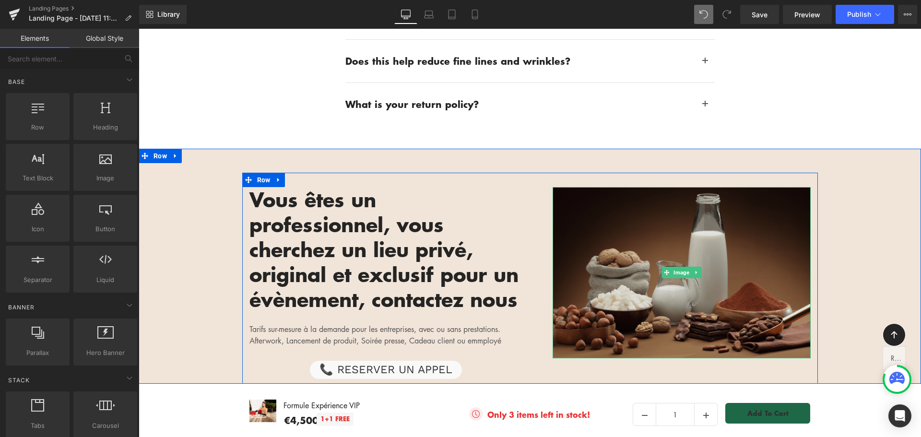
click at [646, 212] on img at bounding box center [682, 272] width 258 height 171
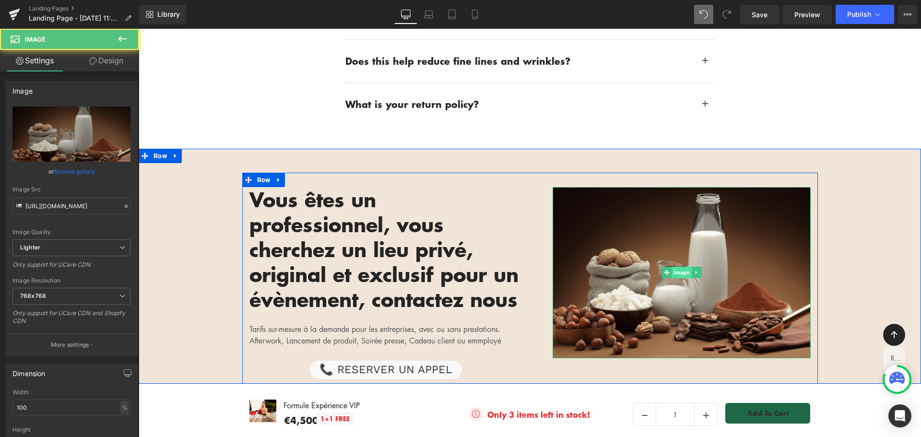
click at [675, 267] on span "Image" at bounding box center [682, 273] width 20 height 12
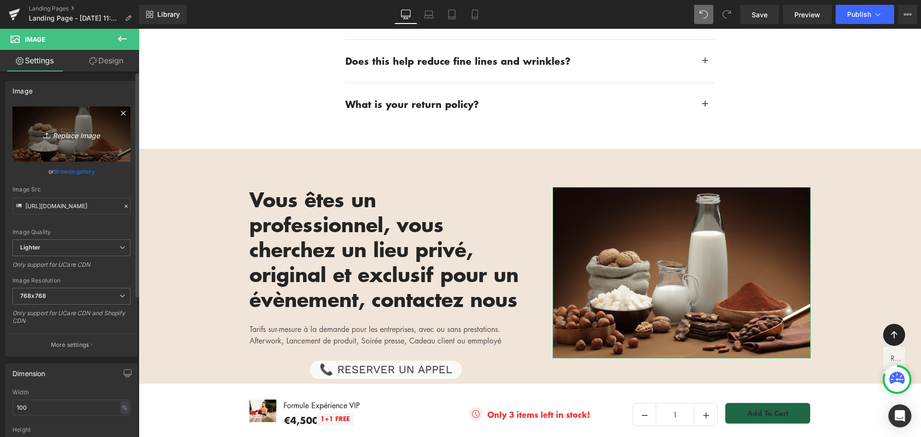
click at [70, 133] on icon "Replace Image" at bounding box center [71, 134] width 77 height 12
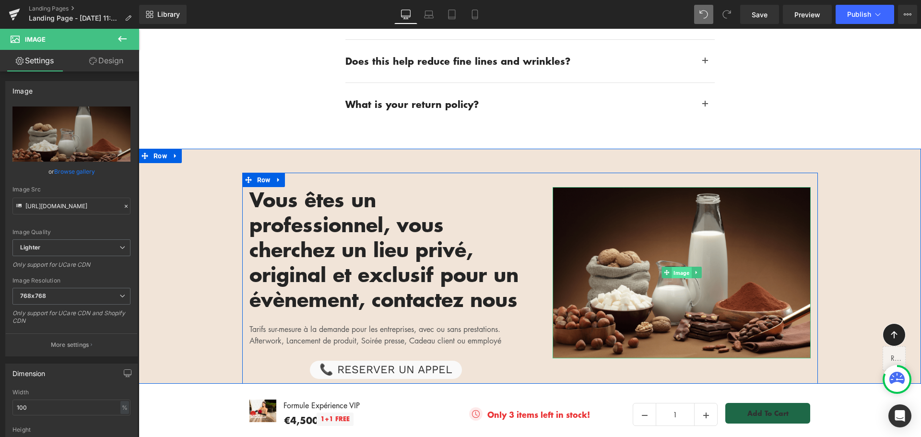
click at [678, 267] on span "Image" at bounding box center [682, 273] width 20 height 12
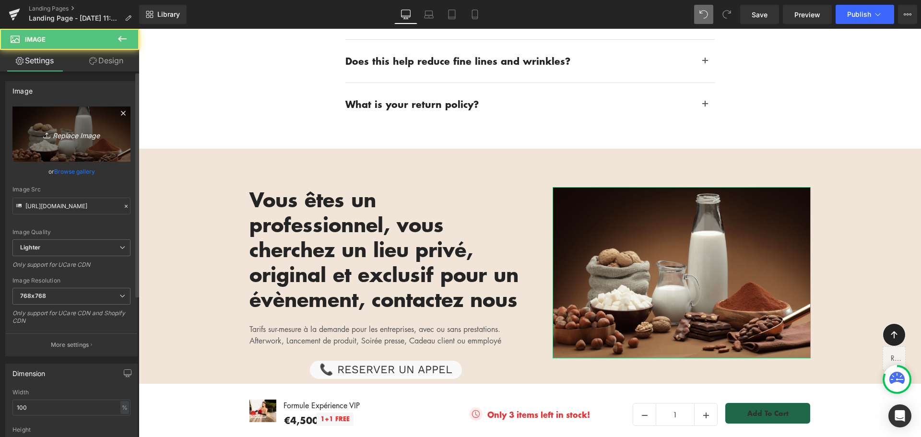
click at [76, 137] on icon "Replace Image" at bounding box center [71, 134] width 77 height 12
type input "C:\fakepath\y salon privatisation formule pro.jpg"
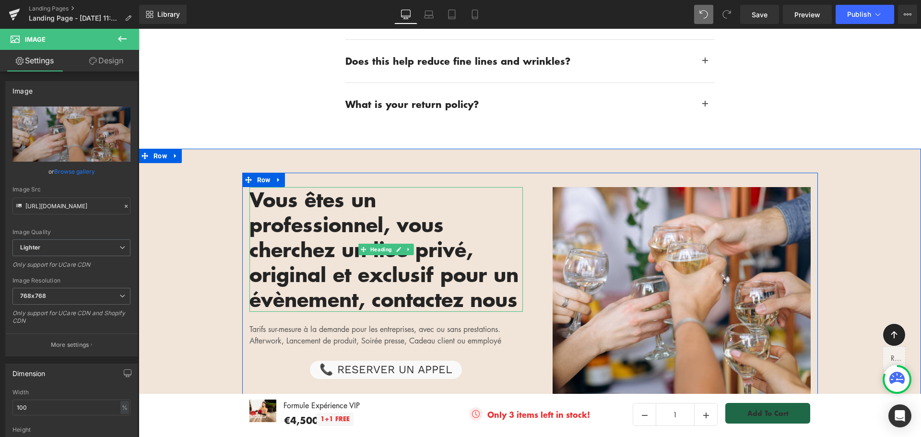
type input "[URL][DOMAIN_NAME]"
click at [319, 173] on div "Image Vous êtes un professionnel, vous cherchez un lieu privé, original et excl…" at bounding box center [530, 291] width 576 height 236
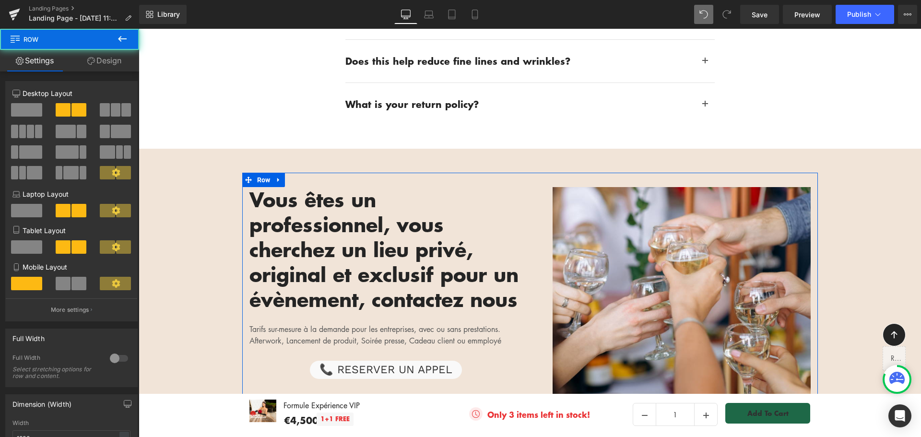
click at [119, 62] on link "Design" at bounding box center [105, 61] width 70 height 22
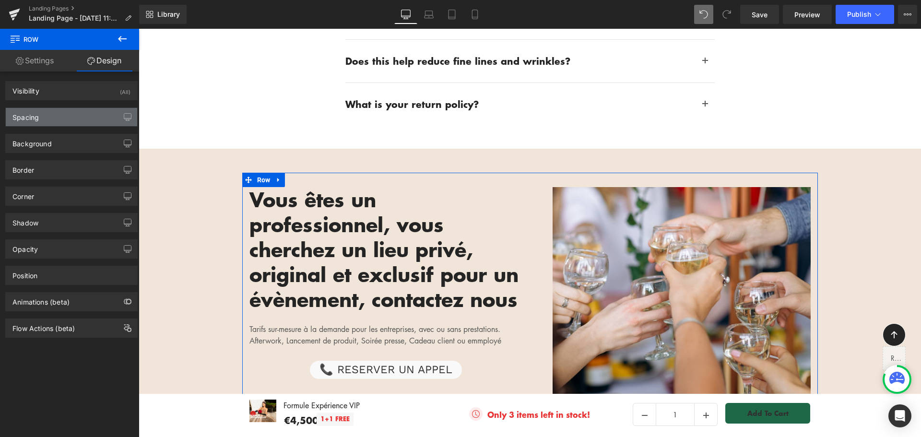
click at [83, 112] on div "Spacing" at bounding box center [71, 117] width 131 height 18
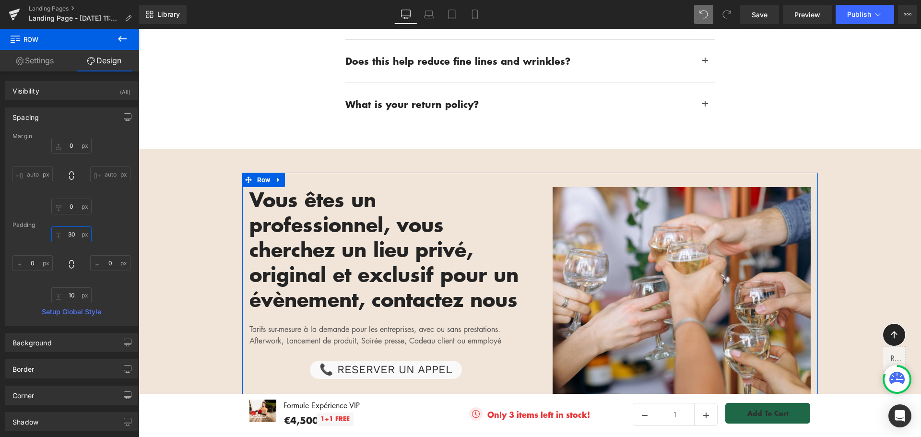
click at [72, 237] on input "30" at bounding box center [71, 235] width 40 height 16
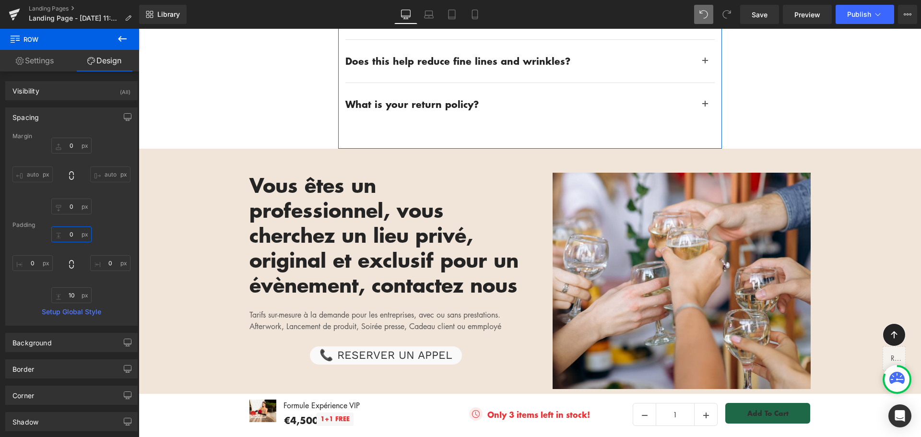
type input "0"
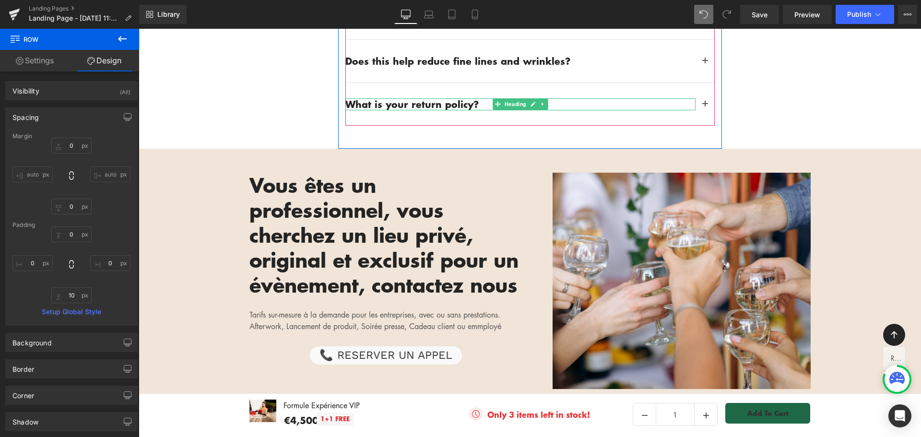
click at [538, 98] on link at bounding box center [543, 104] width 10 height 12
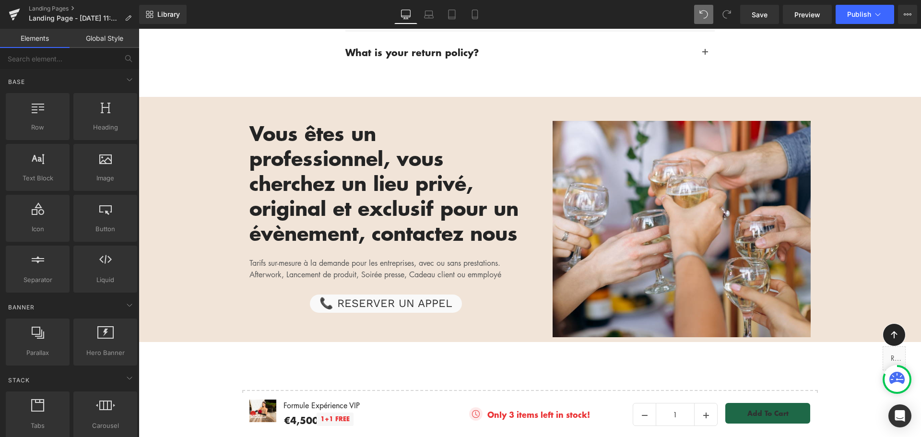
scroll to position [2394, 0]
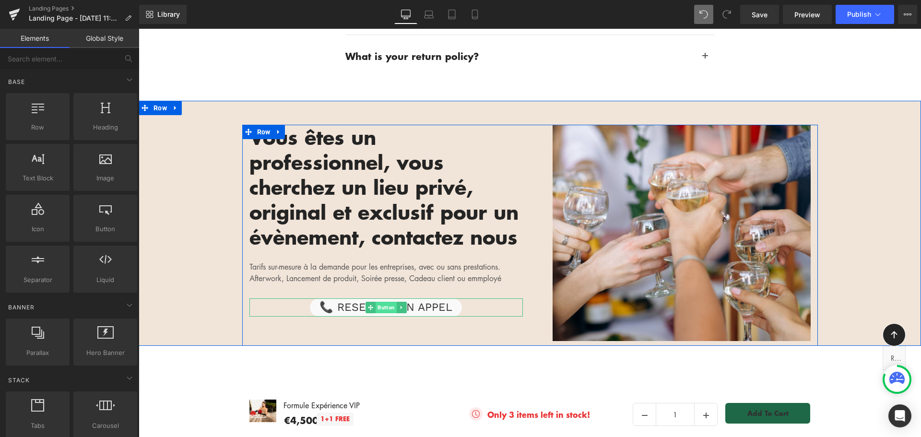
click at [385, 302] on span "Button" at bounding box center [386, 308] width 21 height 12
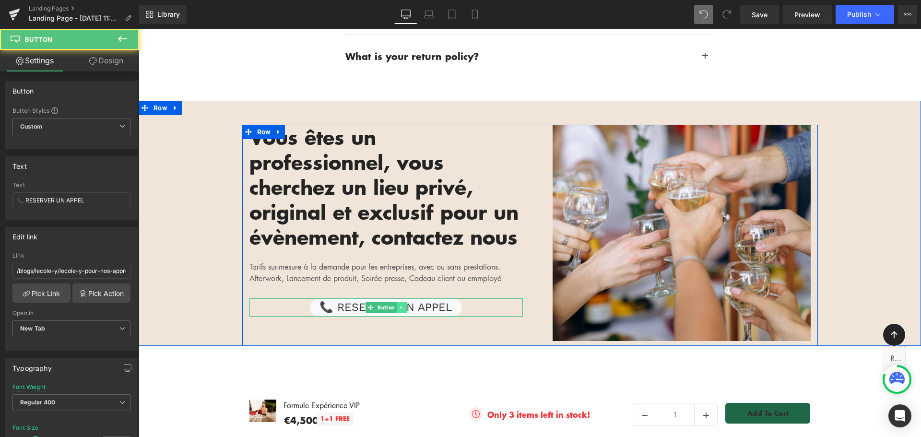
click at [400, 306] on icon at bounding box center [400, 307] width 1 height 3
click at [432, 298] on span "📞 RESERVER UN APPEL" at bounding box center [386, 307] width 133 height 18
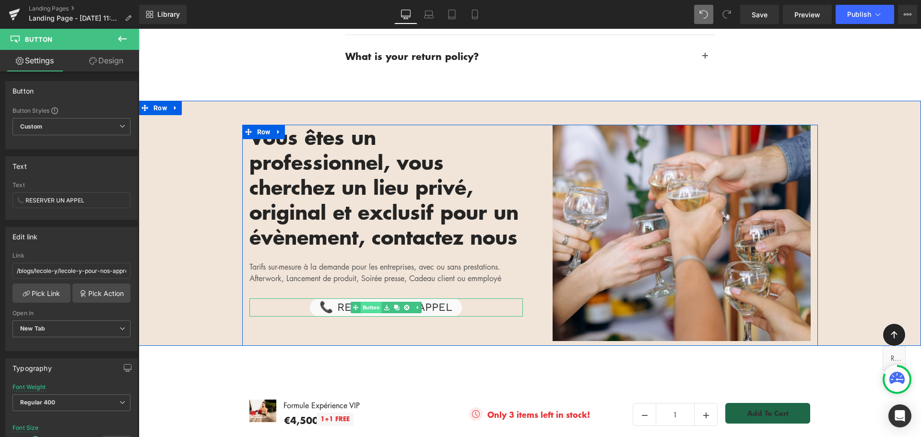
click at [369, 302] on link "Button" at bounding box center [366, 308] width 31 height 12
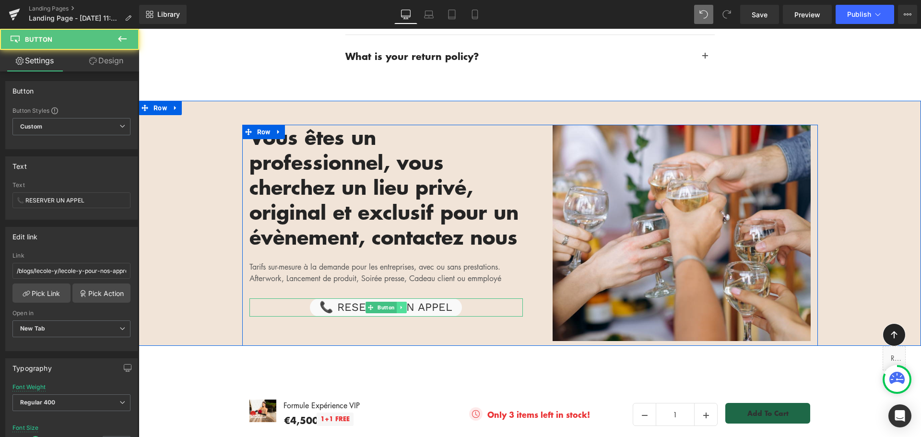
click at [399, 305] on icon at bounding box center [401, 308] width 5 height 6
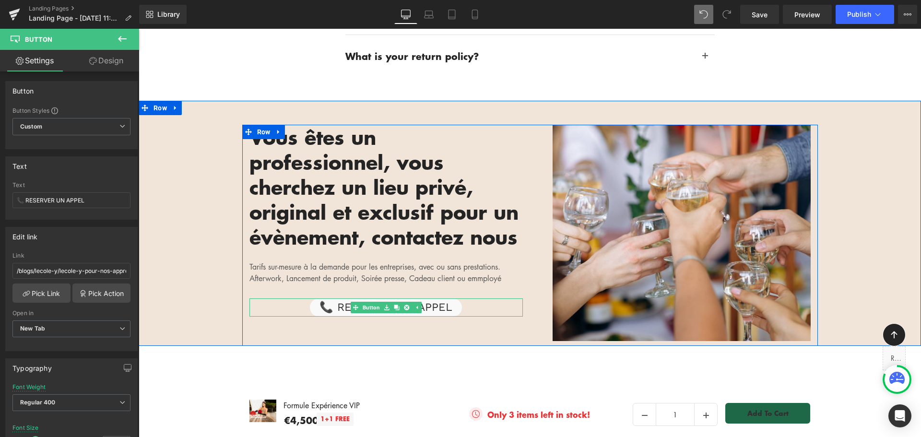
click at [429, 298] on span "📞 RESERVER UN APPEL" at bounding box center [386, 307] width 133 height 18
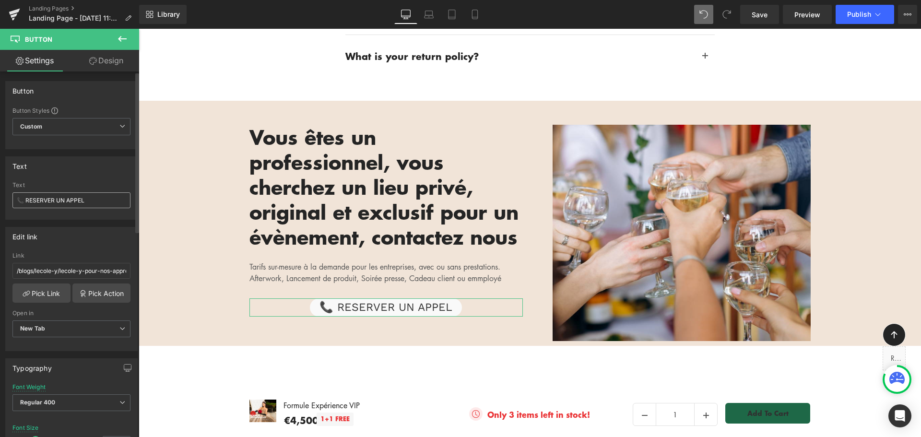
click at [73, 202] on input "📞 RESERVER UN APPEL" at bounding box center [71, 200] width 118 height 16
drag, startPoint x: 26, startPoint y: 201, endPoint x: 100, endPoint y: 201, distance: 74.4
click at [100, 201] on input "📞 RESERVER UN APPEL" at bounding box center [71, 200] width 118 height 16
click at [65, 199] on input "📞CONTACTEZ NOUS" at bounding box center [71, 200] width 118 height 16
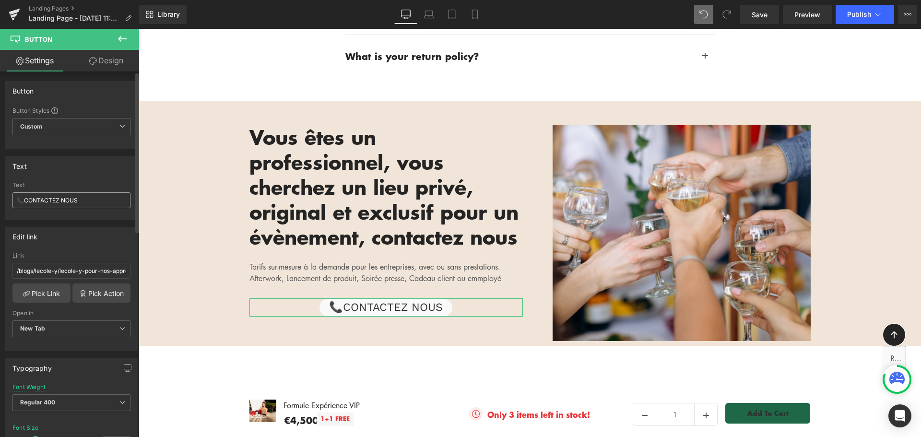
click at [65, 199] on input "📞CONTACTEZ NOUS" at bounding box center [71, 200] width 118 height 16
click at [24, 202] on input "📞CONTACTEZ NOUS" at bounding box center [71, 200] width 118 height 16
click at [25, 200] on input "📞CONTACTEZ NOUS" at bounding box center [71, 200] width 118 height 16
drag, startPoint x: 79, startPoint y: 198, endPoint x: 25, endPoint y: 200, distance: 53.3
click at [25, 200] on input "📞CONTACTEZ NOUS" at bounding box center [71, 200] width 118 height 16
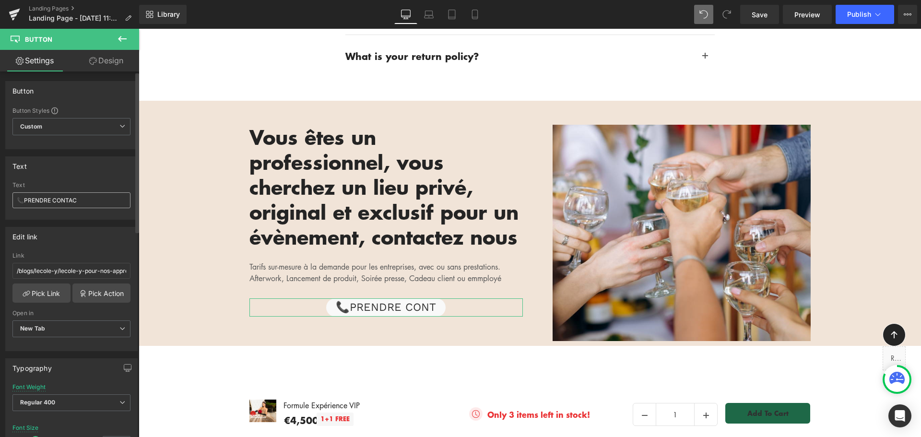
type input "📞PRENDRE CONTACT"
click at [210, 101] on div "Image Vous êtes un professionnel, vous cherchez un lieu privé, original et excl…" at bounding box center [530, 223] width 783 height 245
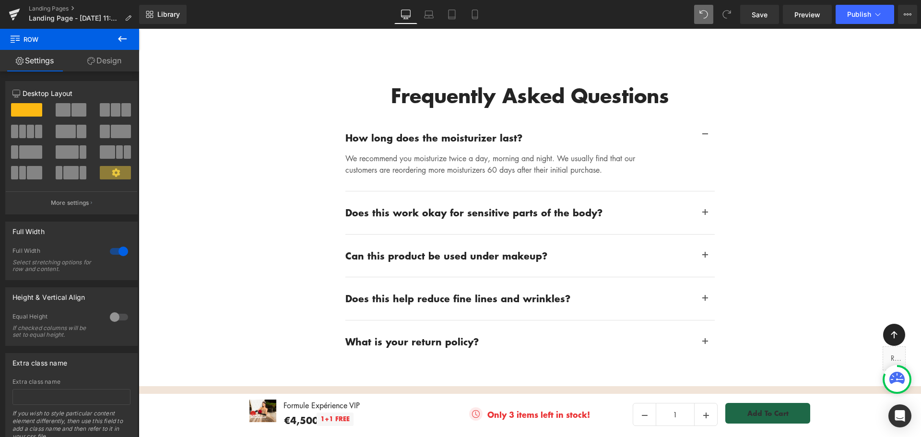
scroll to position [2106, 0]
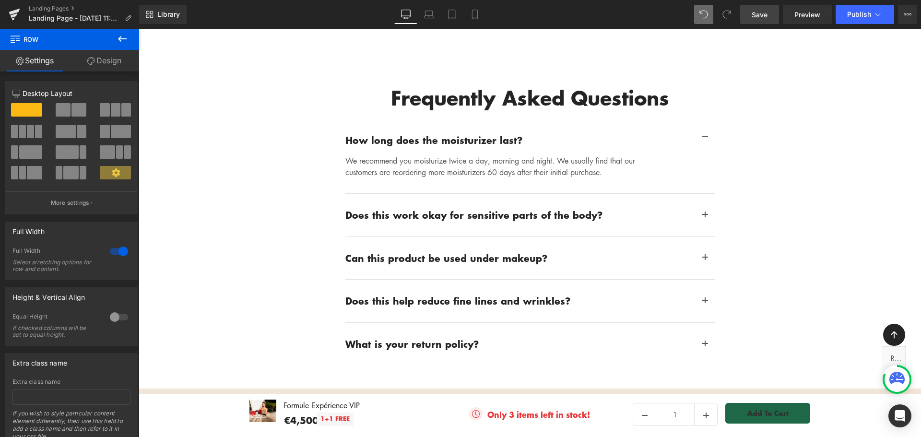
click at [758, 17] on span "Save" at bounding box center [760, 15] width 16 height 10
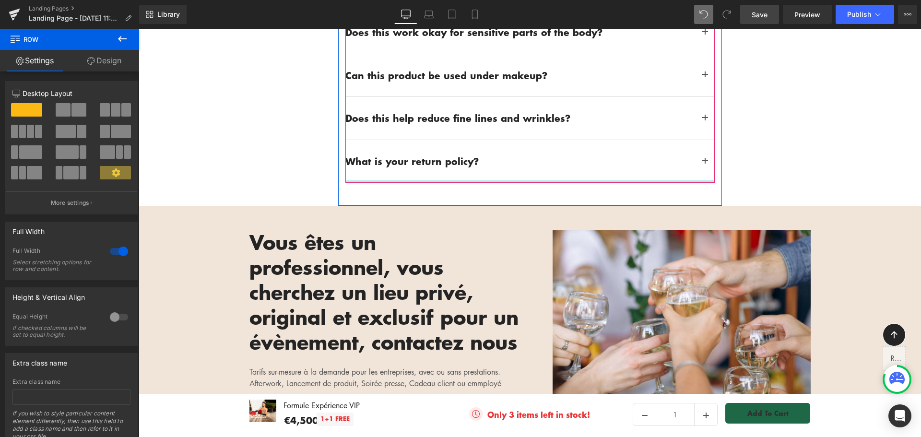
scroll to position [2159, 0]
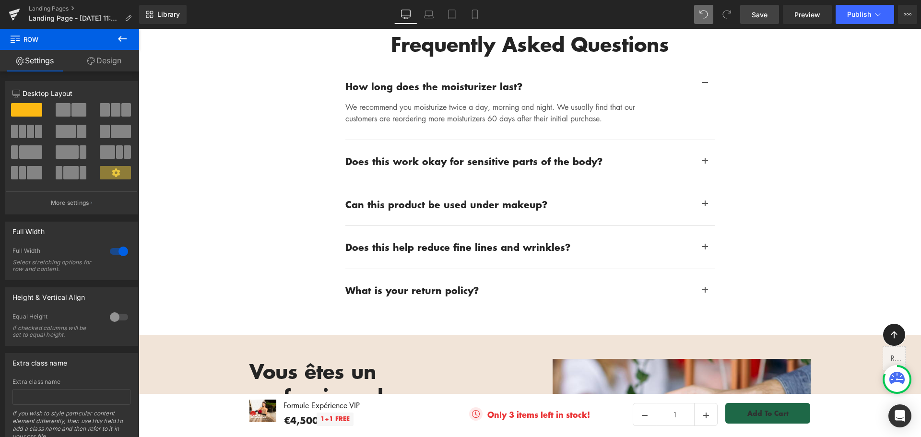
click at [763, 12] on span "Save" at bounding box center [760, 15] width 16 height 10
